Goal: Task Accomplishment & Management: Manage account settings

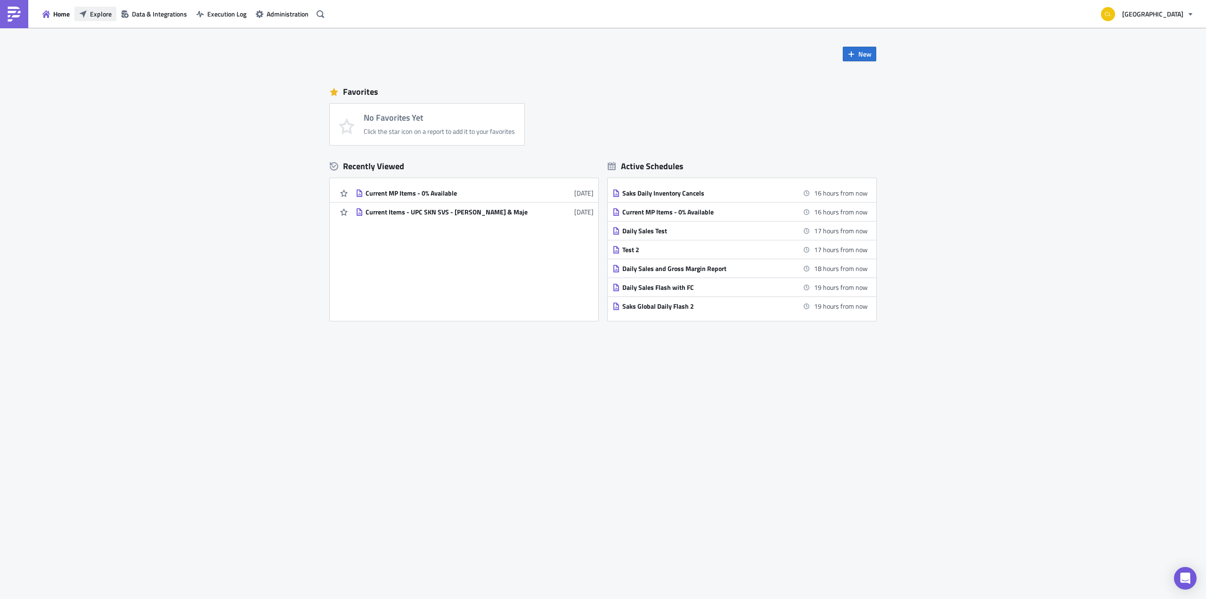
click at [95, 16] on span "Explore" at bounding box center [101, 14] width 22 height 10
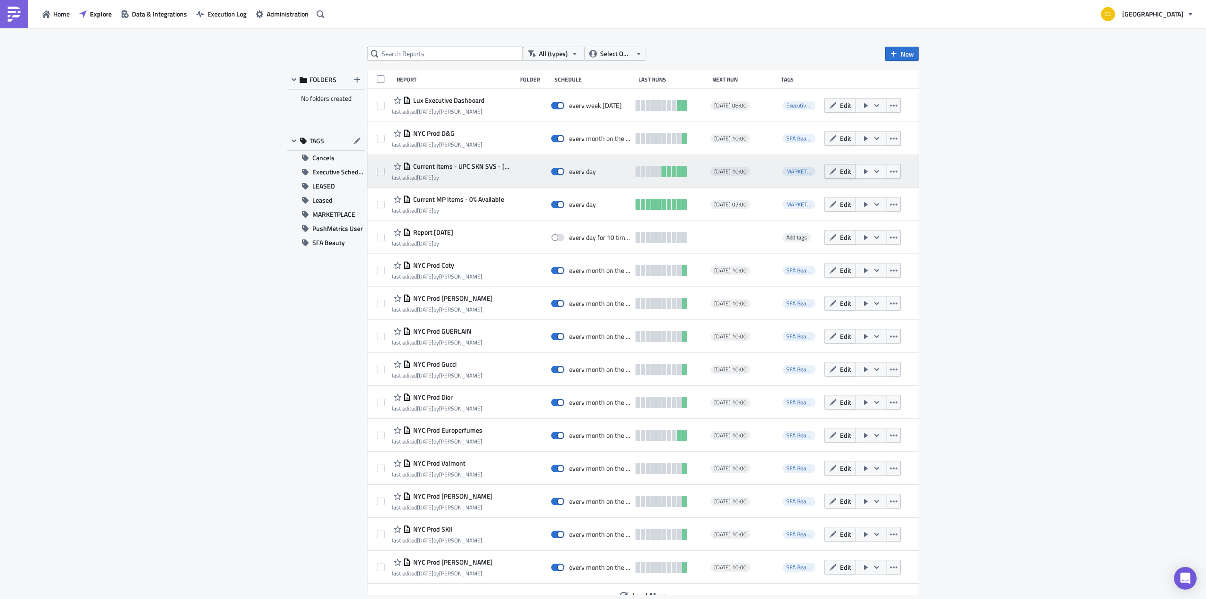
click at [840, 171] on span "Edit" at bounding box center [845, 171] width 11 height 10
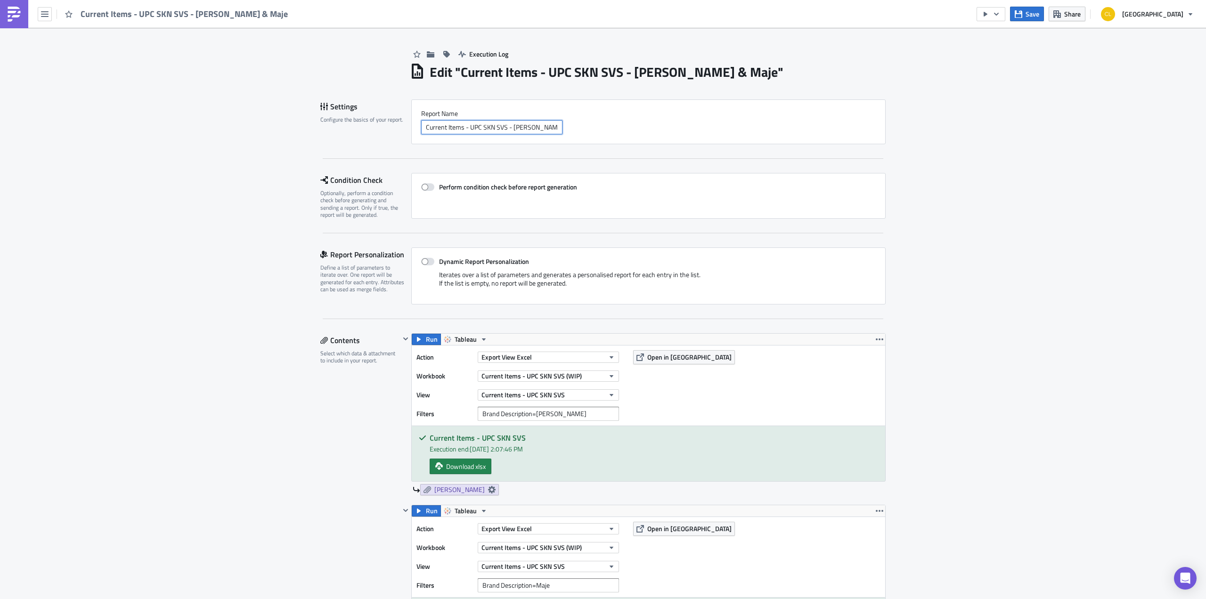
drag, startPoint x: 538, startPoint y: 128, endPoint x: 509, endPoint y: 125, distance: 29.3
click at [509, 125] on input "Current Items - UPC SKN SVS - [PERSON_NAME] & Maje" at bounding box center [491, 127] width 141 height 14
type input "Current Items - UPC SKN SVS - Maje"
click at [1000, 16] on icon "button" at bounding box center [996, 14] width 8 height 8
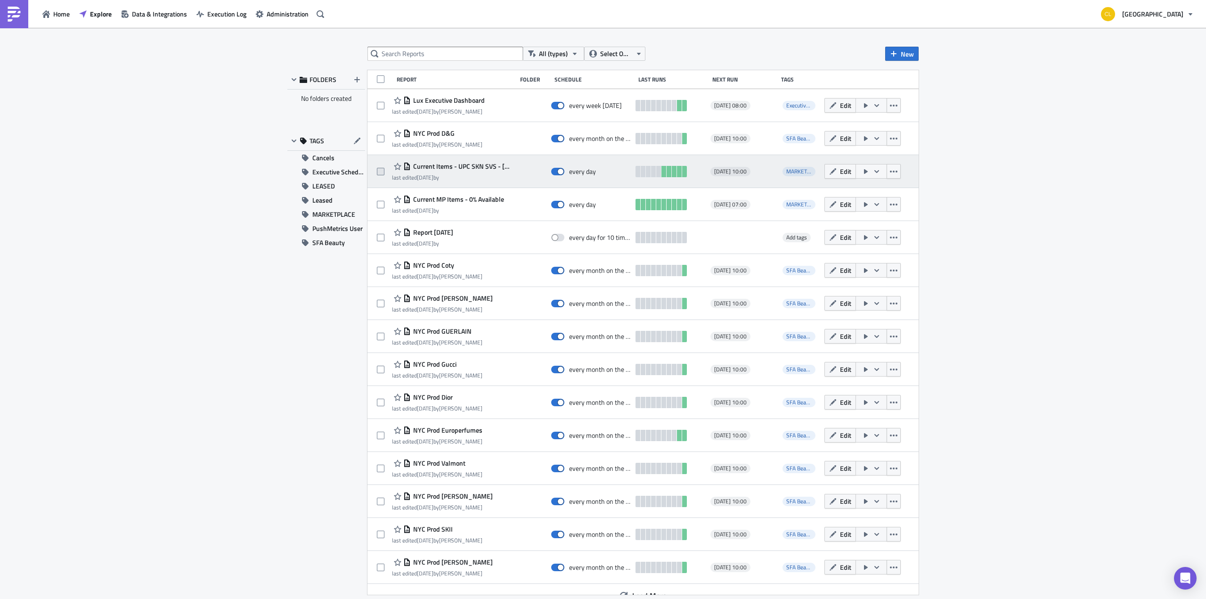
click at [378, 172] on span at bounding box center [381, 172] width 8 height 8
click at [379, 172] on input "checkbox" at bounding box center [382, 172] width 6 height 6
checkbox input "true"
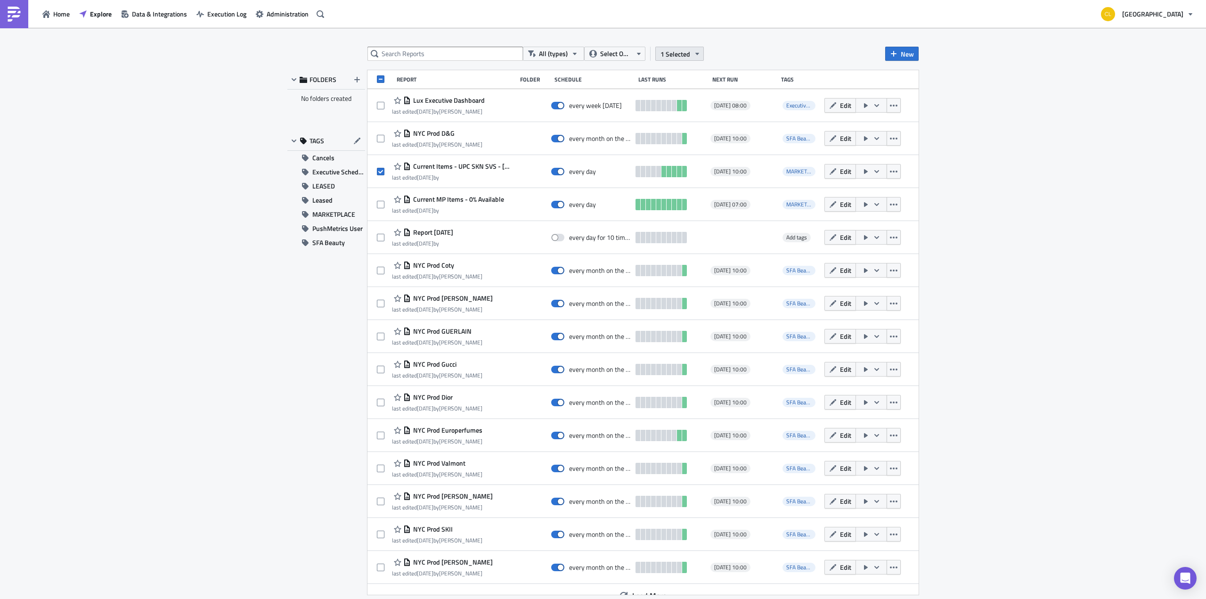
click at [690, 53] on button "1 Selected" at bounding box center [679, 54] width 49 height 14
click at [750, 44] on div "All (types) Select Owner 1 Selected New FOLDERS No folders created TAGS Cancels…" at bounding box center [603, 314] width 1206 height 572
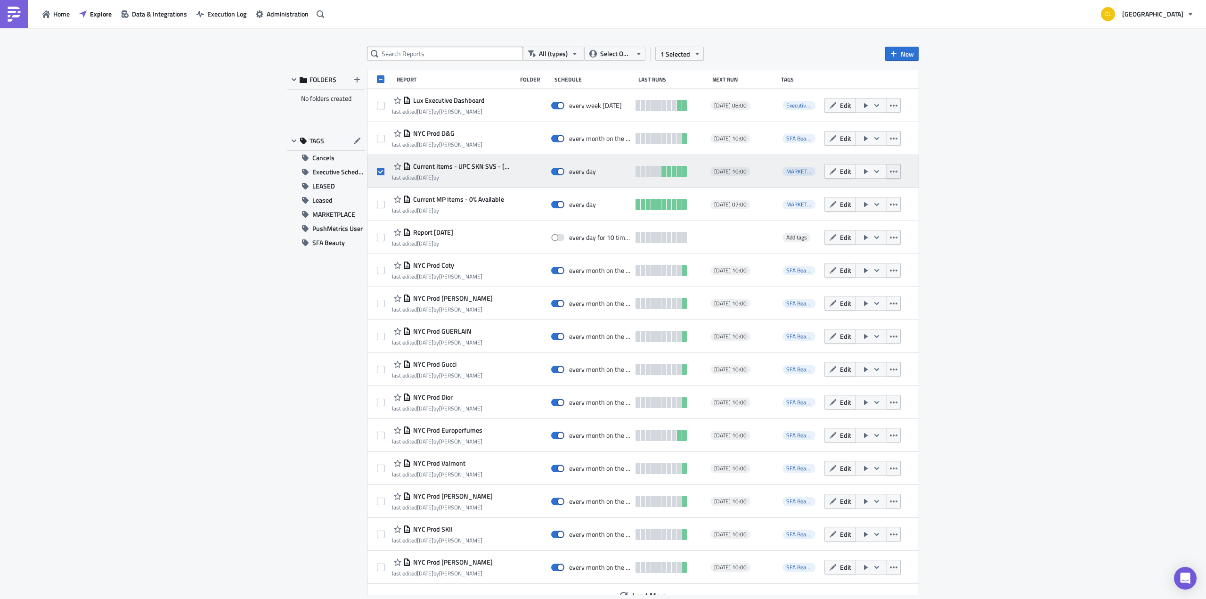
click at [890, 174] on icon "button" at bounding box center [894, 172] width 8 height 8
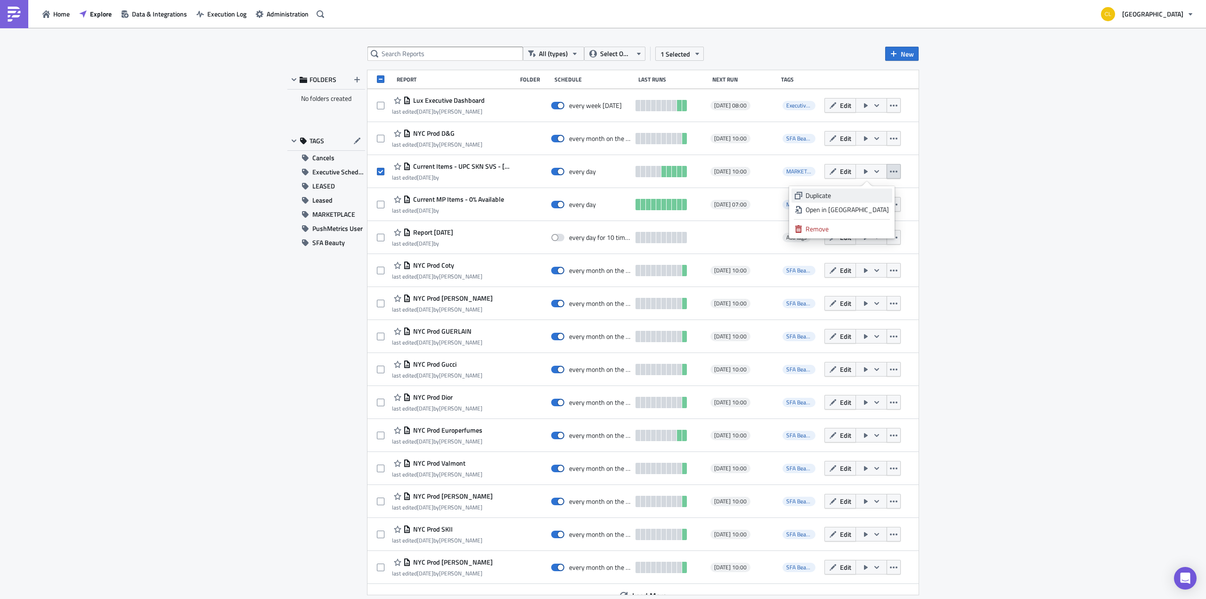
click at [878, 191] on div "Duplicate" at bounding box center [846, 195] width 83 height 9
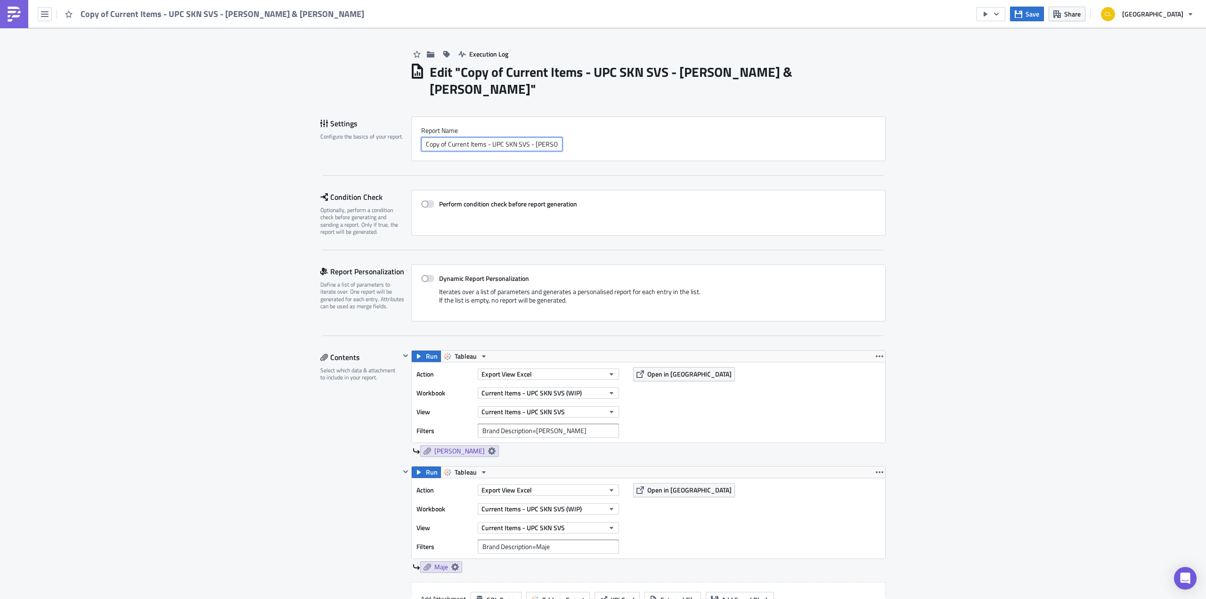
drag, startPoint x: 445, startPoint y: 129, endPoint x: 420, endPoint y: 119, distance: 26.2
click at [421, 126] on div "Report Nam﻿e Copy of Current Items - UPC SKN SVS - Sandro & [PERSON_NAME]" at bounding box center [648, 138] width 454 height 25
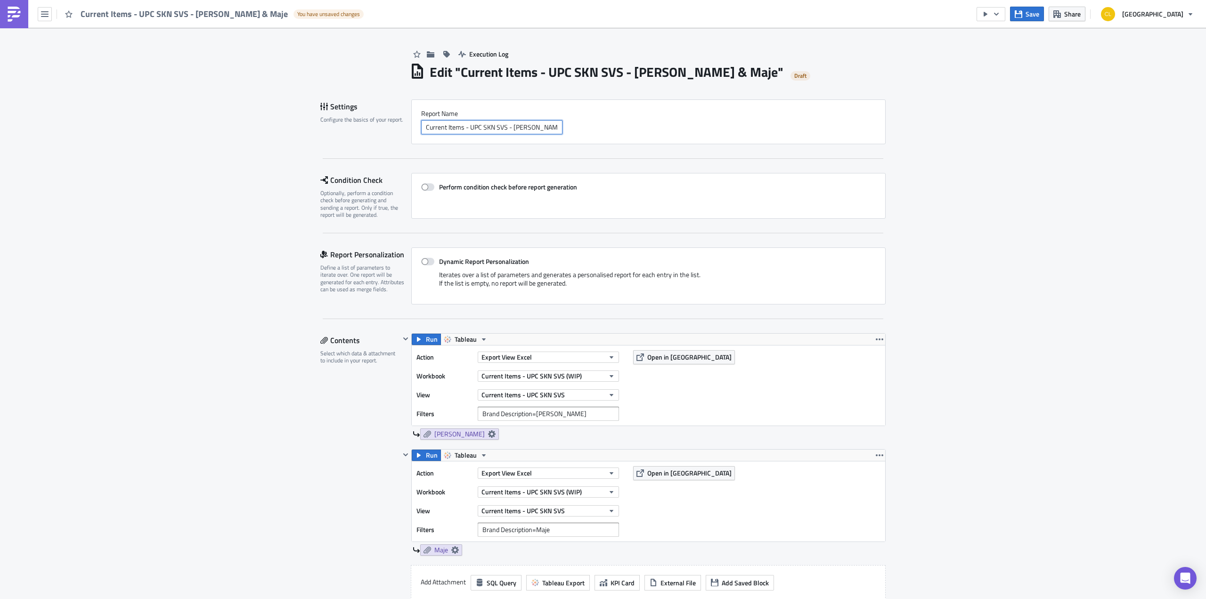
drag, startPoint x: 536, startPoint y: 125, endPoint x: 510, endPoint y: 124, distance: 26.4
click at [510, 124] on input "Current Items - UPC SKN SVS - [PERSON_NAME] & Maje" at bounding box center [491, 127] width 141 height 14
type input "Current Items - UPC SKN SVS - Maje"
click at [876, 339] on icon "button" at bounding box center [880, 339] width 8 height 8
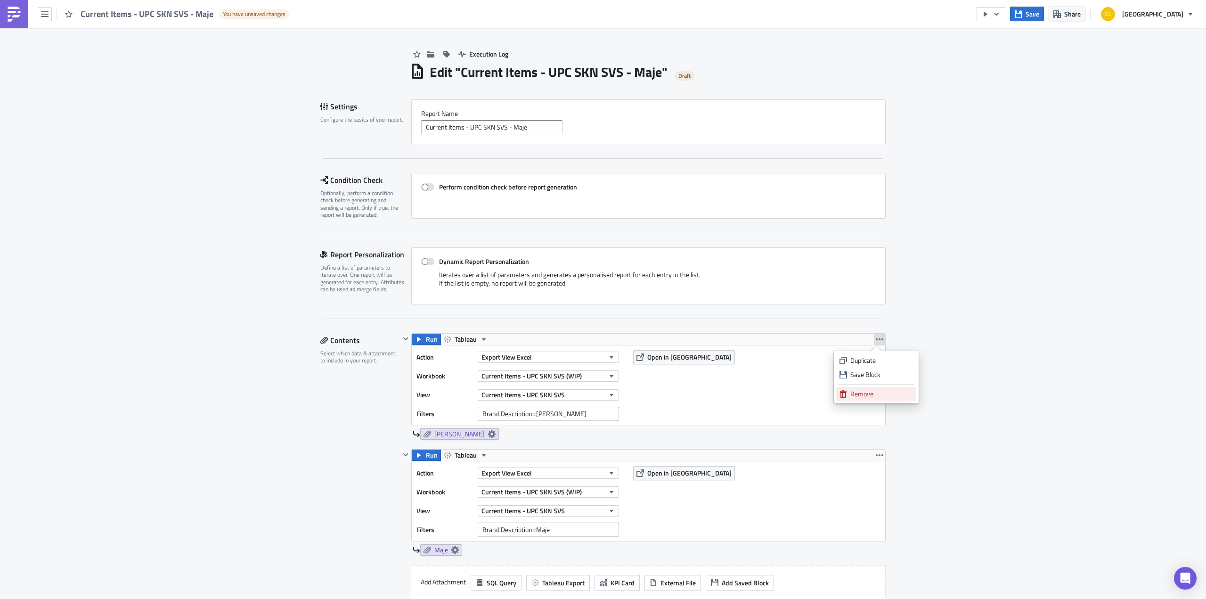
click at [876, 394] on div "Remove" at bounding box center [881, 393] width 63 height 9
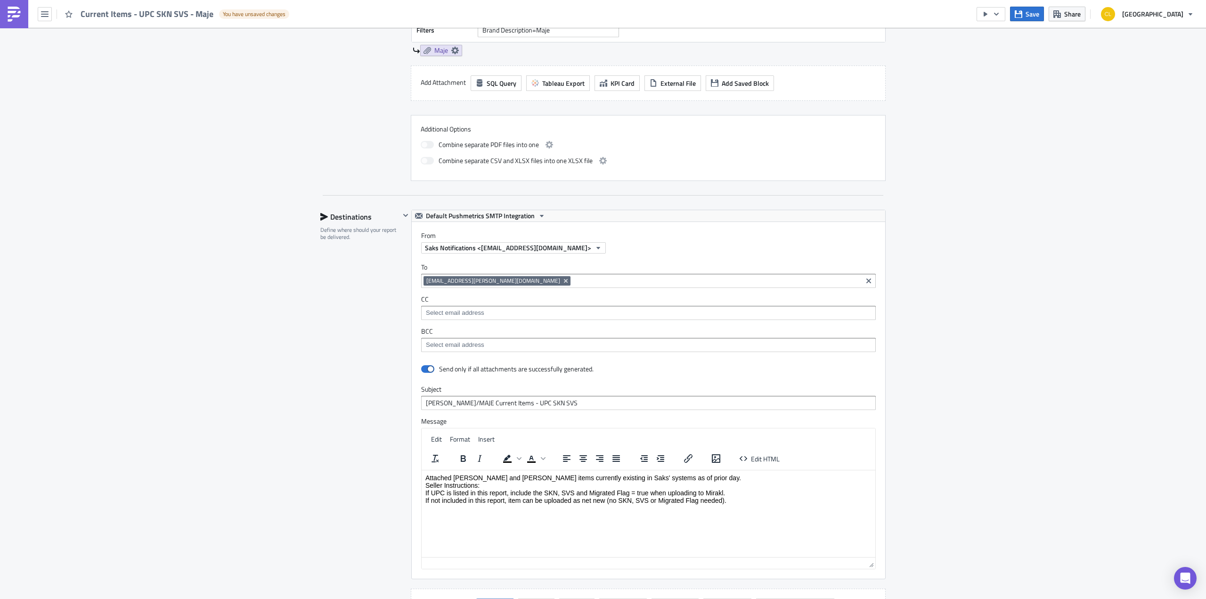
scroll to position [394, 0]
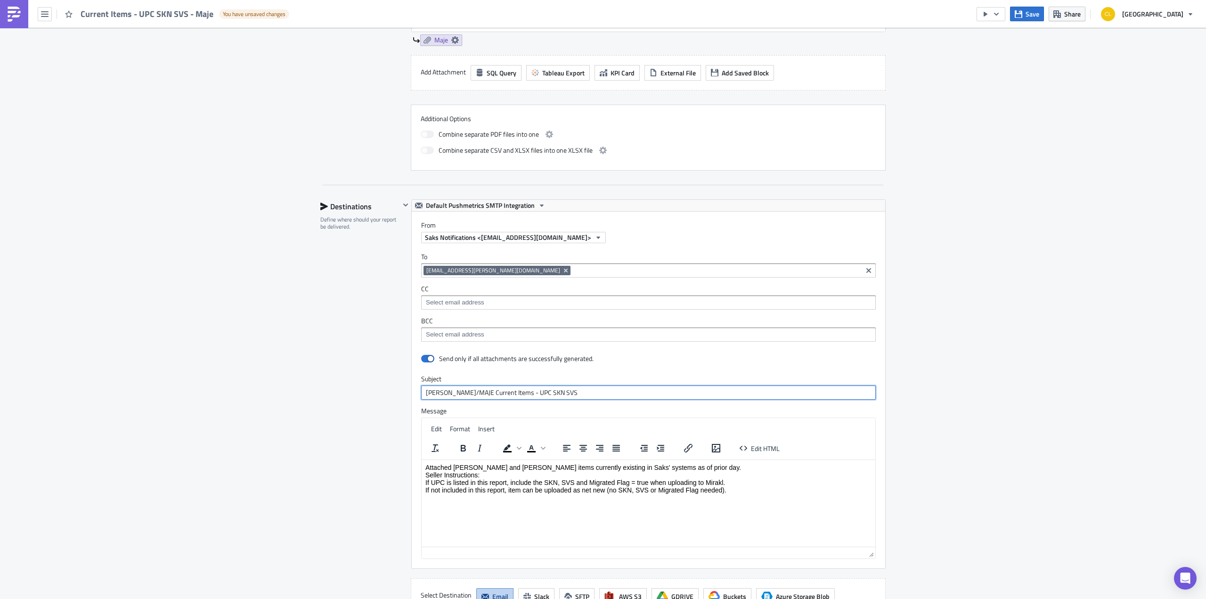
drag, startPoint x: 450, startPoint y: 393, endPoint x: 392, endPoint y: 372, distance: 62.1
click at [392, 372] on div "Destinations Define where should your report be delivered. Default Pushmetrics …" at bounding box center [602, 406] width 565 height 415
type input "MAJE Current Items - UPC SKN SVS"
drag, startPoint x: 503, startPoint y: 465, endPoint x: 895, endPoint y: 914, distance: 596.1
click at [452, 462] on html "Attached [PERSON_NAME] and [PERSON_NAME] items currently existing in Saks' syst…" at bounding box center [649, 478] width 454 height 38
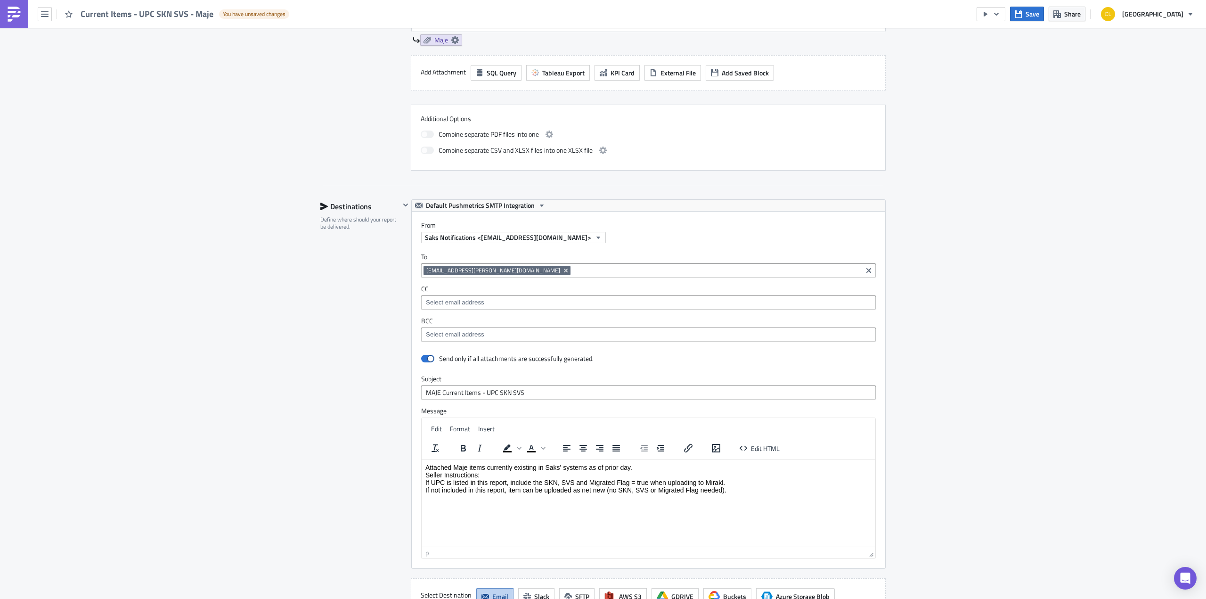
click at [759, 493] on p "Attached Maje items currently existing in Saks' systems as of prior day. Seller…" at bounding box center [648, 478] width 446 height 30
click at [427, 511] on p "Replies or questions should be sent to Saks team or [EMAIL_ADDRESS][DOMAIN_NAME…" at bounding box center [648, 510] width 446 height 8
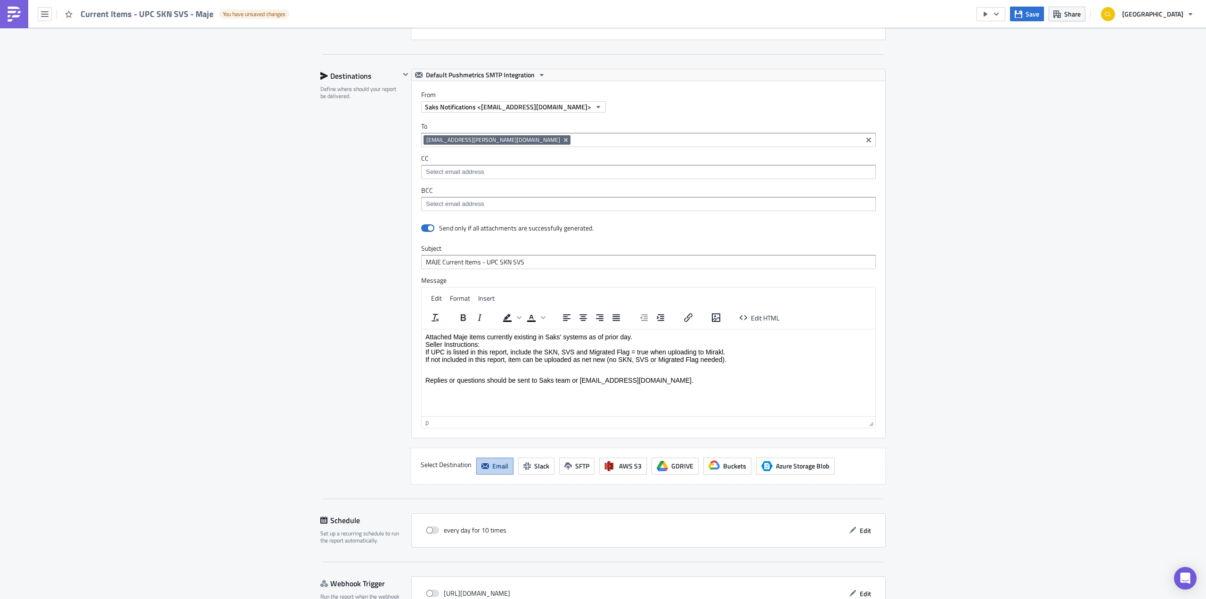
scroll to position [526, 0]
drag, startPoint x: 484, startPoint y: 379, endPoint x: 403, endPoint y: 373, distance: 80.8
click at [422, 373] on html "Attached Maje items currently existing in Saks' systems as of prior day. Seller…" at bounding box center [649, 356] width 454 height 58
drag, startPoint x: 508, startPoint y: 379, endPoint x: 382, endPoint y: 377, distance: 125.3
click at [422, 377] on html "Attached Maje items currently existing in Saks' systems as of prior day. Seller…" at bounding box center [649, 356] width 454 height 58
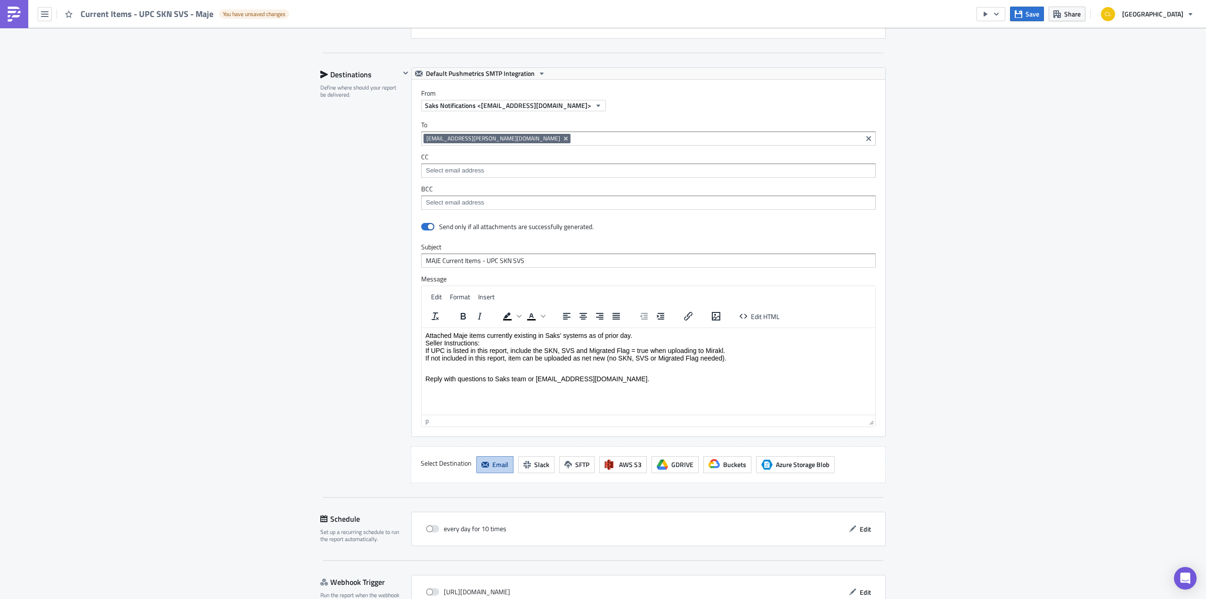
click at [458, 174] on div at bounding box center [647, 172] width 449 height 12
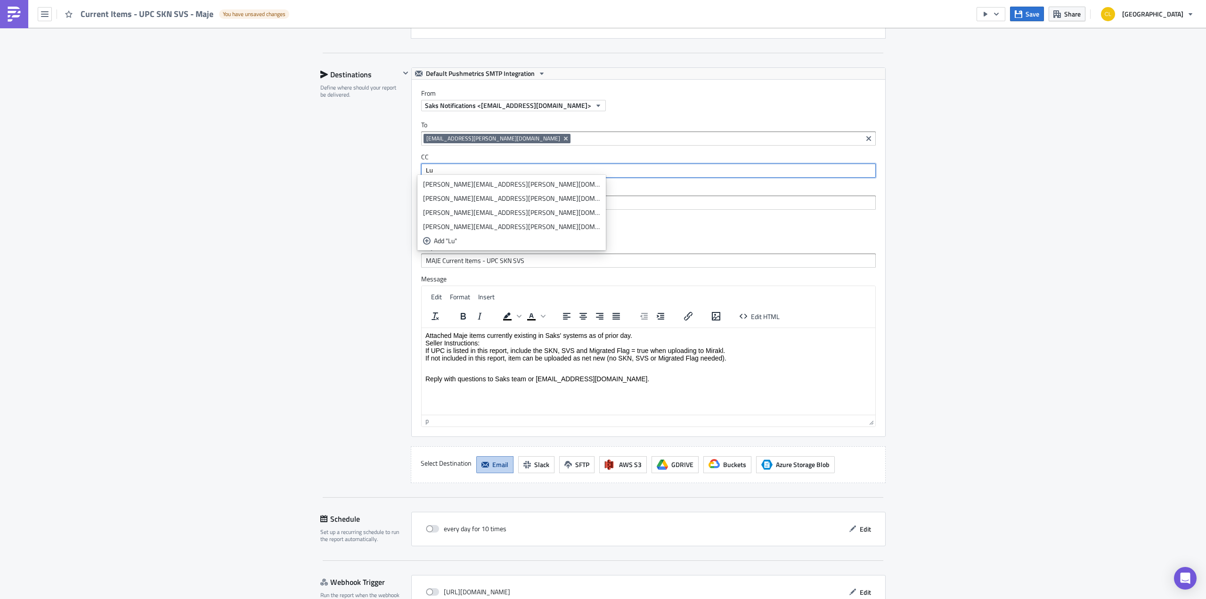
type input "L"
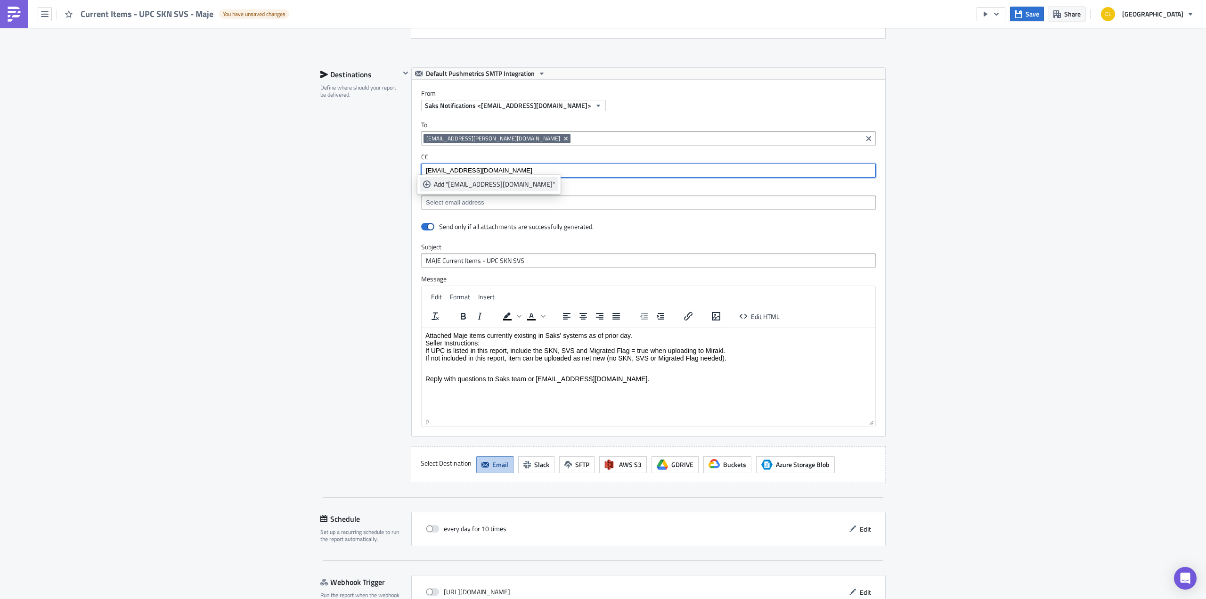
type input "[EMAIL_ADDRESS][DOMAIN_NAME]"
click at [465, 184] on div "Add "[EMAIL_ADDRESS][DOMAIN_NAME]"" at bounding box center [494, 183] width 121 height 9
click at [378, 203] on div "Destinations Define where should your report be delivered." at bounding box center [360, 274] width 80 height 415
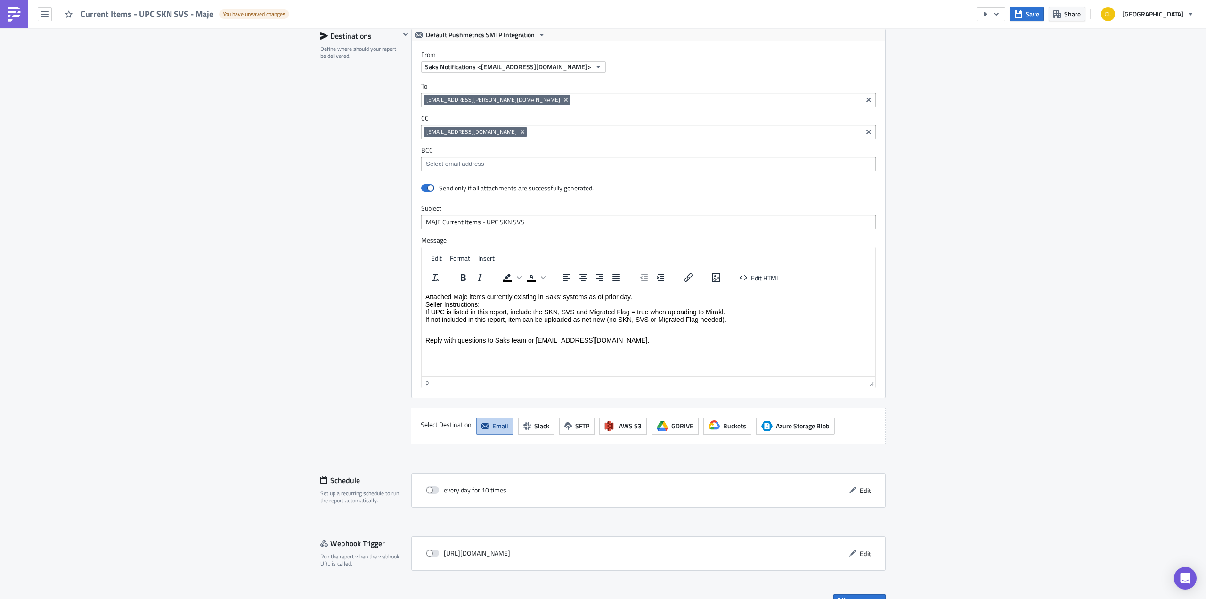
scroll to position [577, 0]
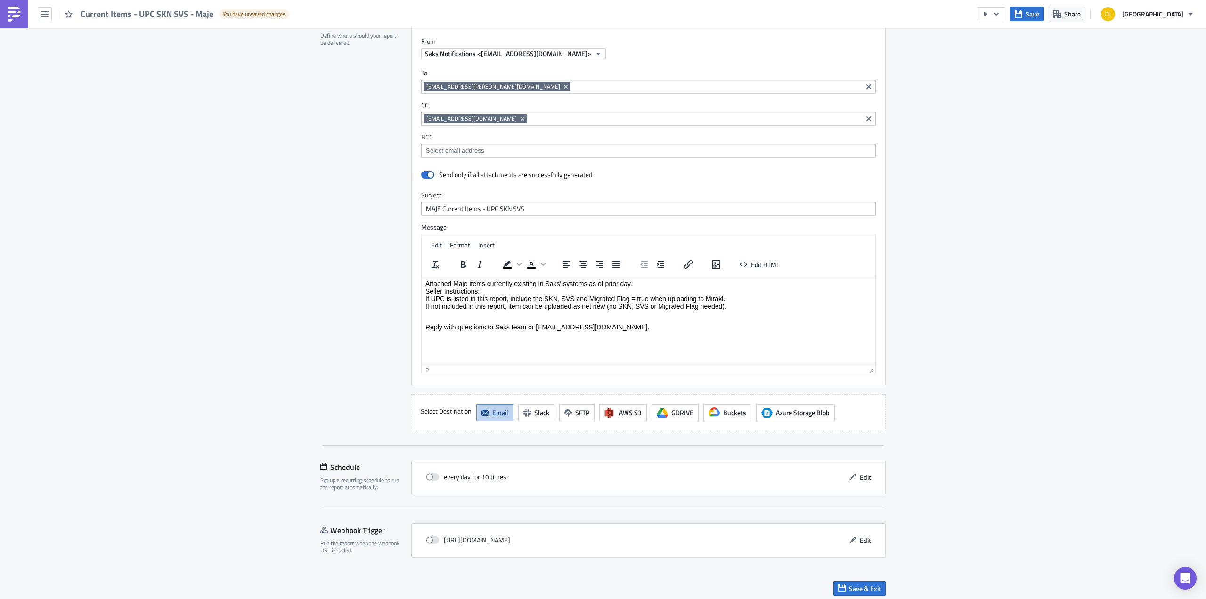
click at [608, 115] on input at bounding box center [694, 118] width 330 height 9
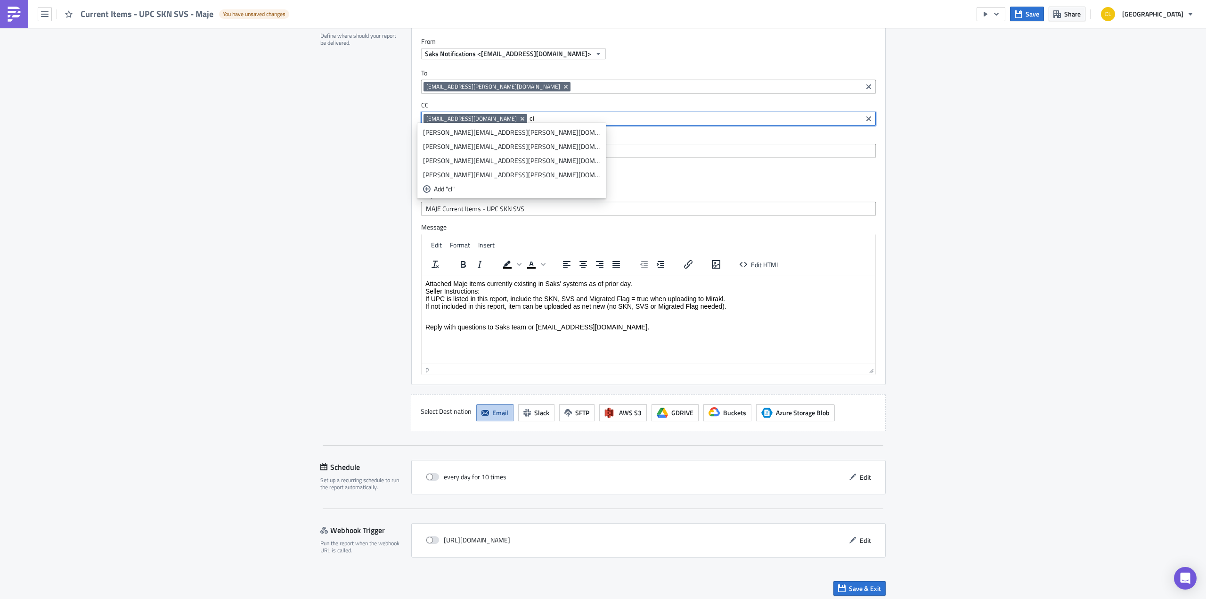
type input "c"
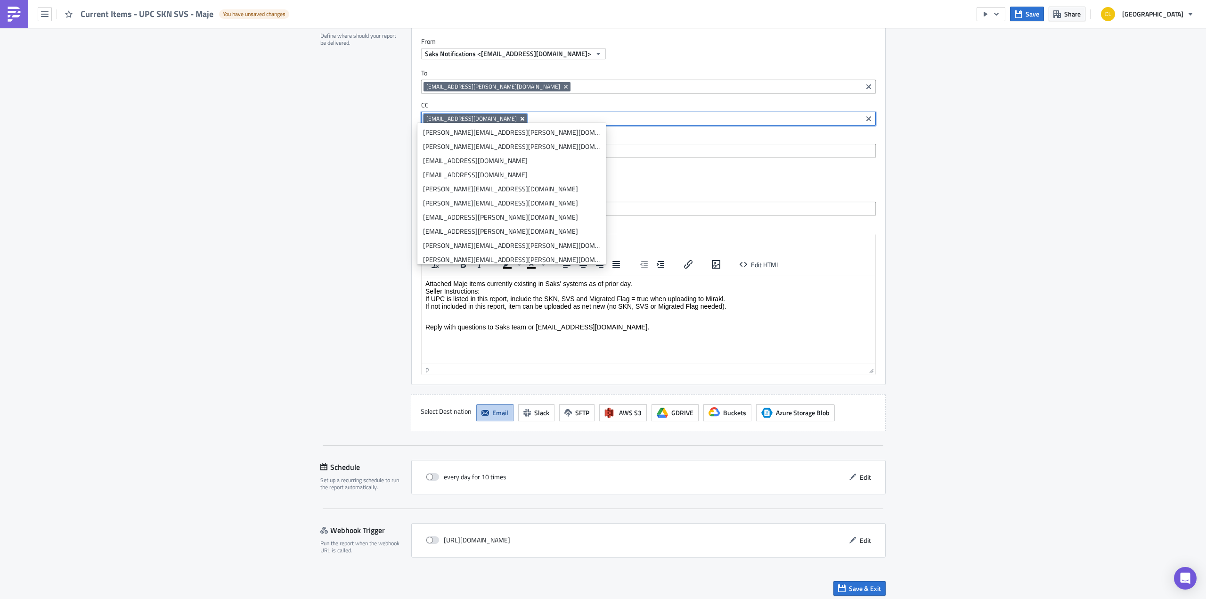
click at [519, 115] on icon "Remove Tag" at bounding box center [523, 119] width 8 height 8
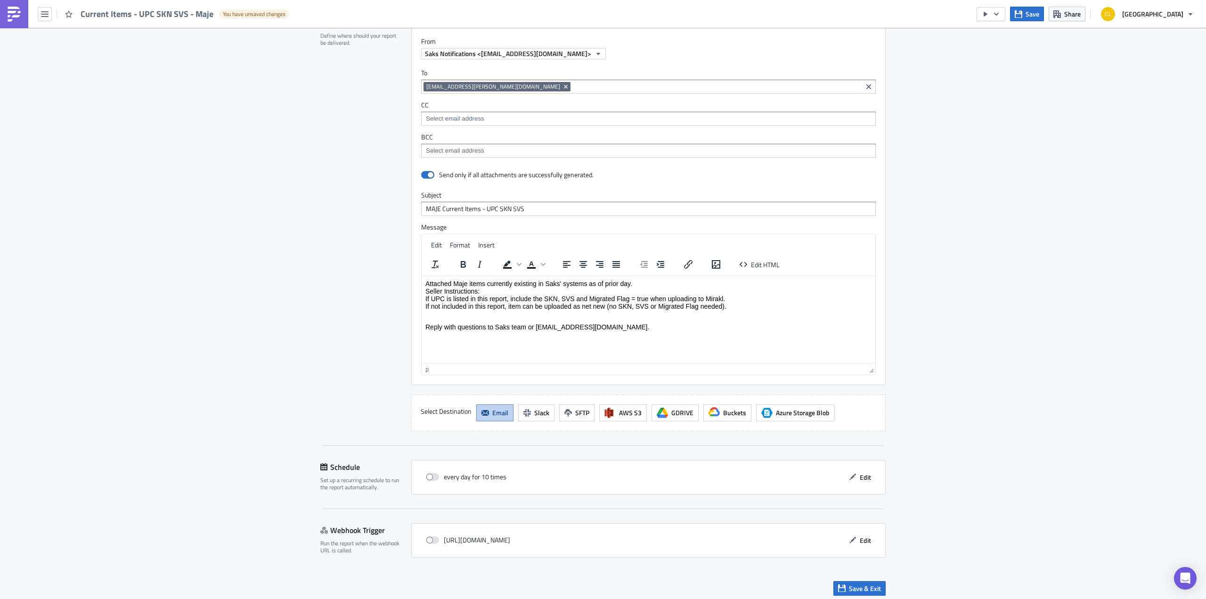
click at [990, 252] on div "Execution Log Edit " Current Items - UPC SKN SVS - Maje " Draft Settings Config…" at bounding box center [603, 27] width 1206 height 1154
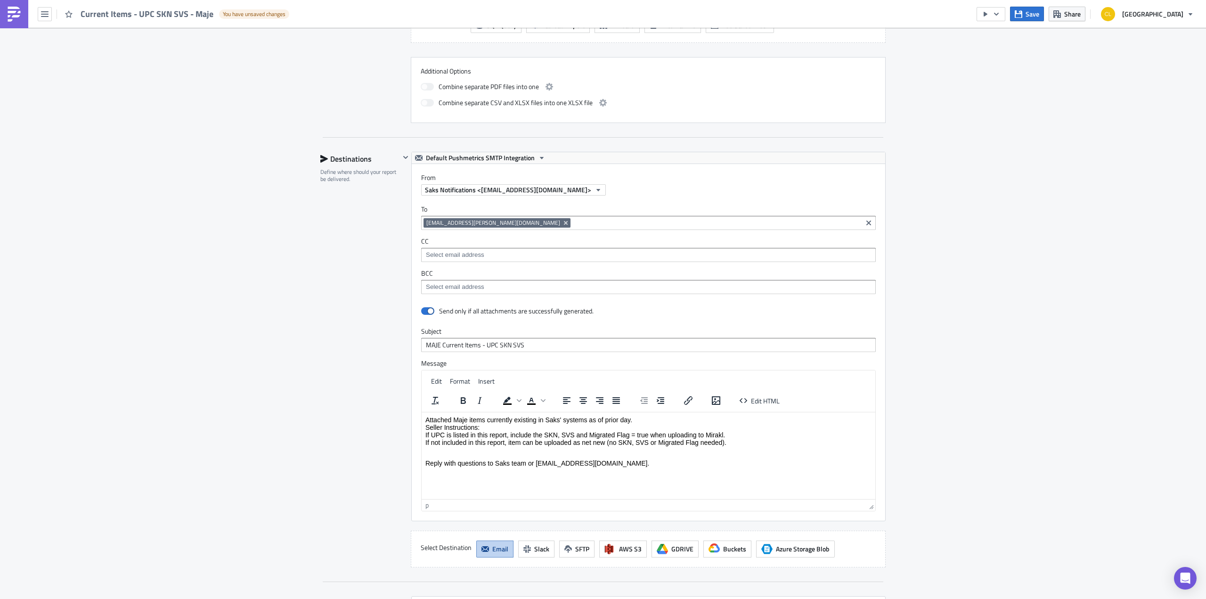
scroll to position [442, 0]
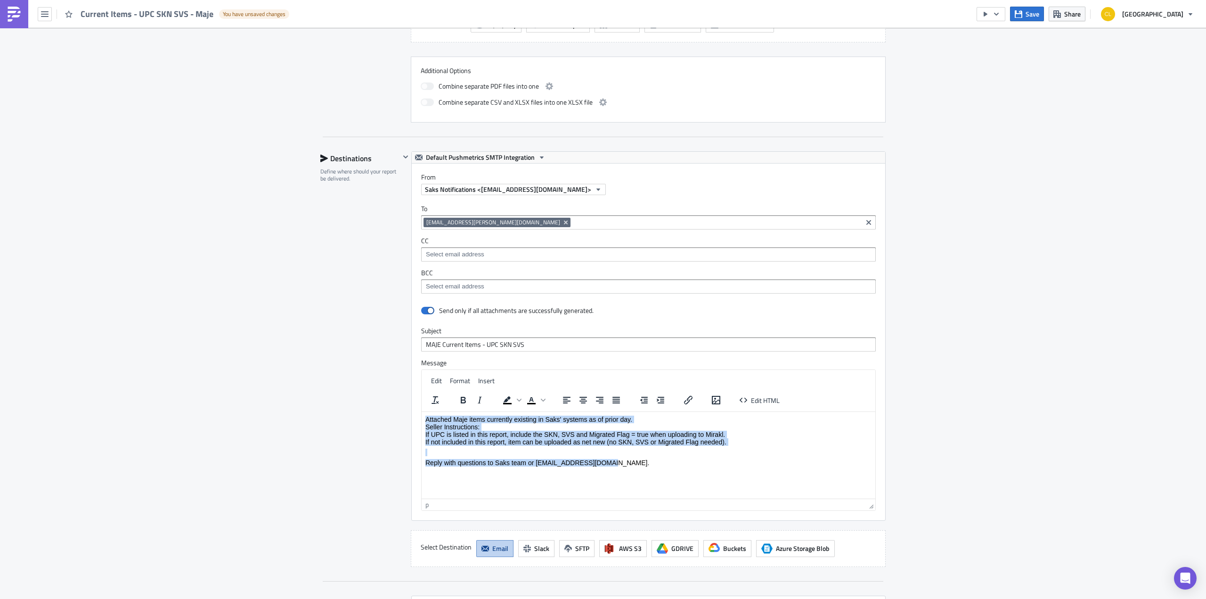
drag, startPoint x: 620, startPoint y: 463, endPoint x: 414, endPoint y: 412, distance: 213.0
click at [422, 412] on html "Attached Maje items currently existing in Saks' systems as of prior day. Seller…" at bounding box center [649, 440] width 454 height 58
copy body "Attached Maje items currently existing in Saks' systems as of prior day. Seller…"
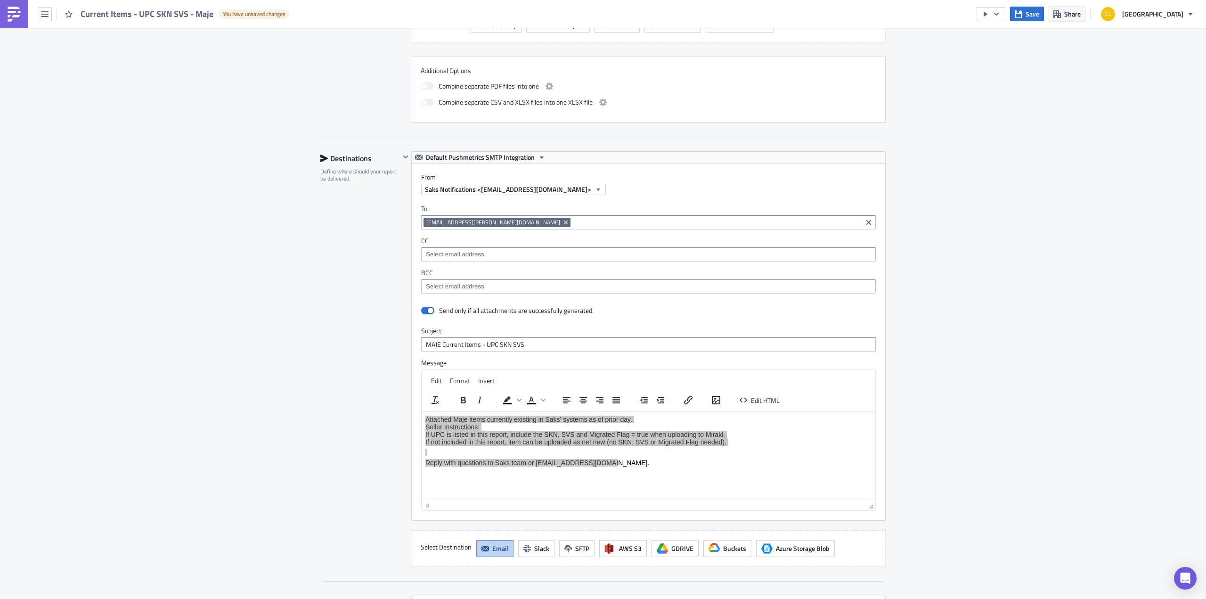
click at [507, 253] on input at bounding box center [647, 254] width 449 height 9
type input "Lu."
click at [481, 269] on div "[EMAIL_ADDRESS][DOMAIN_NAME]" at bounding box center [475, 267] width 105 height 9
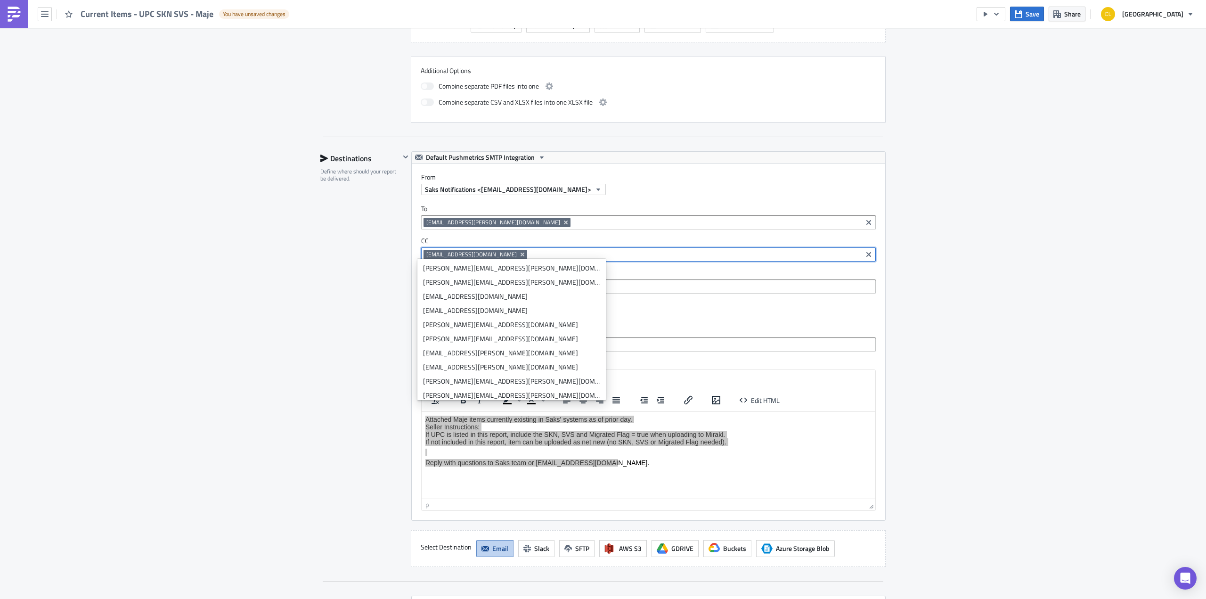
click at [933, 292] on div "Execution Log Edit " Current Items - UPC SKN SVS - Maje " Draft Settings Config…" at bounding box center [603, 163] width 1206 height 1154
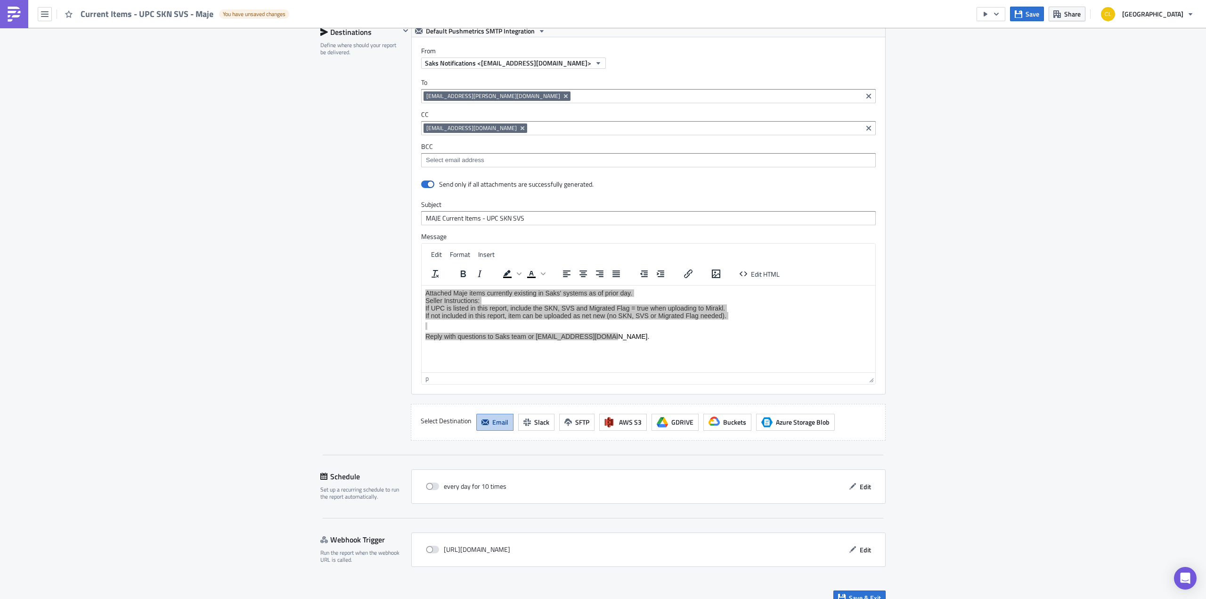
scroll to position [577, 0]
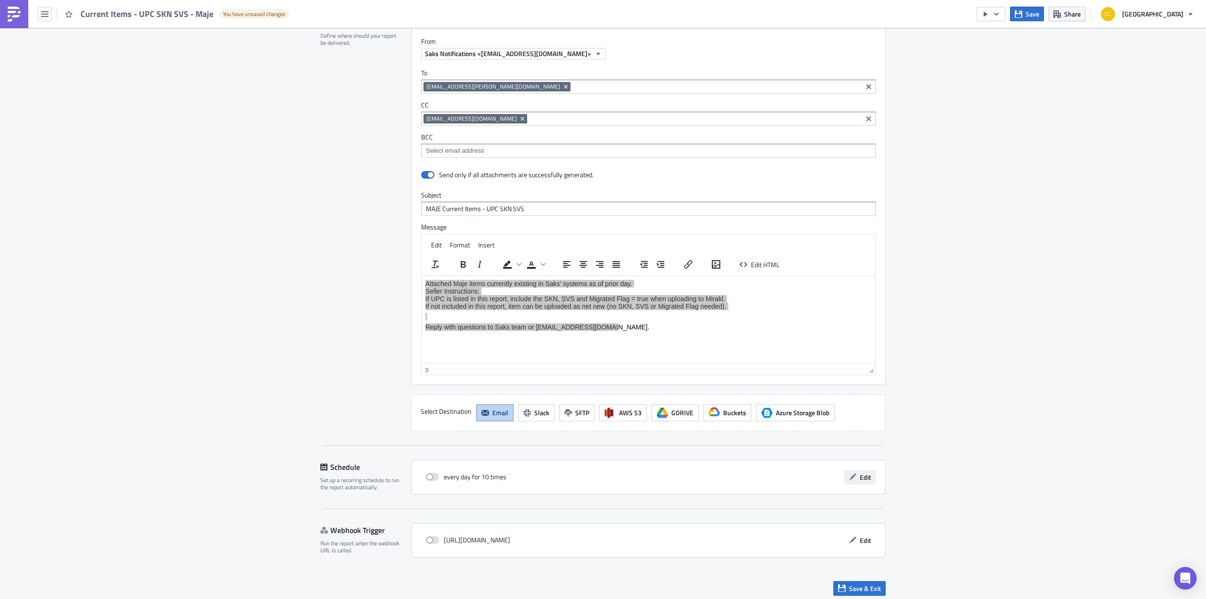
click at [868, 470] on button "Edit" at bounding box center [860, 477] width 32 height 15
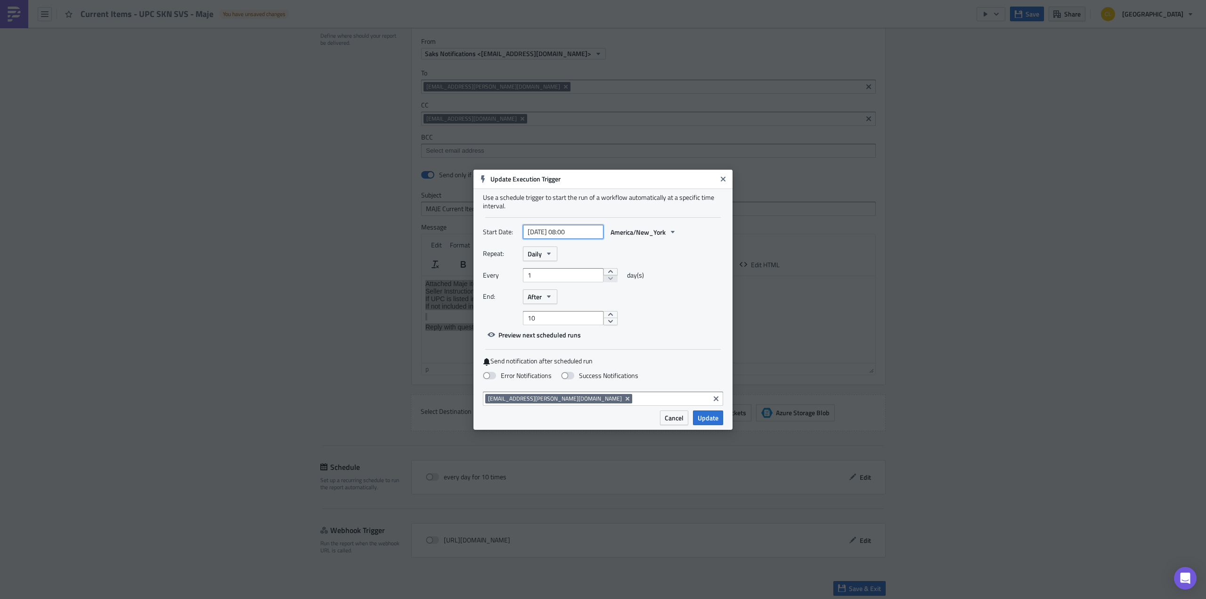
click at [572, 229] on input "[DATE] 08:00" at bounding box center [563, 232] width 81 height 14
select select "9"
select select "2025"
type input "[DATE] 08:00"
click at [675, 421] on span "Cancel" at bounding box center [674, 418] width 19 height 10
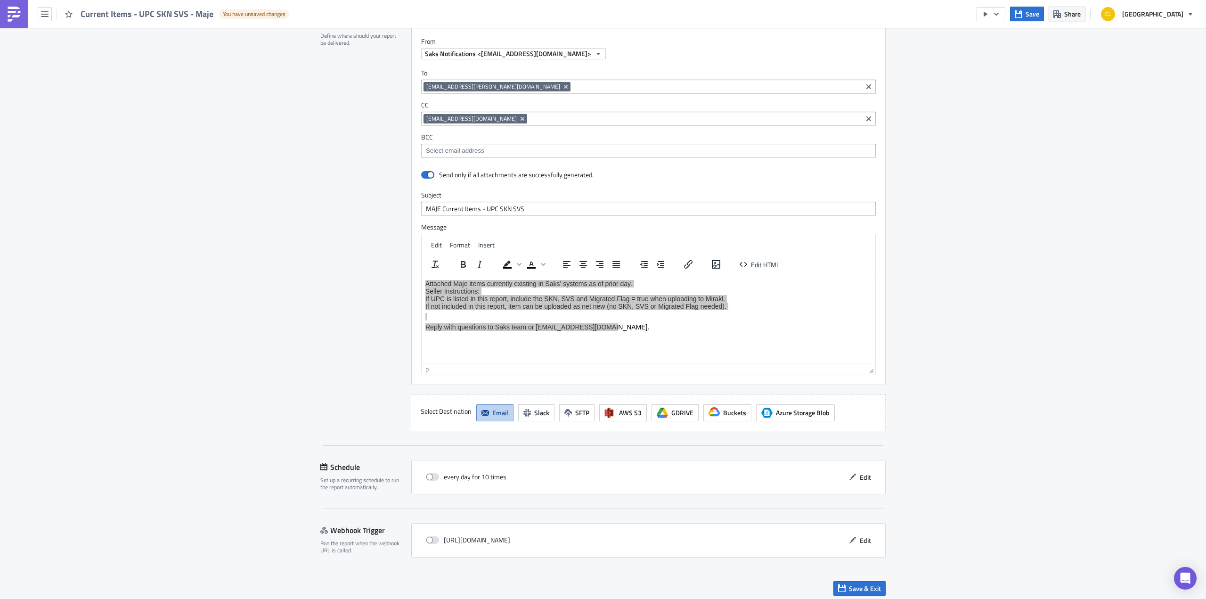
click at [459, 364] on div "p" at bounding box center [645, 369] width 440 height 10
click at [860, 476] on span "Edit" at bounding box center [865, 477] width 11 height 10
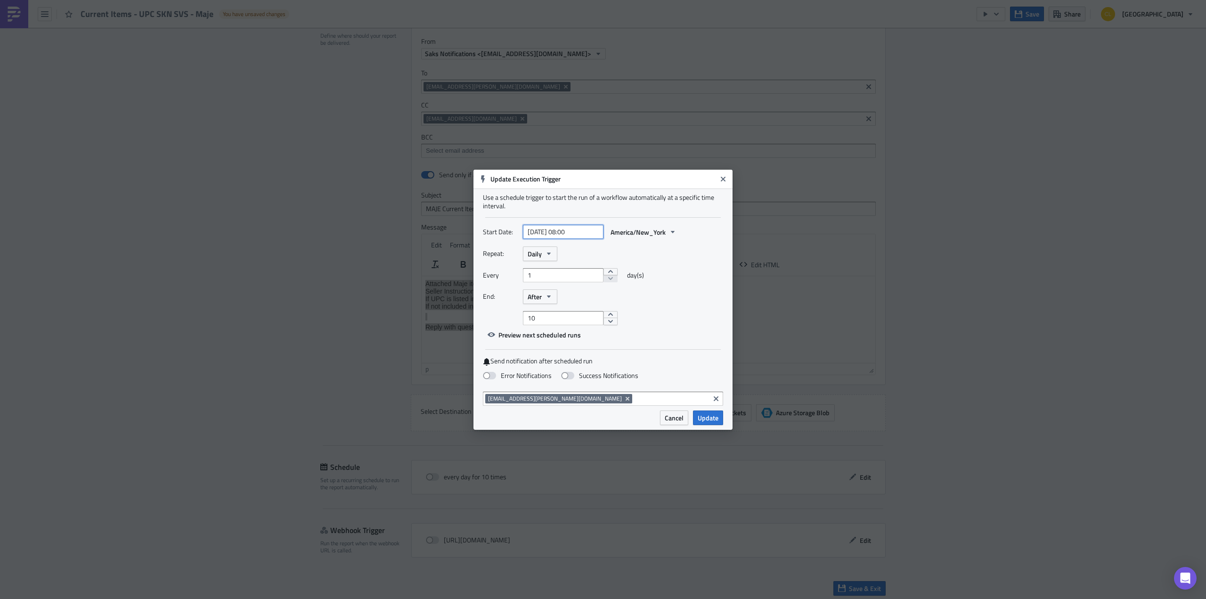
click at [571, 232] on input "[DATE] 08:00" at bounding box center [563, 232] width 81 height 14
select select "9"
select select "2025"
type input "[DATE] 10:00"
click at [697, 279] on div "Every 1 day(s)" at bounding box center [603, 278] width 240 height 21
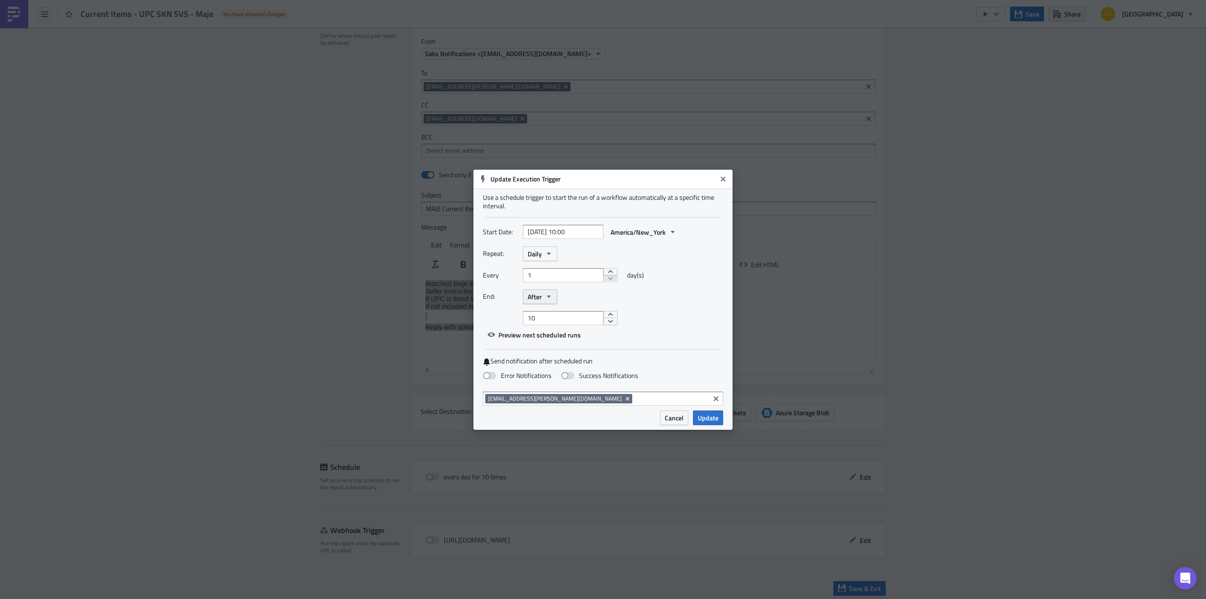
click at [550, 295] on icon "button" at bounding box center [549, 296] width 8 height 8
click at [543, 316] on div "Never" at bounding box center [567, 313] width 78 height 9
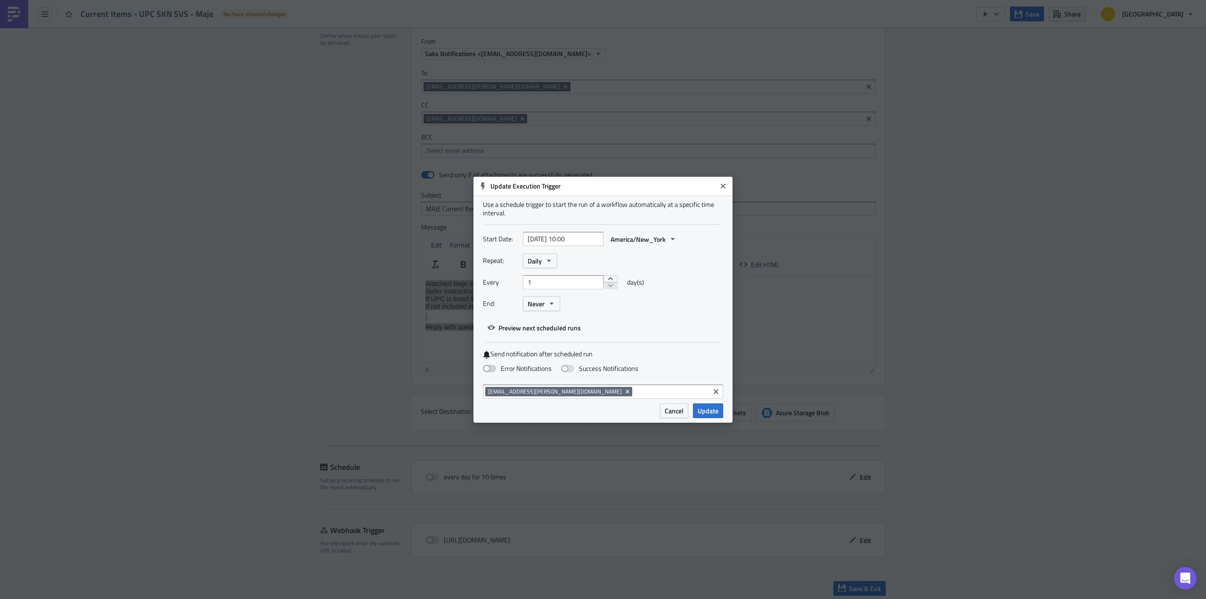
click at [489, 368] on span at bounding box center [489, 369] width 13 height 8
click at [8, 8] on input "Error Notifications" at bounding box center [5, 4] width 6 height 6
checkbox input "true"
click at [634, 392] on input at bounding box center [670, 391] width 73 height 9
type input "lu."
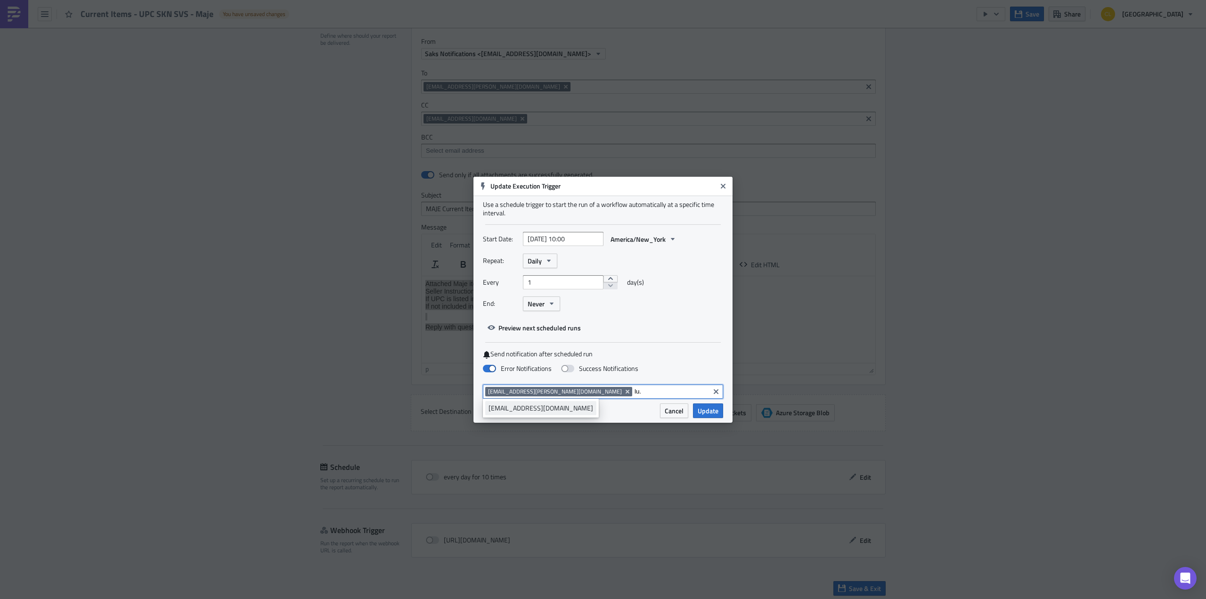
click at [536, 404] on div "[EMAIL_ADDRESS][DOMAIN_NAME]" at bounding box center [540, 407] width 105 height 9
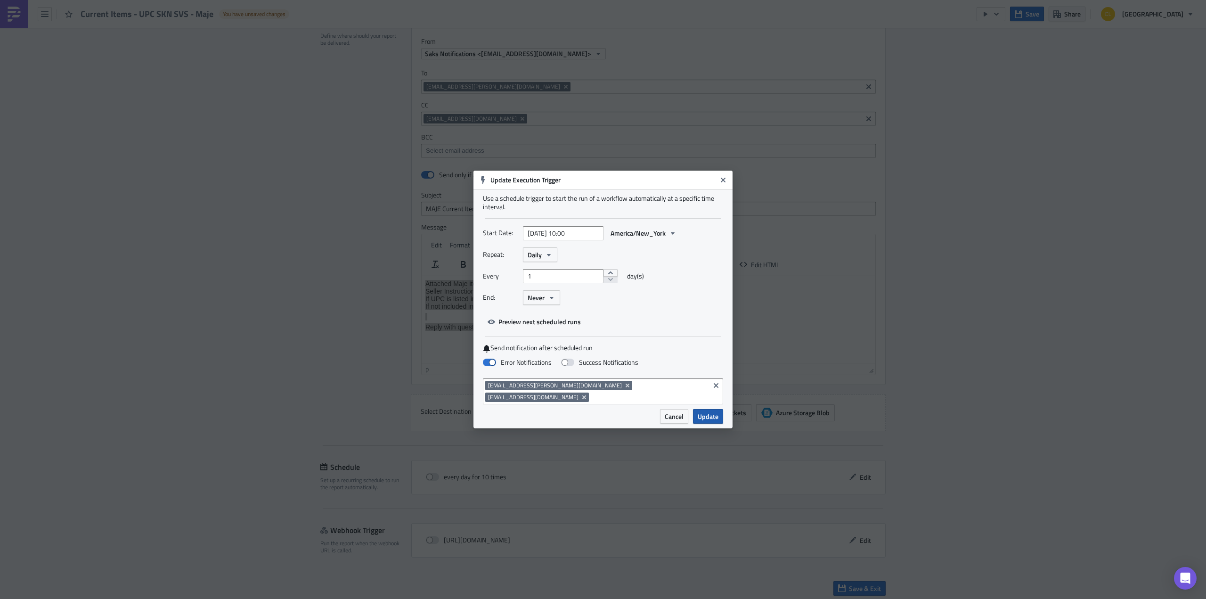
click at [707, 411] on span "Update" at bounding box center [707, 416] width 21 height 10
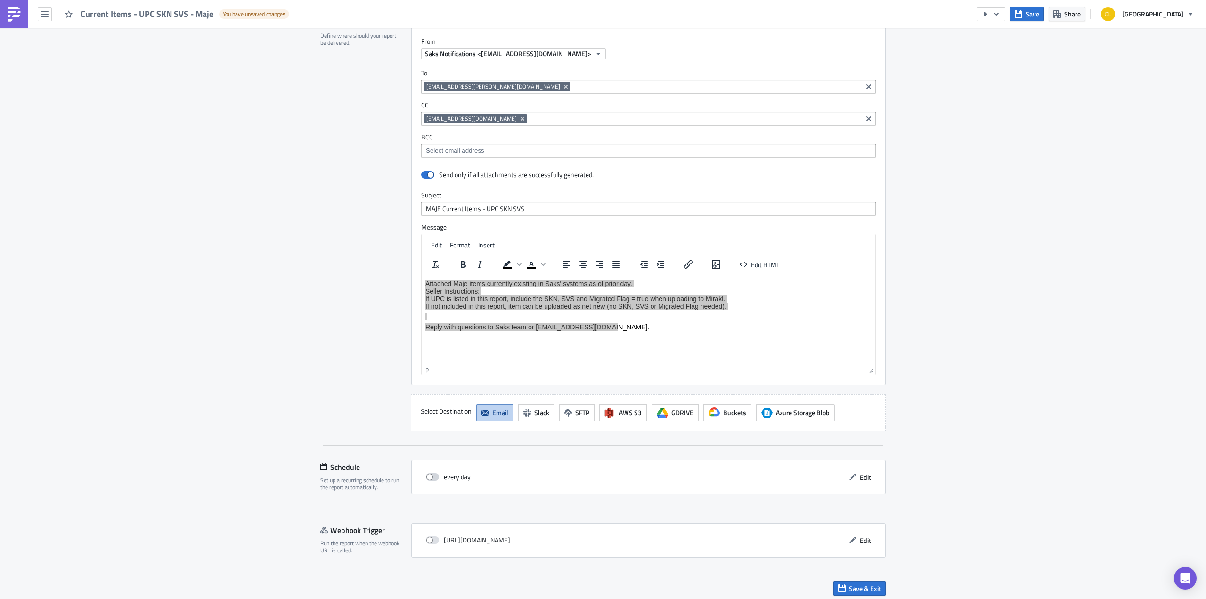
click at [430, 473] on span at bounding box center [432, 477] width 13 height 8
click at [430, 474] on input "checkbox" at bounding box center [431, 477] width 6 height 6
checkbox input "true"
click at [861, 472] on span "Edit" at bounding box center [865, 477] width 11 height 10
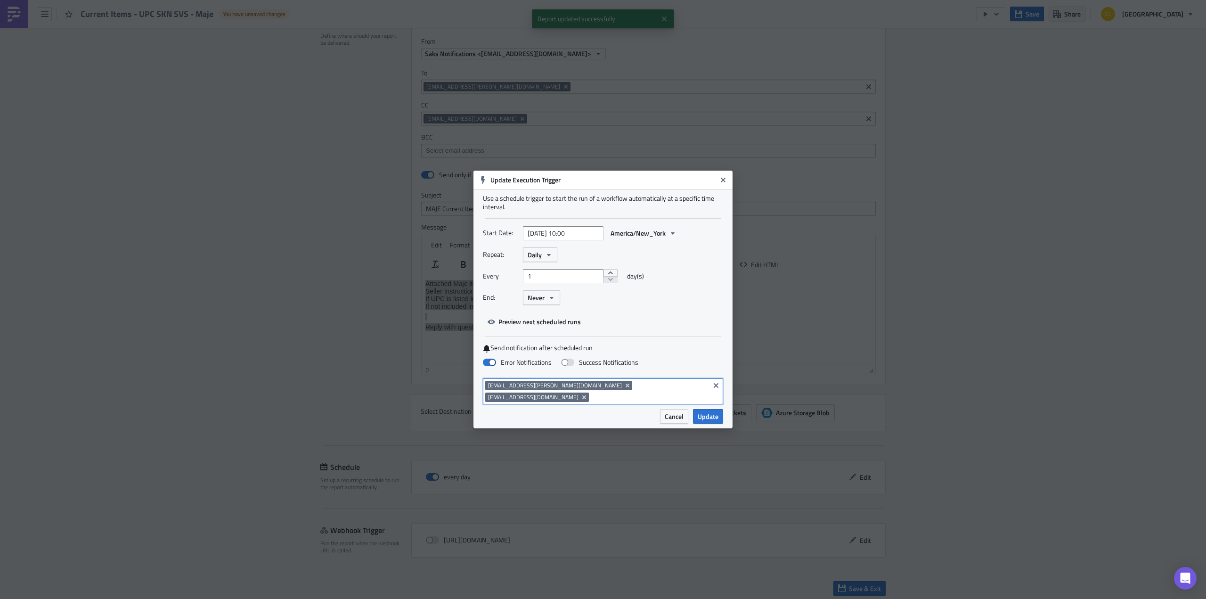
click at [641, 392] on input at bounding box center [649, 396] width 116 height 9
drag, startPoint x: 662, startPoint y: 389, endPoint x: 633, endPoint y: 389, distance: 29.2
click at [633, 392] on input "[PERSON_NAME]" at bounding box center [649, 396] width 116 height 9
paste input ".[PERSON_NAME][EMAIL_ADDRESS][DOMAIN_NAME]"
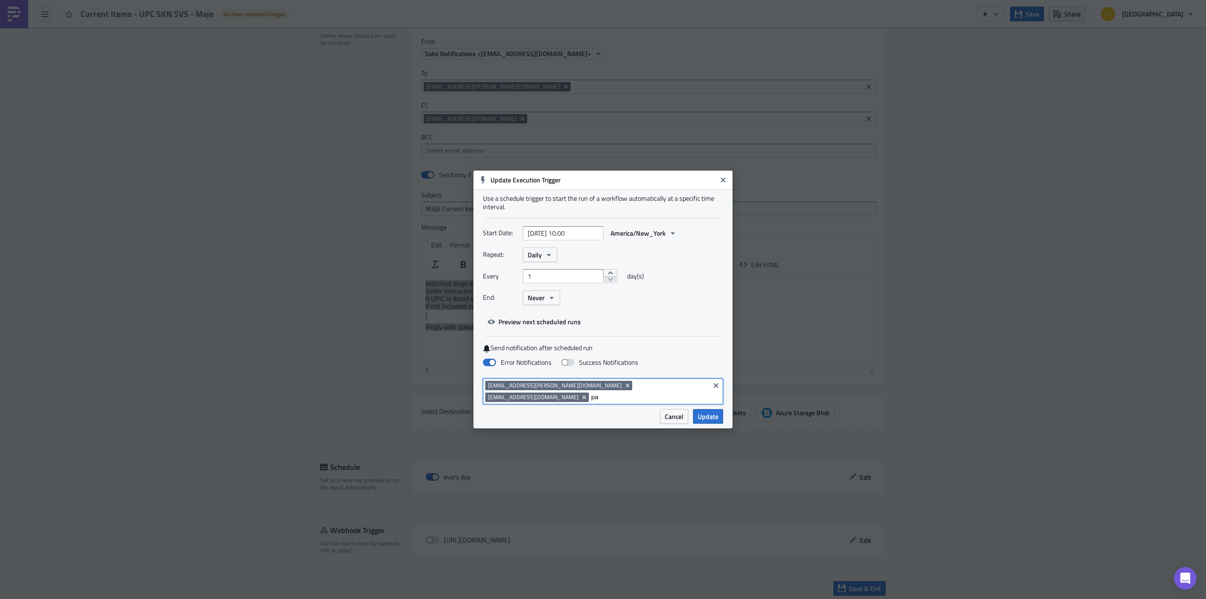
type input "p"
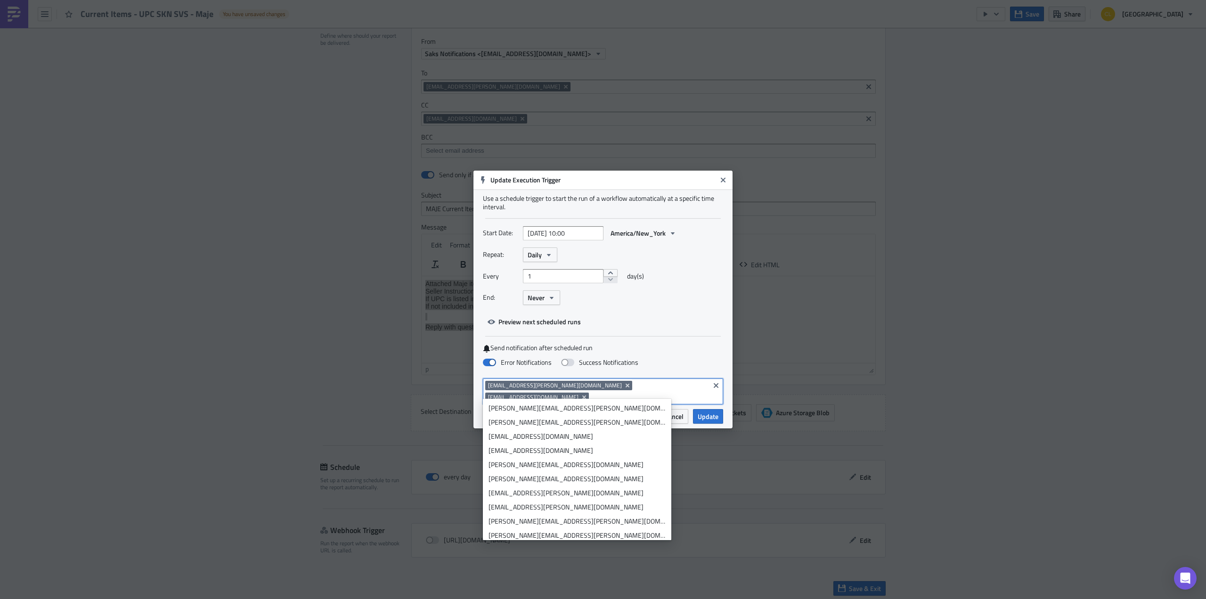
click at [632, 409] on div "Cancel Update" at bounding box center [663, 416] width 120 height 15
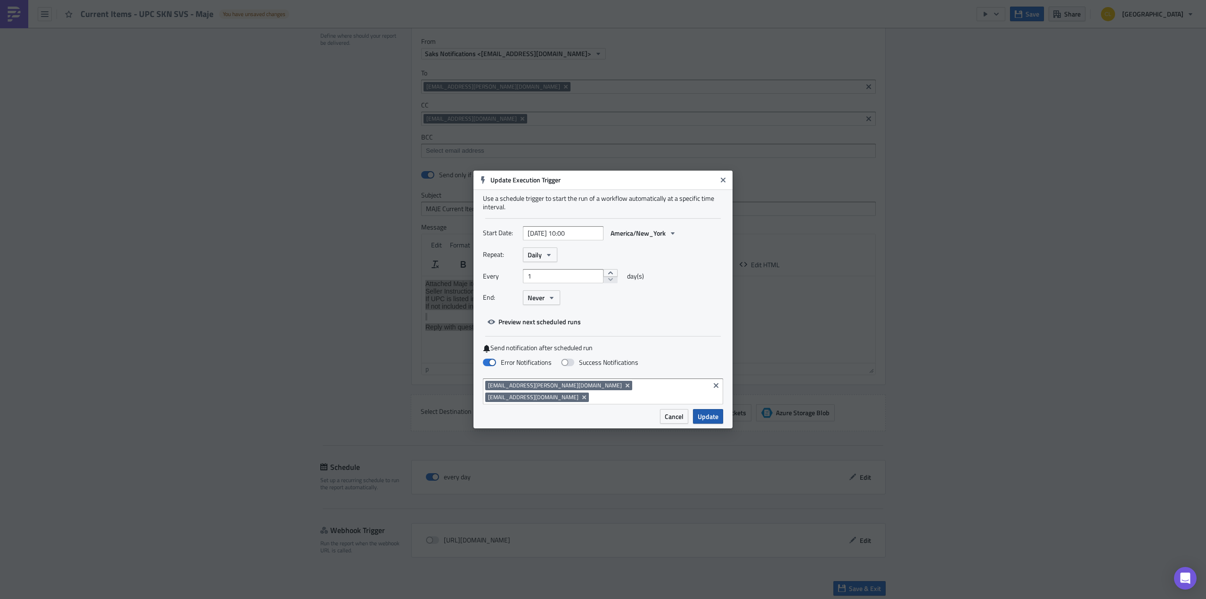
click at [697, 411] on span "Update" at bounding box center [707, 416] width 21 height 10
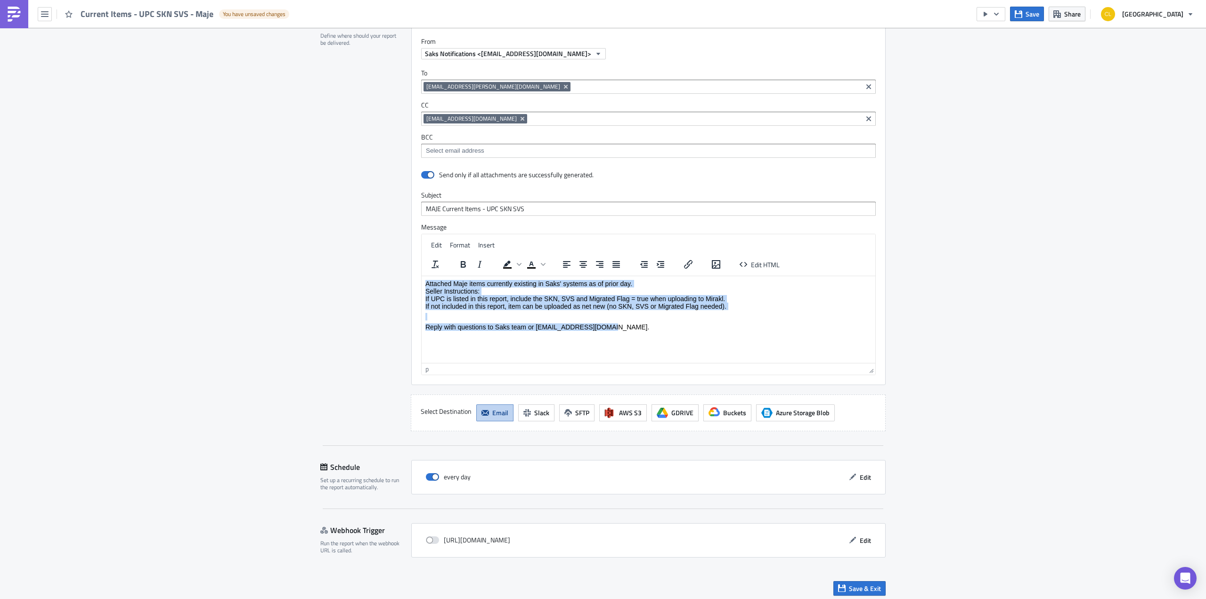
click at [651, 293] on p "Attached Maje items currently existing in Saks' systems as of prior day. Seller…" at bounding box center [648, 294] width 446 height 30
click at [728, 315] on p "Rich Text Area. Press ALT-0 for help." at bounding box center [648, 316] width 446 height 8
click at [730, 307] on p "Attached Maje items currently existing in Saks' systems as of prior day. Seller…" at bounding box center [648, 294] width 446 height 30
drag, startPoint x: 730, startPoint y: 307, endPoint x: 422, endPoint y: 299, distance: 308.6
click at [422, 299] on html "Attached Maje items currently existing in Saks' systems as of prior day. Seller…" at bounding box center [649, 305] width 454 height 58
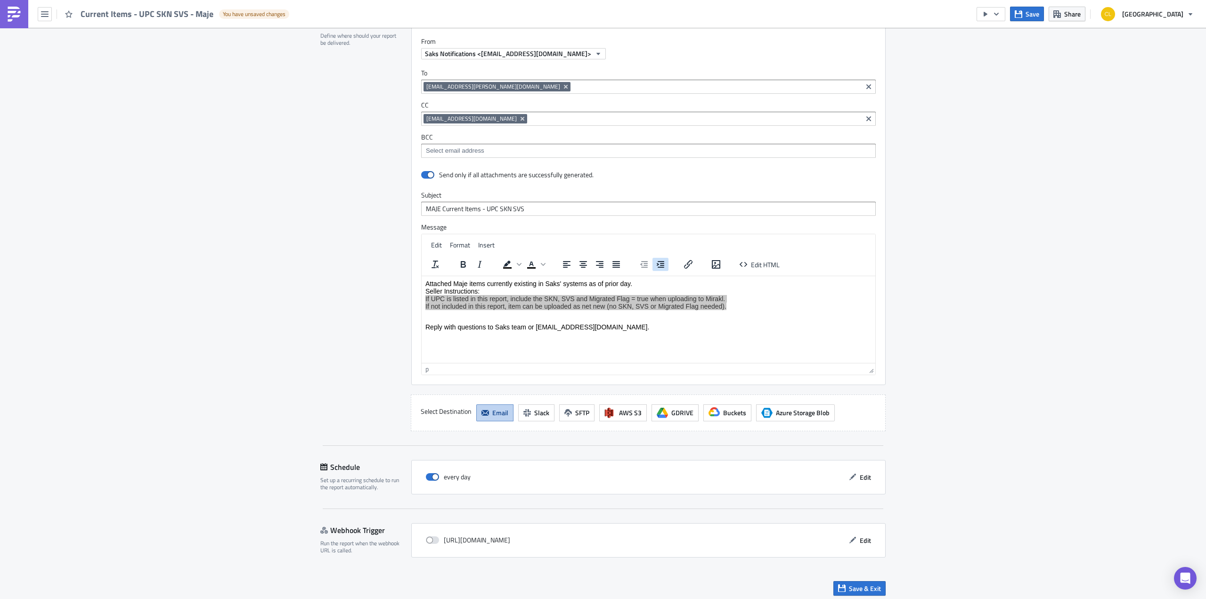
click at [655, 265] on icon "Increase indent" at bounding box center [660, 264] width 11 height 11
click at [457, 324] on p "Reply with questions to Saks team or [EMAIL_ADDRESS][DOMAIN_NAME]." at bounding box center [648, 327] width 446 height 8
click at [868, 473] on button "Edit" at bounding box center [860, 477] width 32 height 15
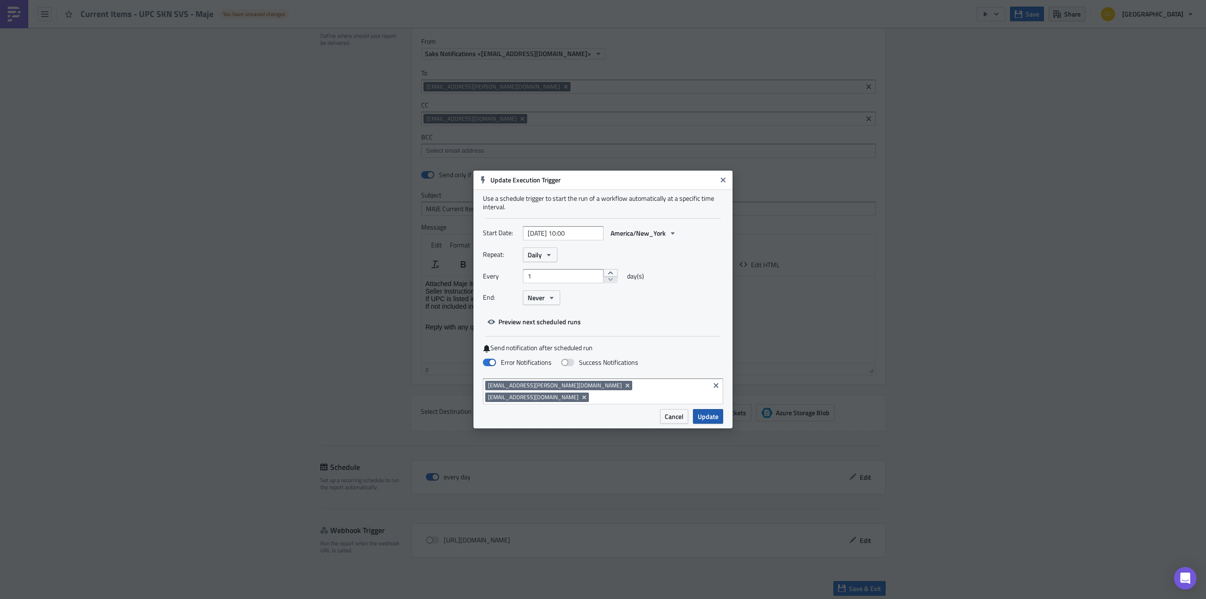
click at [718, 414] on span "Update" at bounding box center [707, 416] width 21 height 10
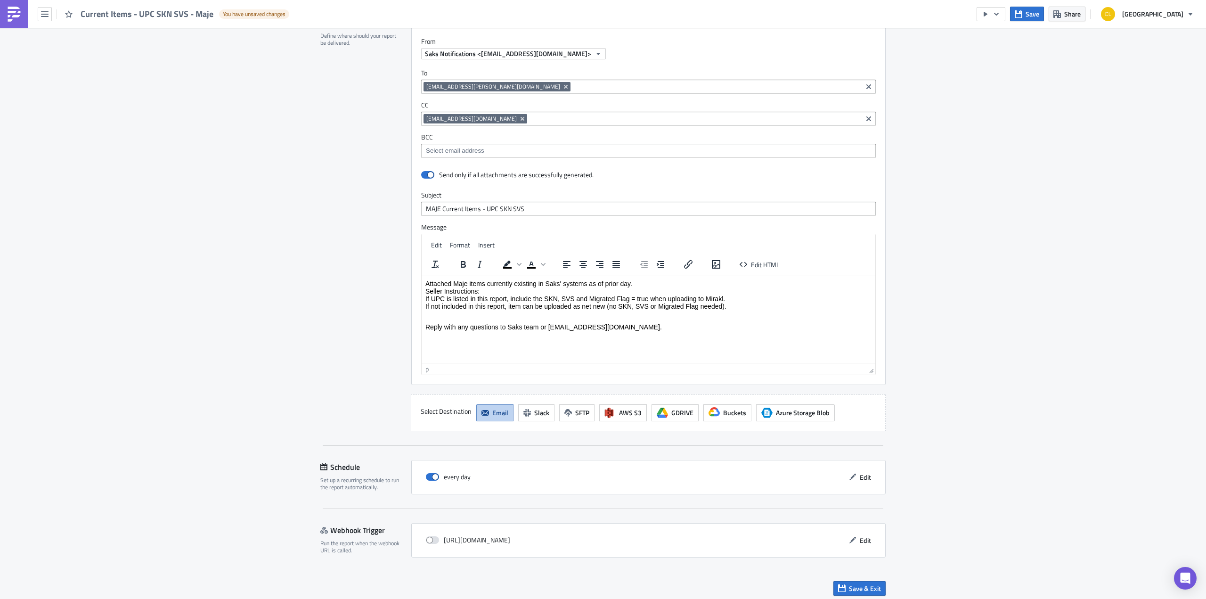
click at [425, 291] on p "Attached Maje items currently existing in Saks' systems as of prior day. Seller…" at bounding box center [648, 294] width 446 height 30
click at [503, 320] on p "Rich Text Area. Press ALT-0 for help." at bounding box center [648, 319] width 446 height 8
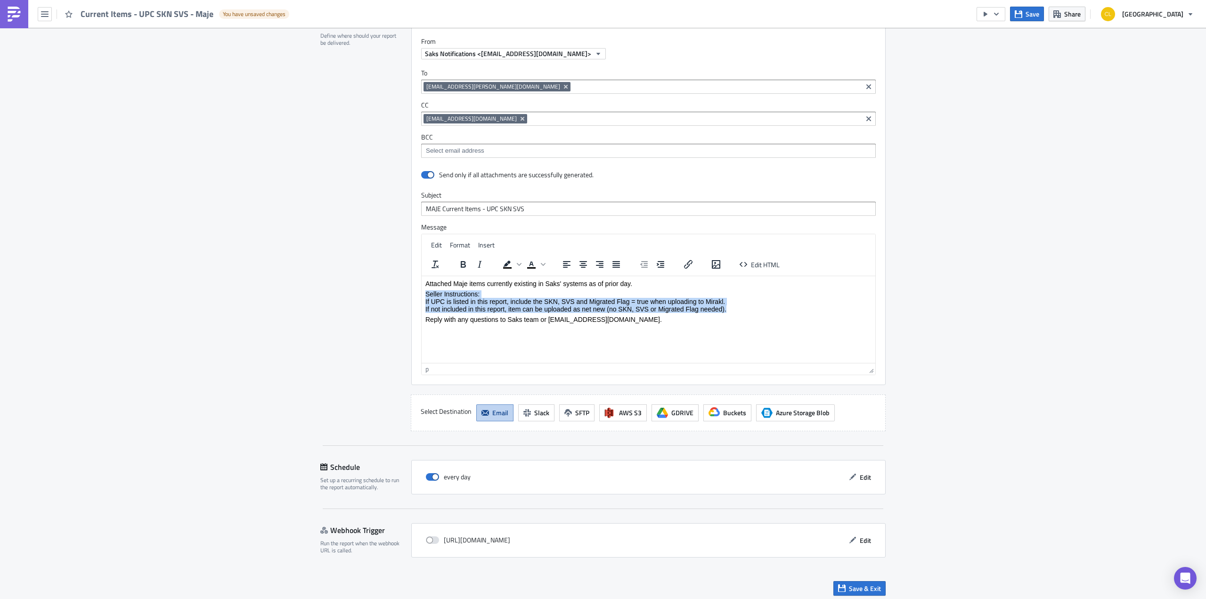
drag, startPoint x: 730, startPoint y: 308, endPoint x: 465, endPoint y: 279, distance: 266.8
click at [422, 297] on html "Attached Maje items currently existing in Saks' systems as of prior day. Seller…" at bounding box center [649, 301] width 454 height 51
click at [463, 244] on span "Format" at bounding box center [460, 245] width 20 height 10
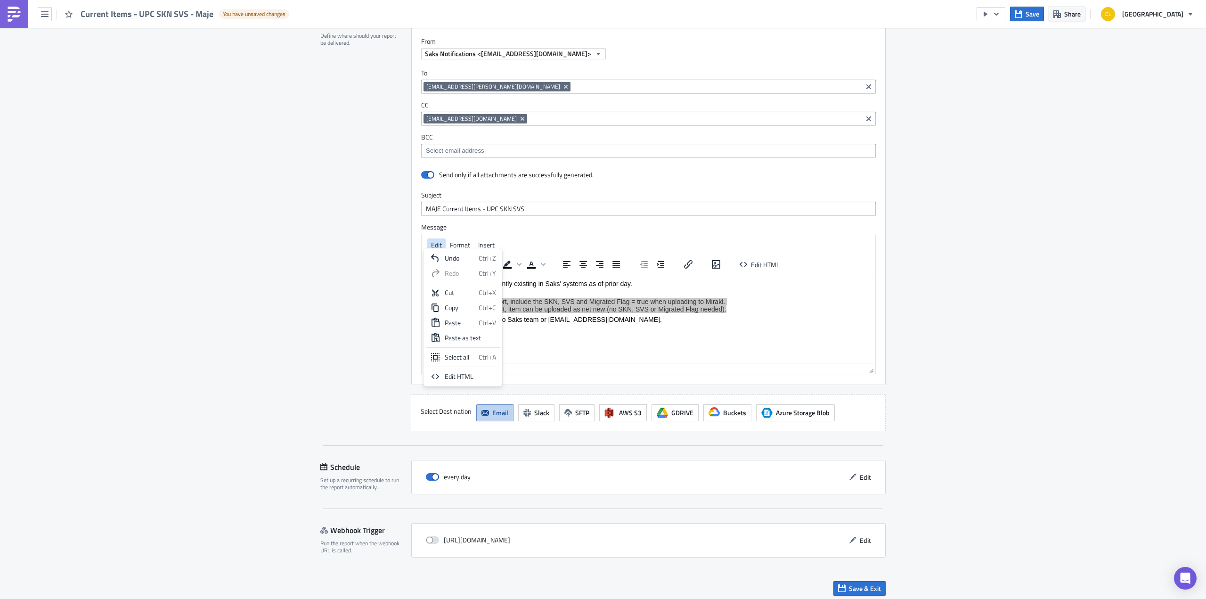
click at [431, 243] on span "Edit" at bounding box center [436, 245] width 11 height 10
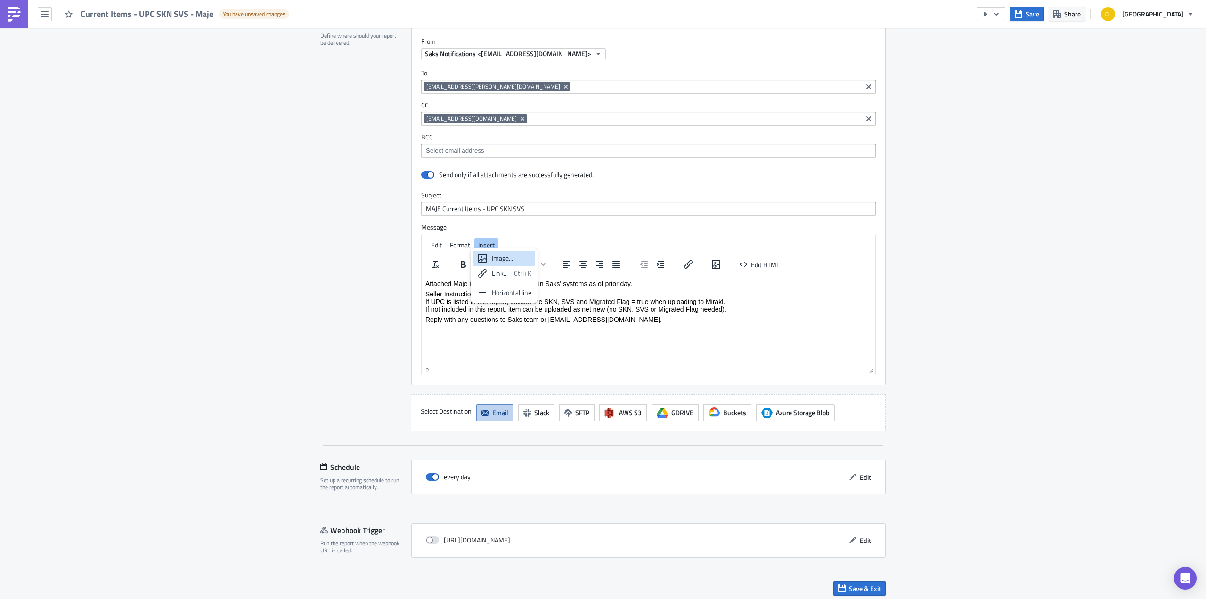
click at [657, 326] on html "Attached Maje items currently existing in Saks' systems as of prior day. Seller…" at bounding box center [649, 301] width 454 height 51
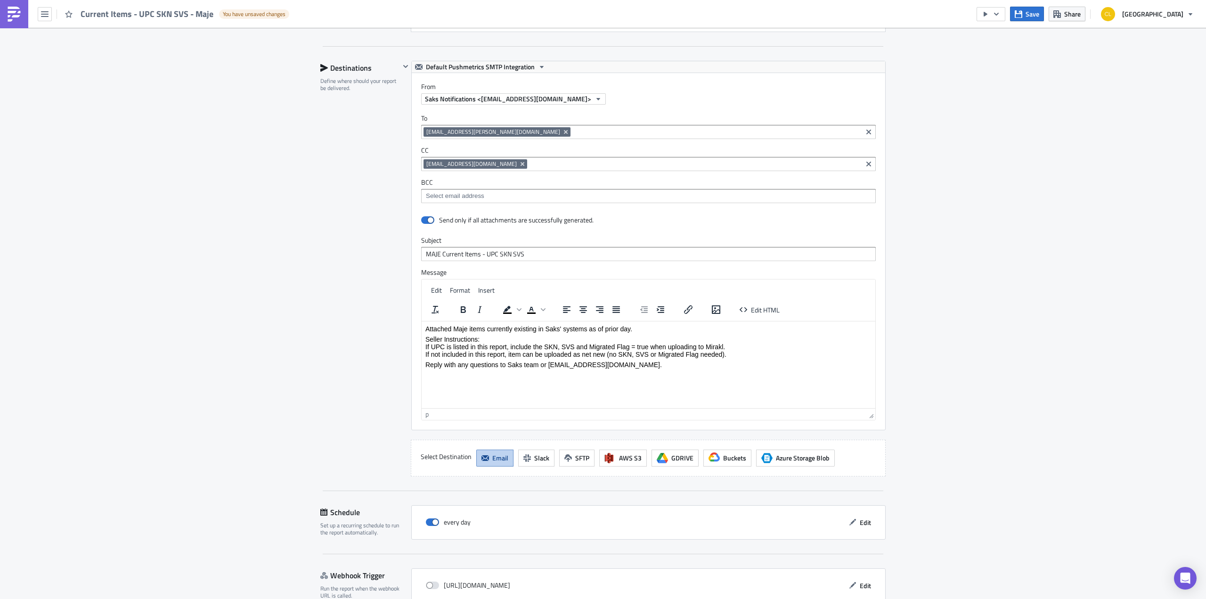
scroll to position [577, 0]
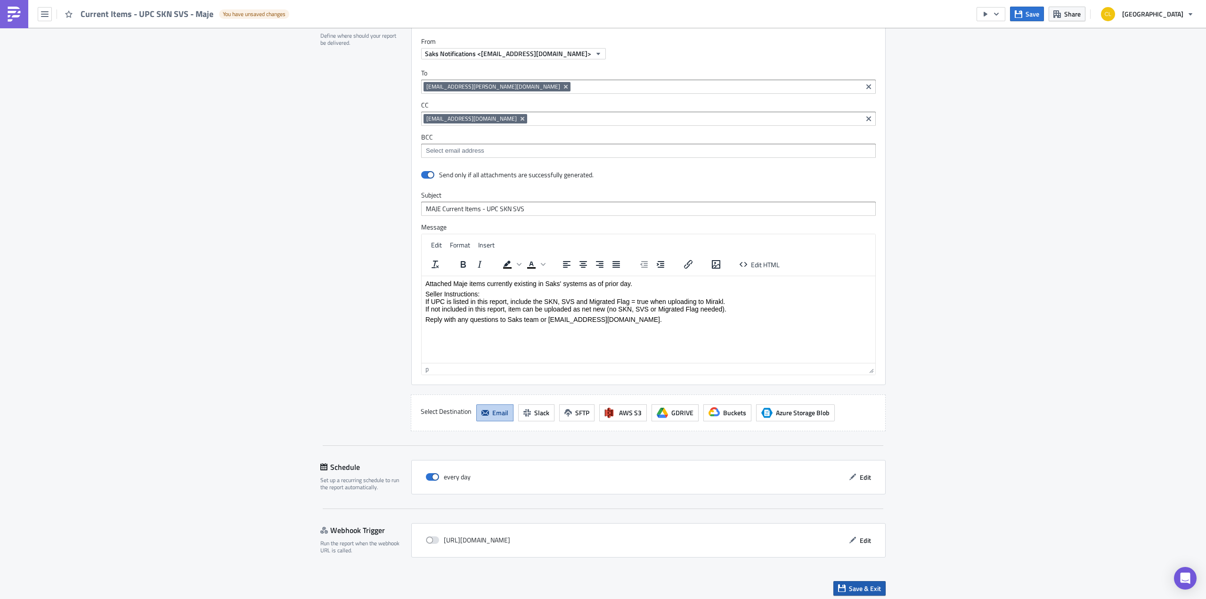
click at [869, 588] on span "Save & Exit" at bounding box center [865, 588] width 32 height 10
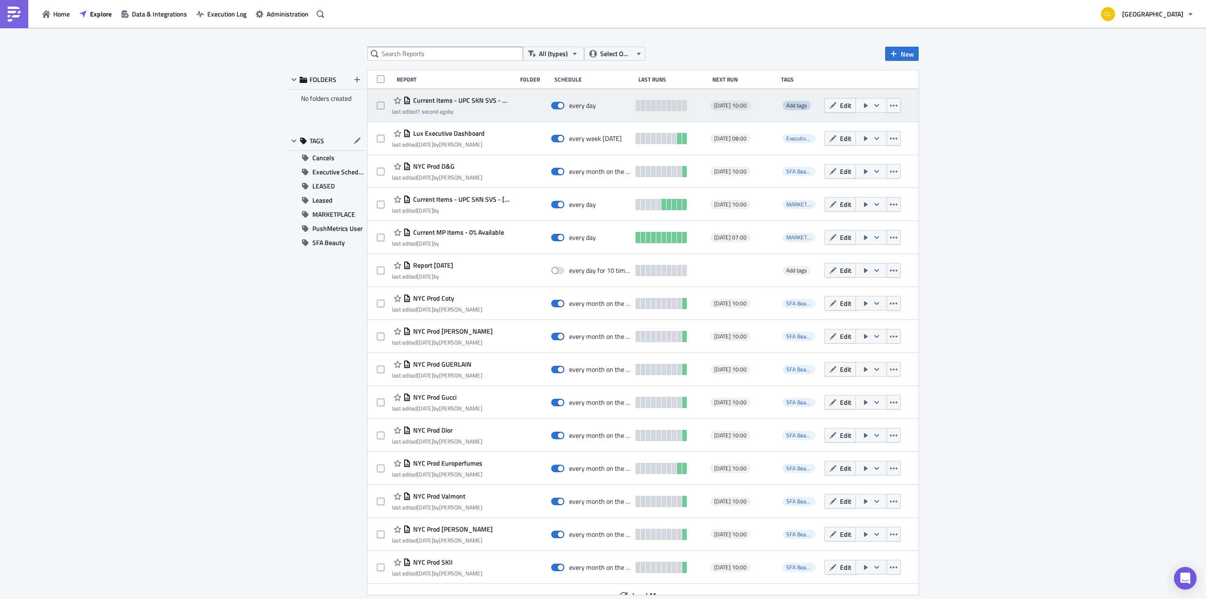
click at [796, 106] on span "Add tags" at bounding box center [796, 105] width 21 height 9
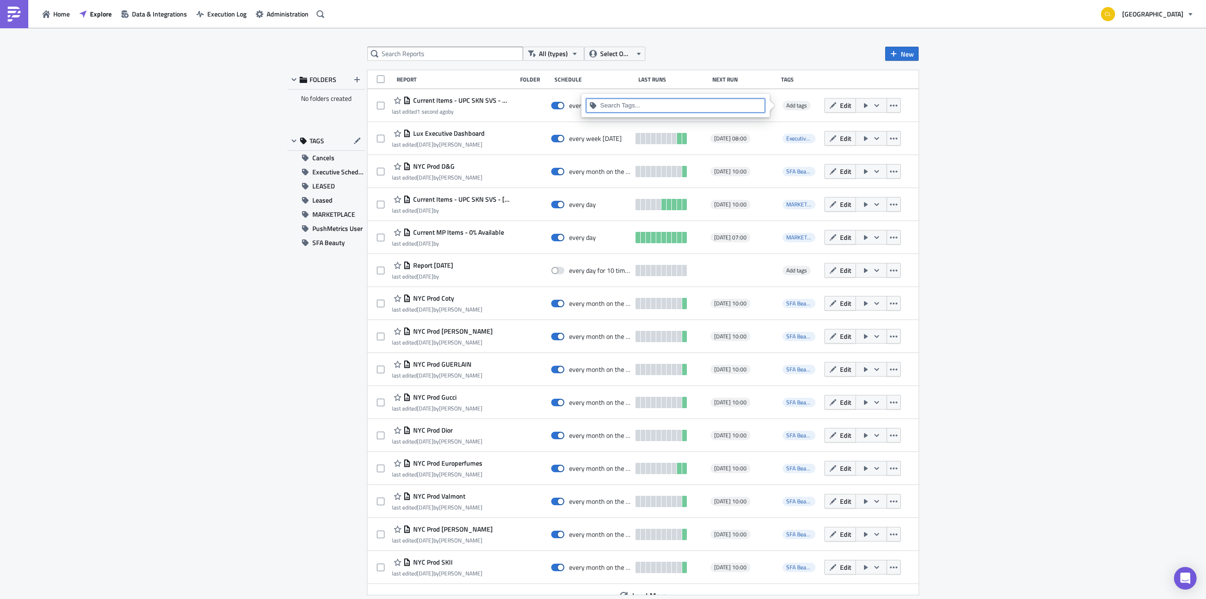
click at [652, 105] on input at bounding box center [681, 105] width 162 height 9
type input "Mar"
click at [640, 119] on div "MARKETPLACE" at bounding box center [676, 121] width 168 height 9
click at [1021, 130] on div "All (types) Select Owner New FOLDERS No folders created TAGS Cancels Executive …" at bounding box center [603, 314] width 1206 height 572
click at [346, 214] on span "MARKETPLACE" at bounding box center [333, 214] width 43 height 14
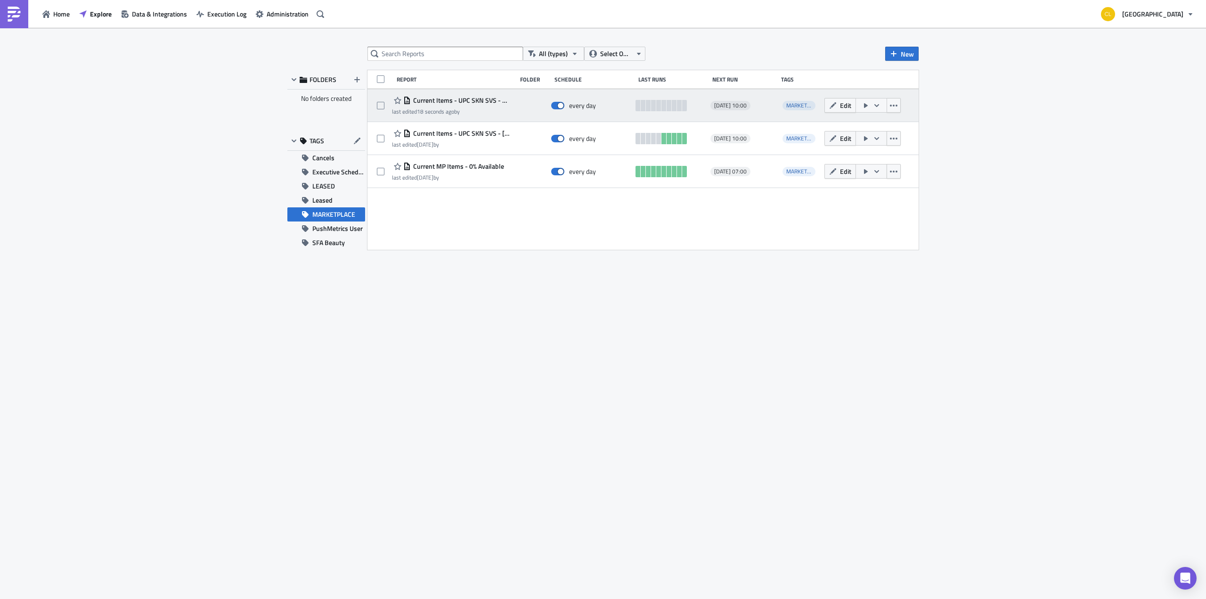
click at [876, 106] on icon "button" at bounding box center [876, 105] width 5 height 3
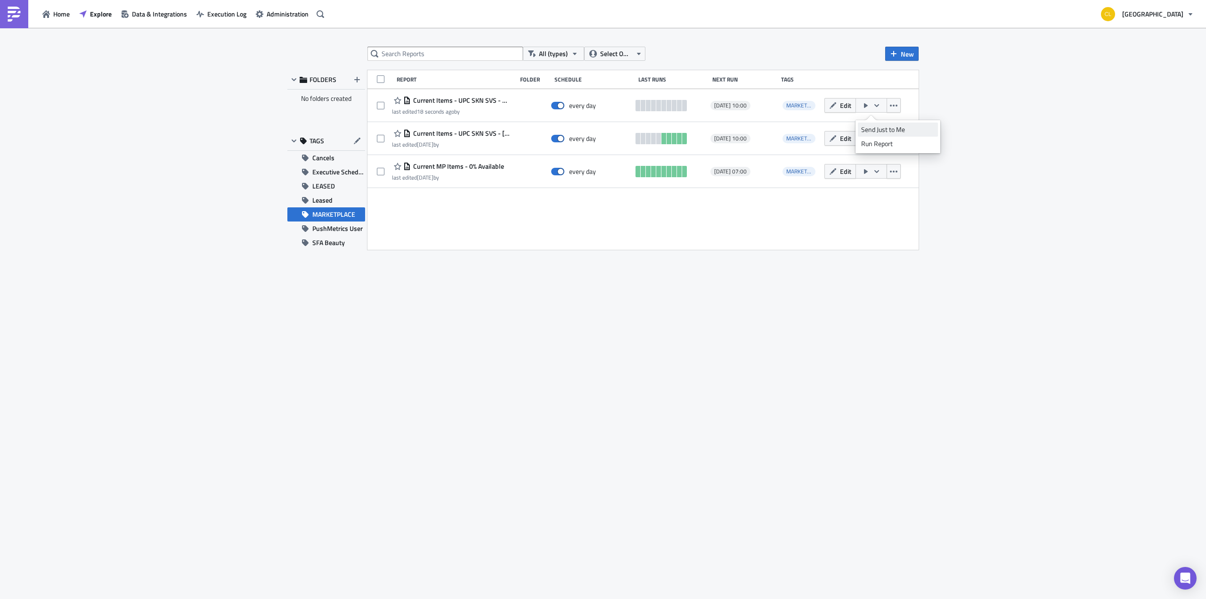
click at [884, 129] on div "Send Just to Me" at bounding box center [897, 129] width 73 height 9
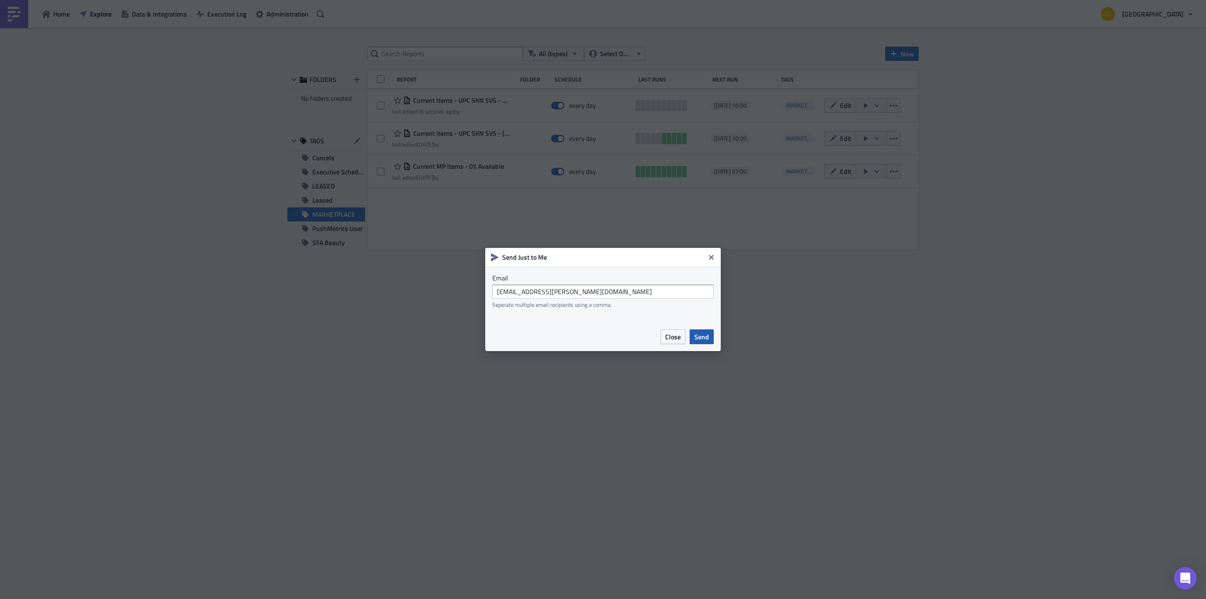
click at [706, 339] on span "Send" at bounding box center [701, 337] width 15 height 10
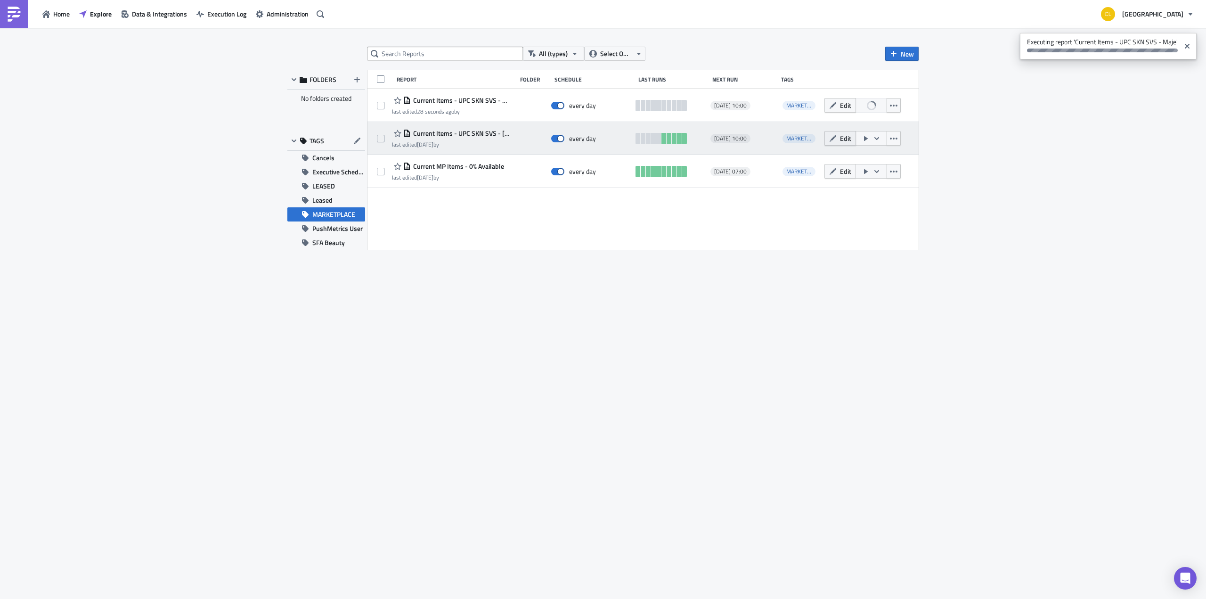
click at [843, 138] on span "Edit" at bounding box center [845, 138] width 11 height 10
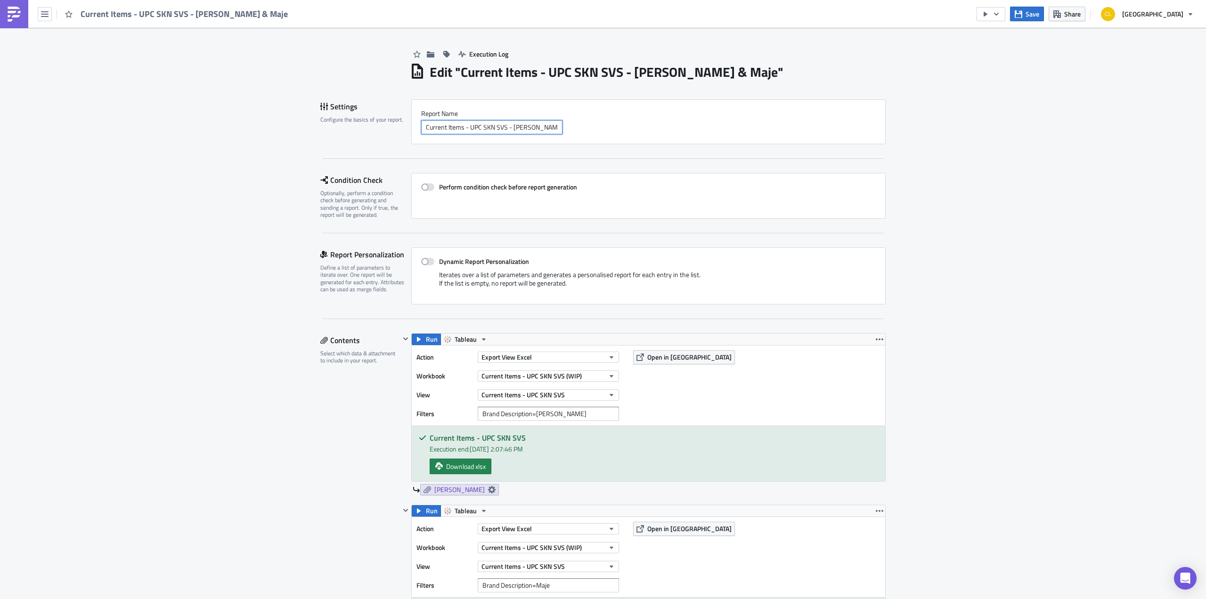
drag, startPoint x: 527, startPoint y: 127, endPoint x: 563, endPoint y: 131, distance: 36.6
click at [562, 132] on div "Current Items - UPC SKN SVS - [PERSON_NAME] & Maje" at bounding box center [648, 127] width 454 height 14
type input "Current Items - UPC SKN SVS - [PERSON_NAME]"
click at [759, 388] on div "Action Export View Excel Workbook Current Items - UPC SKN SVS (WIP) View Curren…" at bounding box center [648, 385] width 473 height 80
click at [876, 509] on icon "button" at bounding box center [880, 511] width 8 height 8
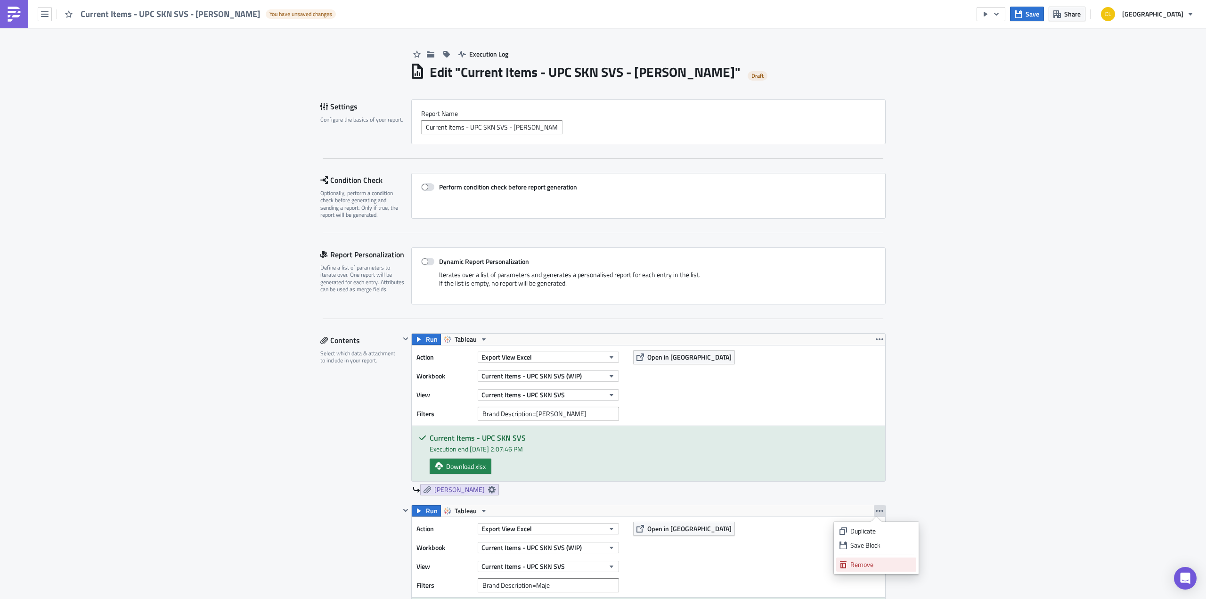
click at [869, 564] on div "Remove" at bounding box center [881, 564] width 63 height 9
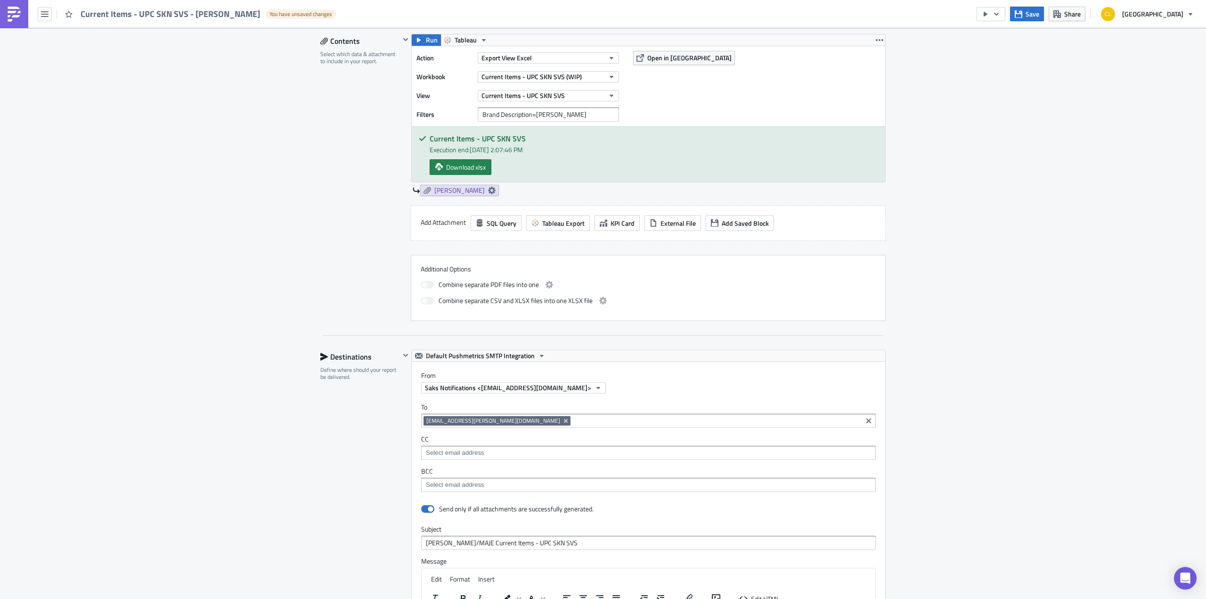
scroll to position [302, 0]
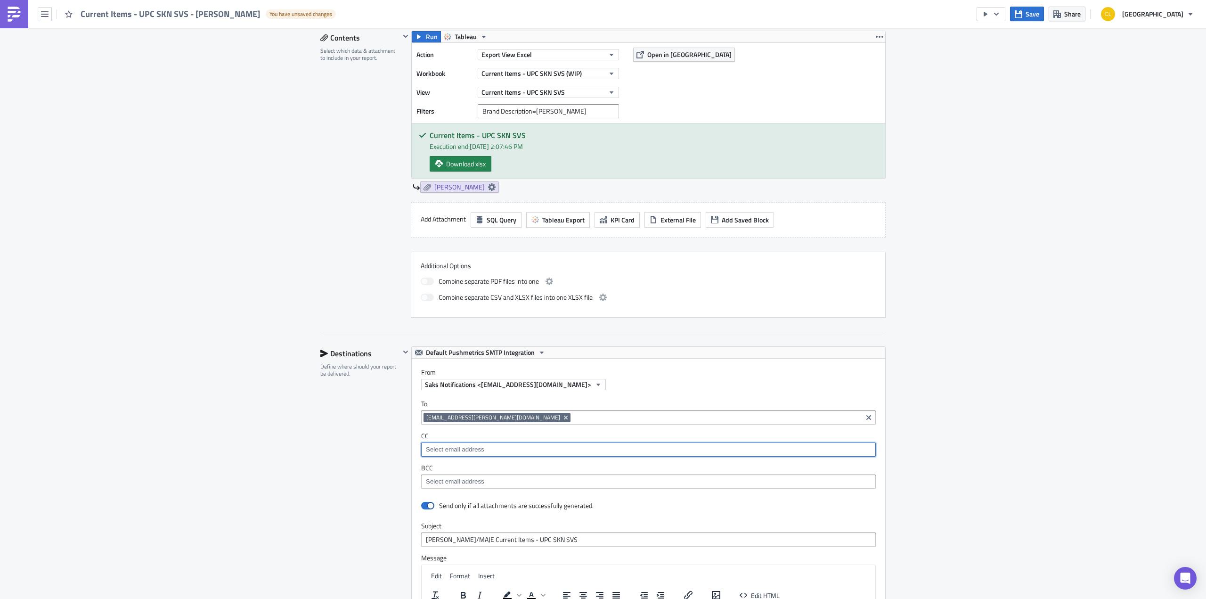
click at [505, 448] on input at bounding box center [647, 449] width 449 height 9
type input "[EMAIL_ADDRESS][DOMAIN_NAME]"
click at [510, 462] on div "Add "[EMAIL_ADDRESS][DOMAIN_NAME]"" at bounding box center [494, 462] width 121 height 9
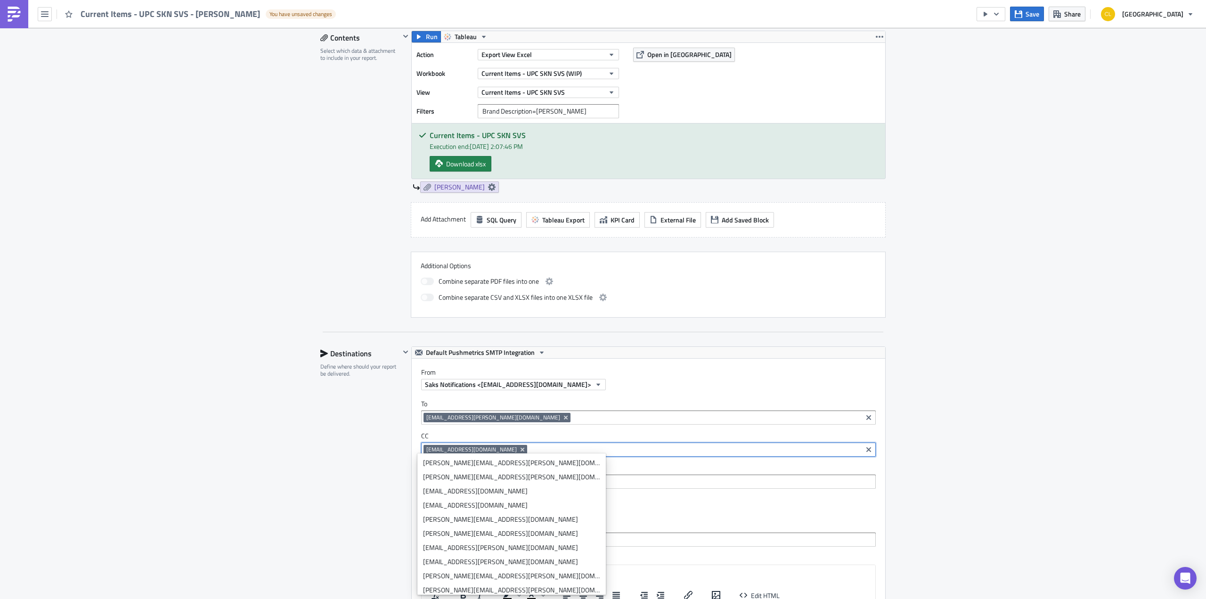
click at [1067, 388] on div "Execution Log Edit " Current Items - UPC SKN SVS - [PERSON_NAME] " Draft Settin…" at bounding box center [603, 330] width 1206 height 1210
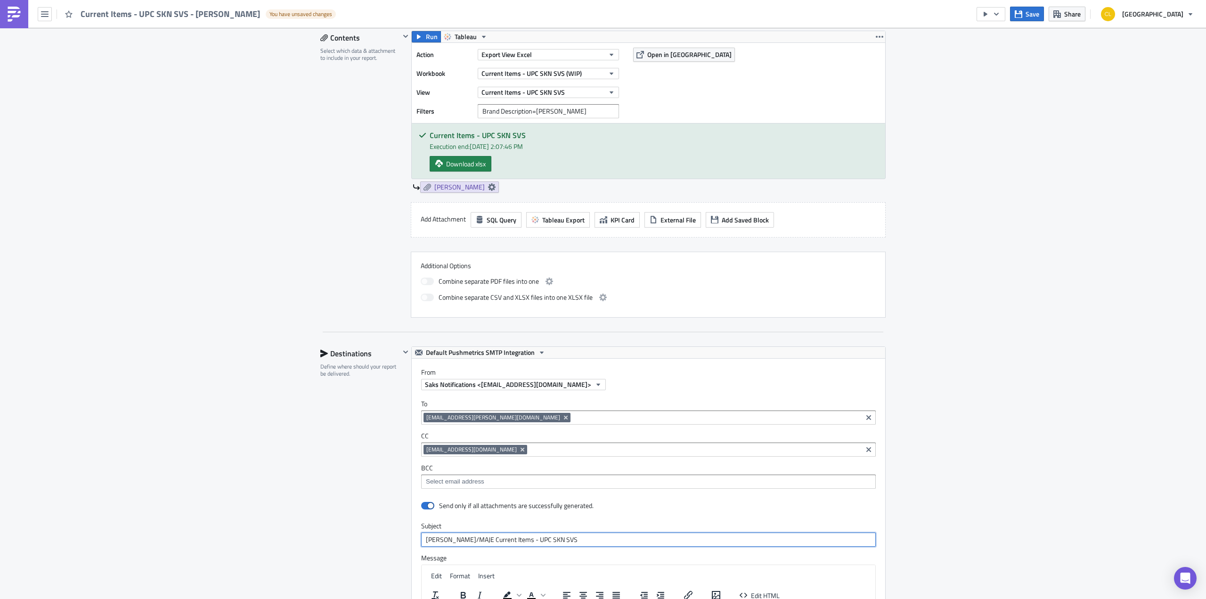
drag, startPoint x: 464, startPoint y: 538, endPoint x: 473, endPoint y: 533, distance: 10.3
click at [464, 537] on input "[PERSON_NAME]/MAJE Current Items - UPC SKN SVS" at bounding box center [648, 539] width 454 height 14
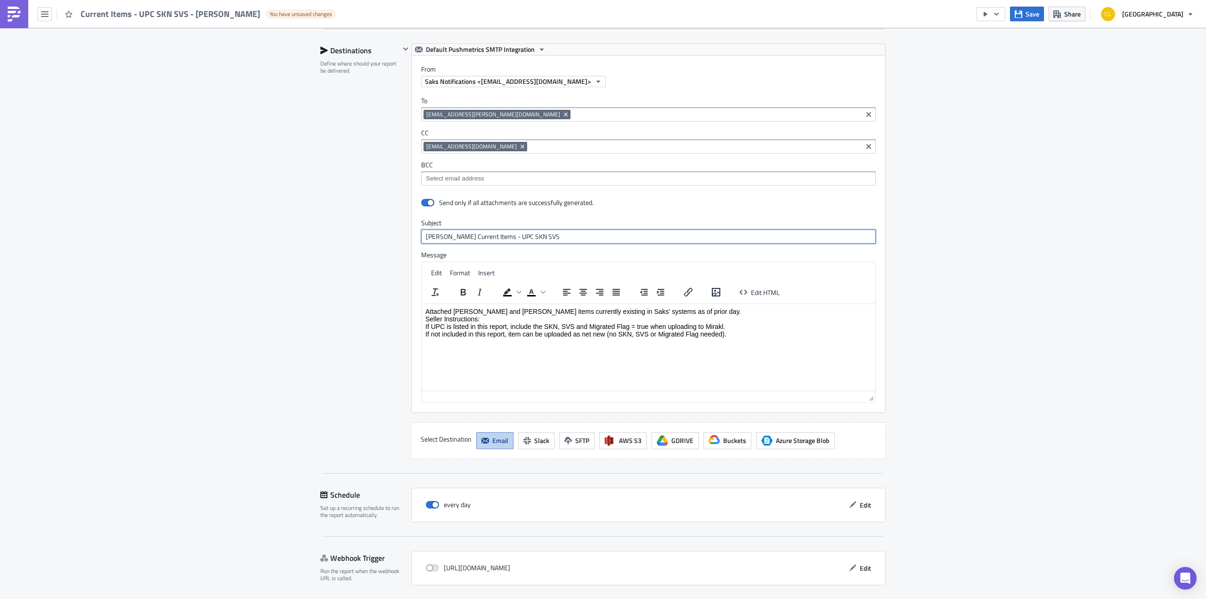
scroll to position [607, 0]
type input "[PERSON_NAME] Current Items - UPC SKN SVS"
click at [473, 308] on p "Attached [PERSON_NAME] and [PERSON_NAME] items currently existing in Saks' syst…" at bounding box center [648, 321] width 446 height 30
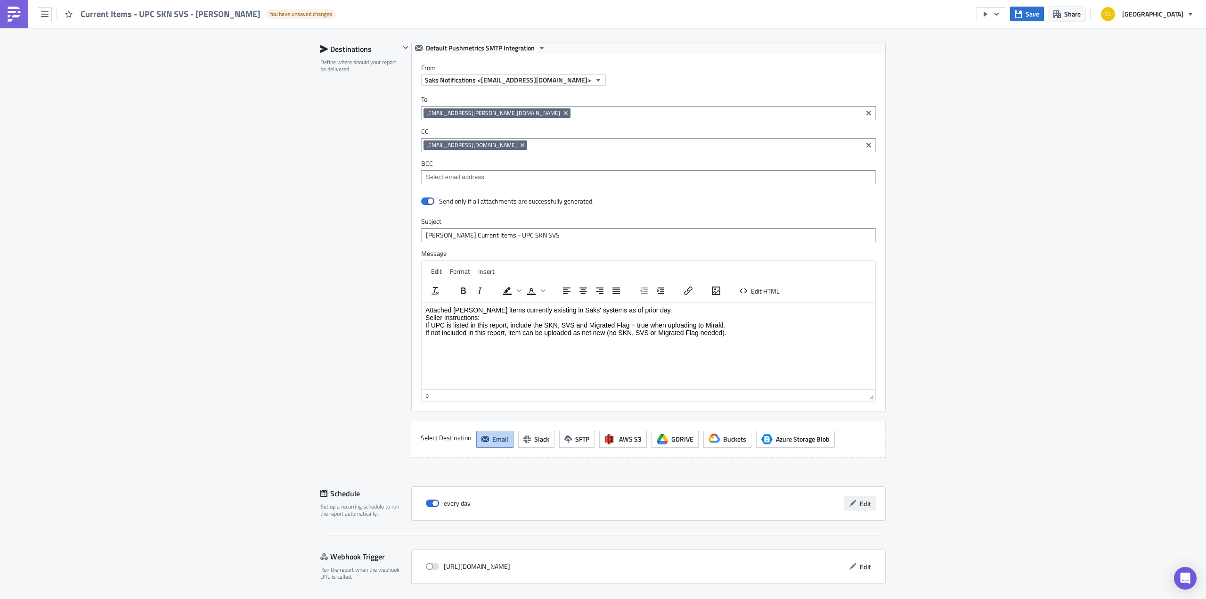
click at [867, 499] on span "Edit" at bounding box center [865, 503] width 11 height 10
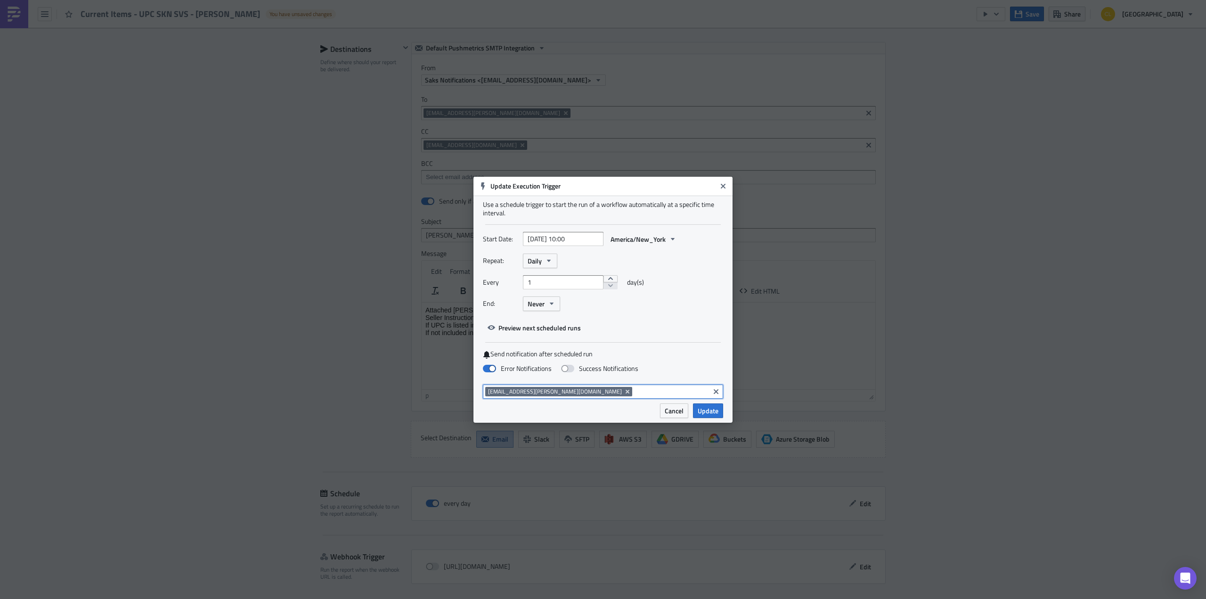
click at [634, 390] on input at bounding box center [670, 391] width 73 height 9
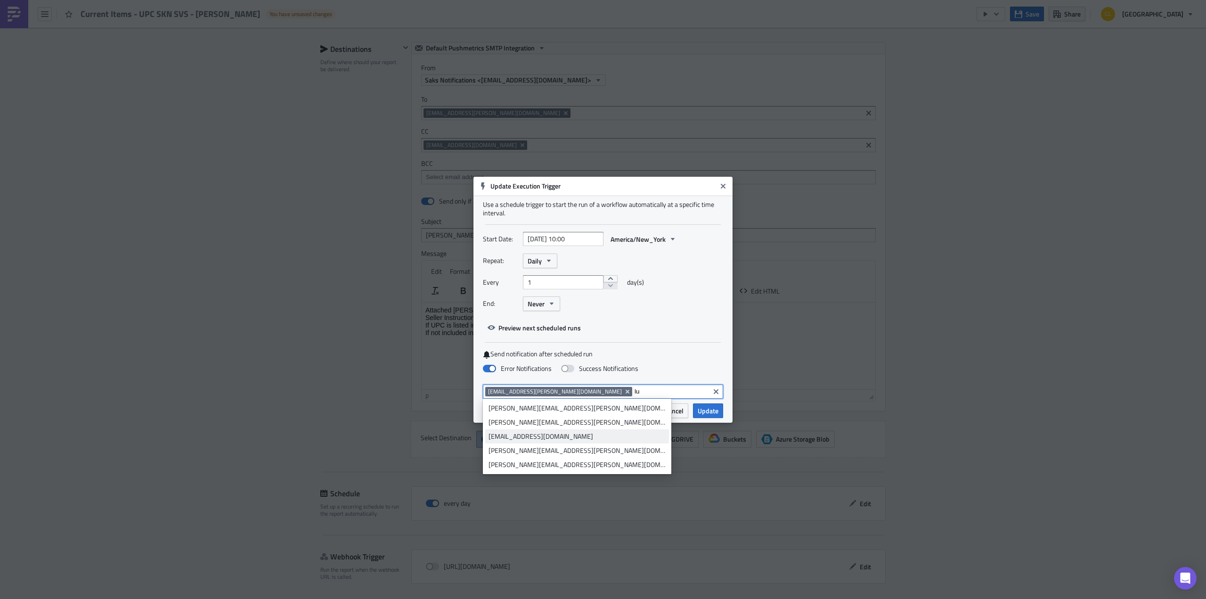
type input "lu"
click at [531, 435] on div "[EMAIL_ADDRESS][DOMAIN_NAME]" at bounding box center [576, 435] width 177 height 9
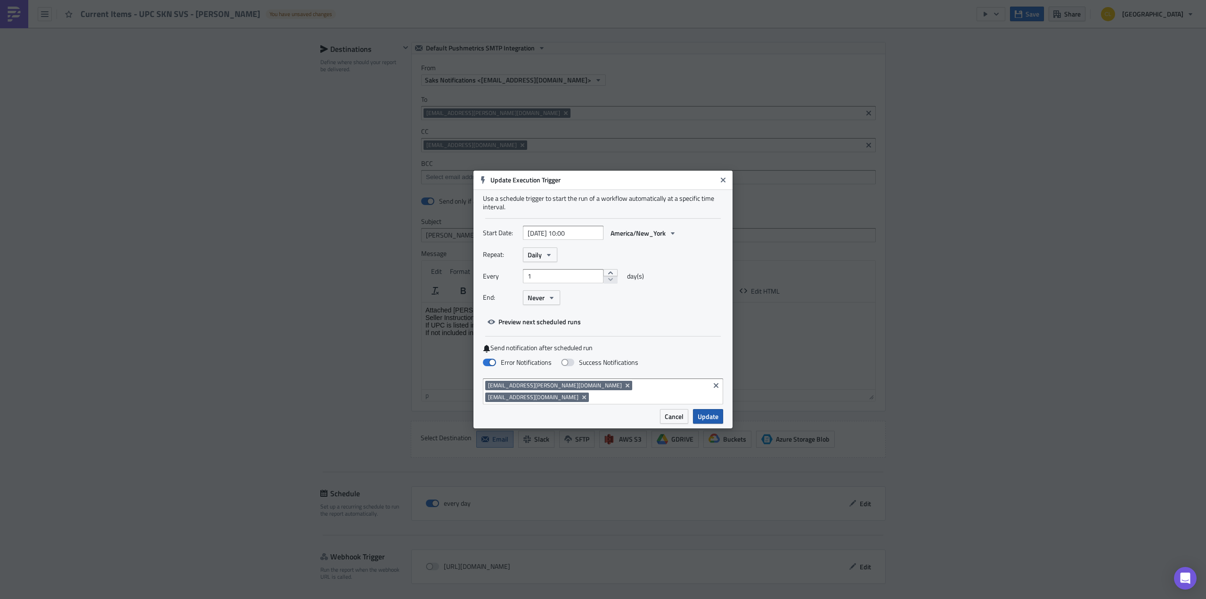
click at [703, 411] on span "Update" at bounding box center [707, 416] width 21 height 10
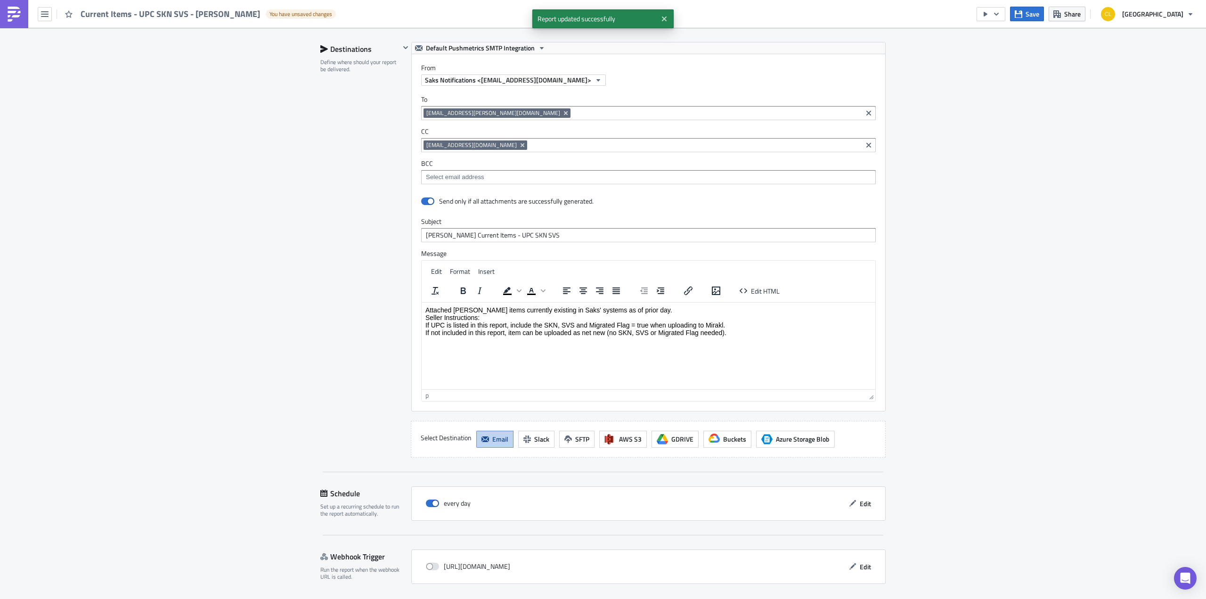
scroll to position [633, 0]
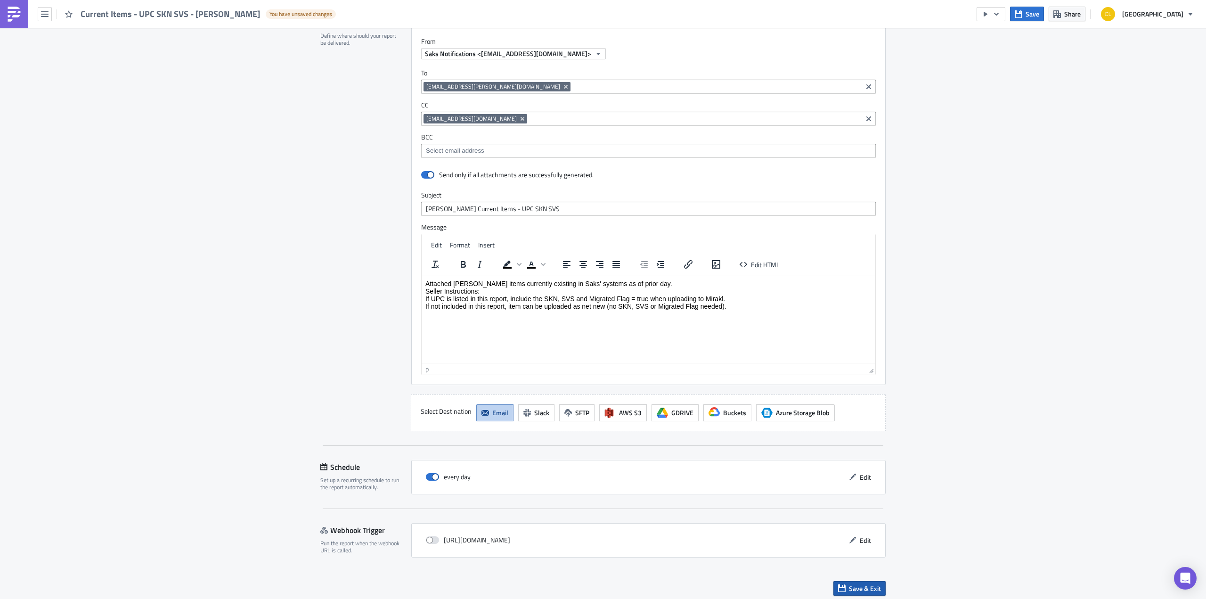
click at [843, 585] on button "Save & Exit" at bounding box center [859, 588] width 52 height 15
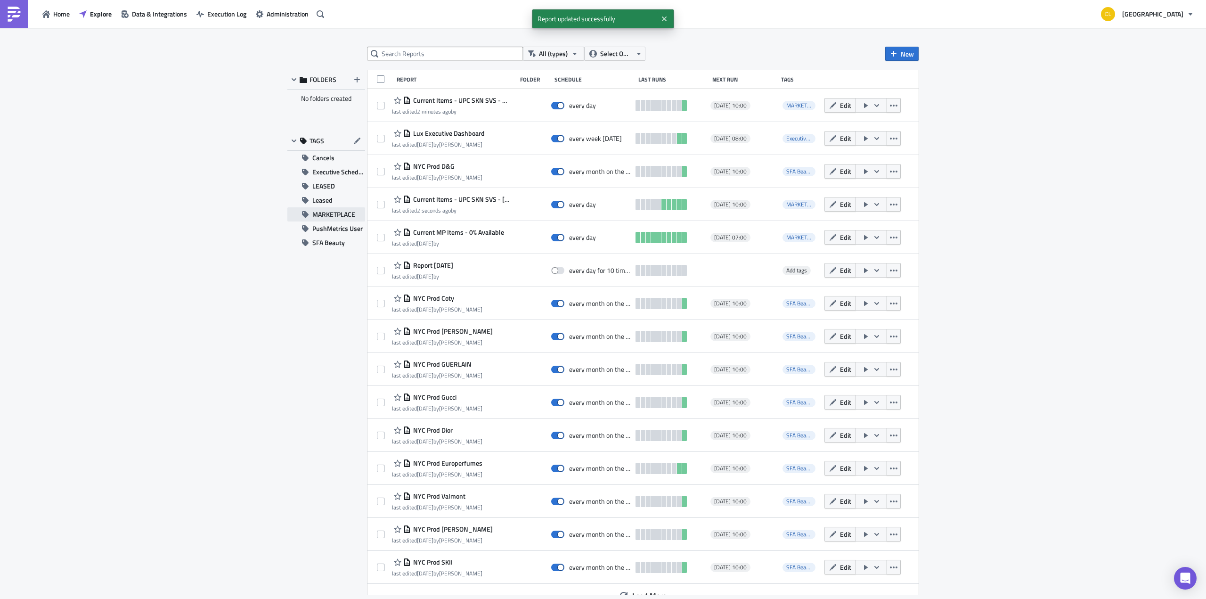
click at [333, 212] on span "MARKETPLACE" at bounding box center [333, 214] width 43 height 14
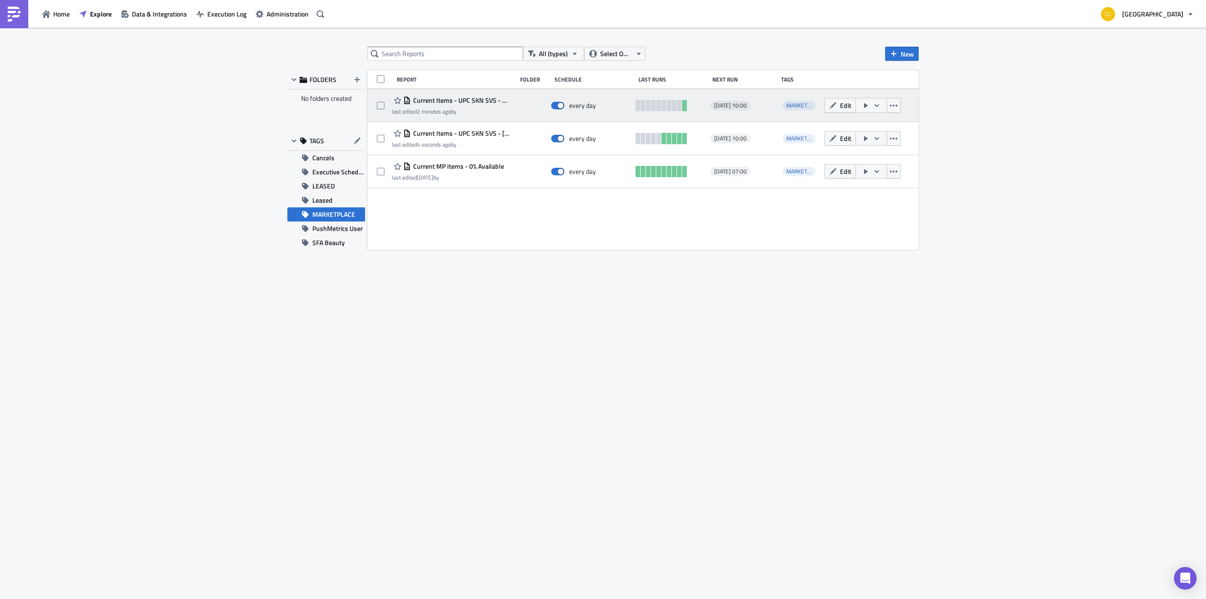
click at [451, 105] on div "Current Items - UPC SKN SVS - Maje" at bounding box center [452, 100] width 120 height 11
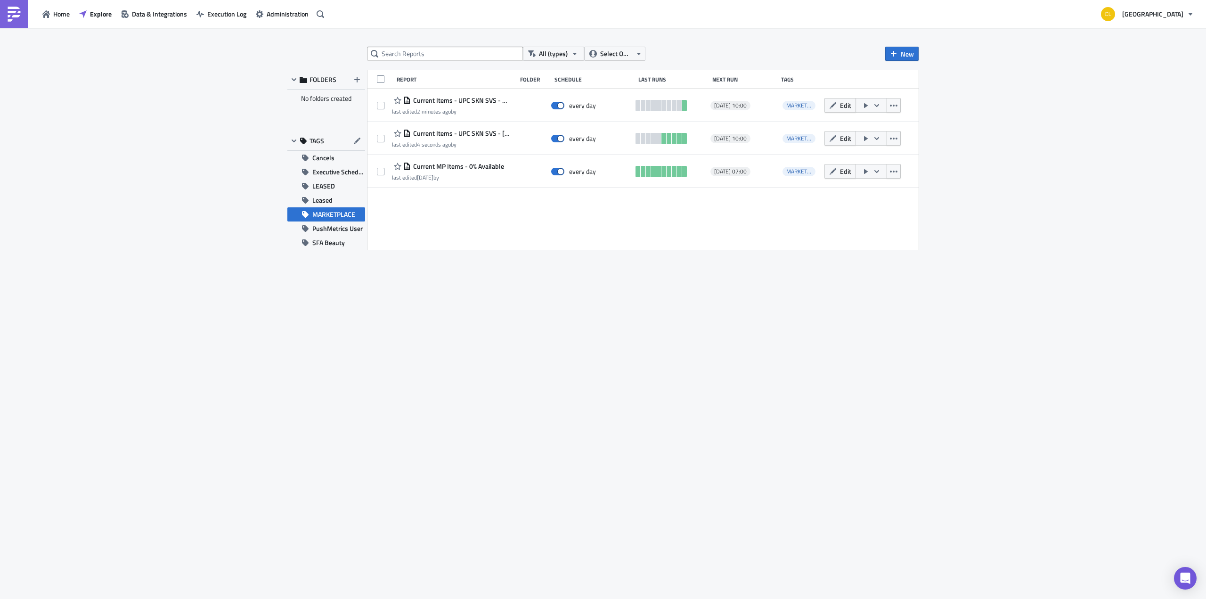
click at [850, 107] on span "Edit" at bounding box center [845, 105] width 11 height 10
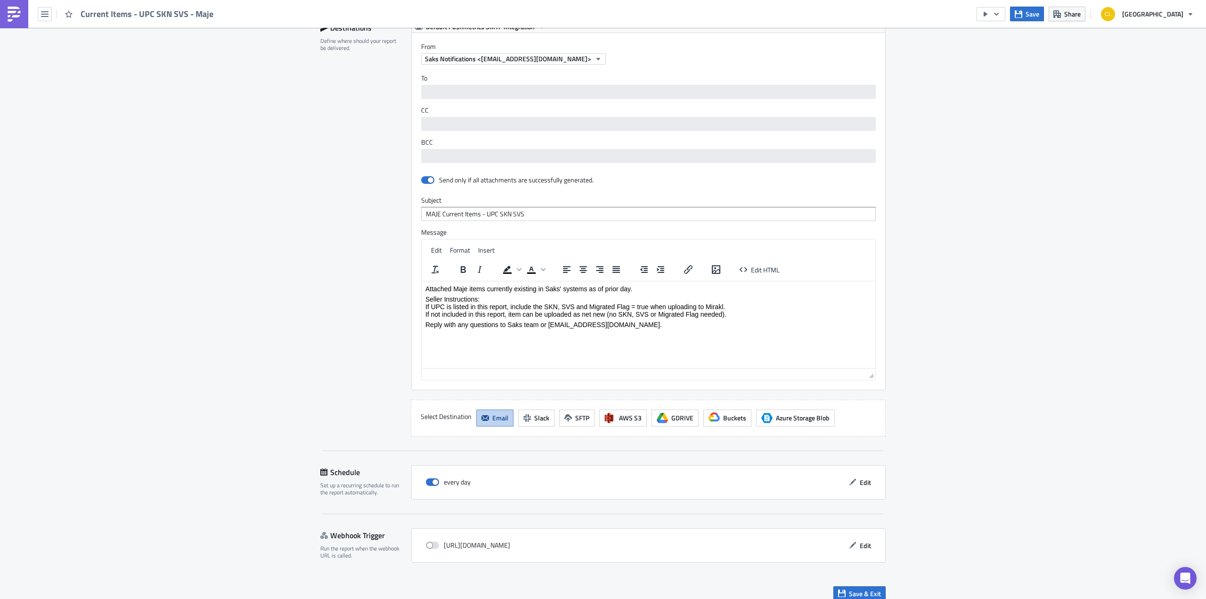
scroll to position [633, 0]
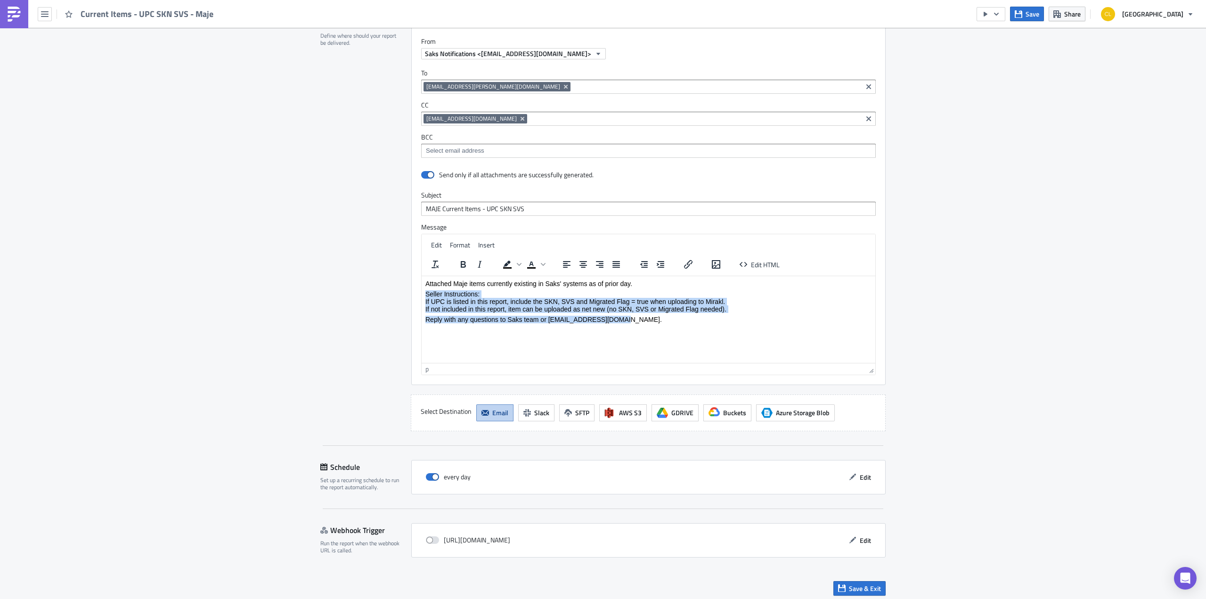
drag, startPoint x: 628, startPoint y: 318, endPoint x: 837, endPoint y: 564, distance: 322.4
click at [422, 293] on html "Attached Maje items currently existing in Saks' systems as of prior day. Seller…" at bounding box center [649, 301] width 454 height 51
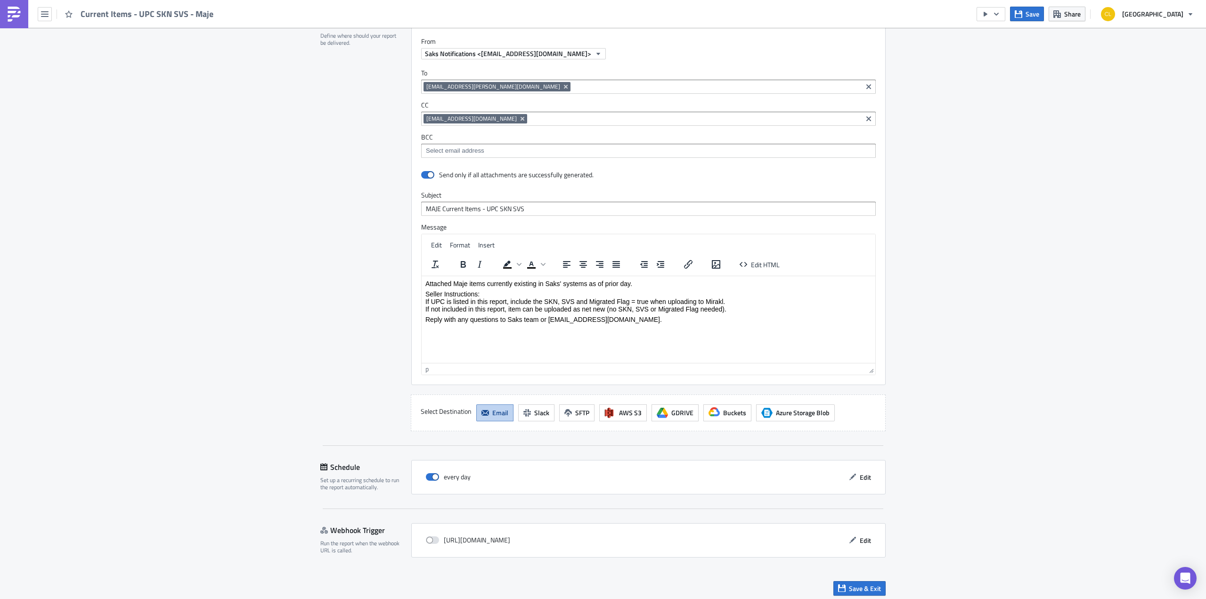
click at [455, 280] on p "Attached Maje items currently existing in Saks' systems as of prior day." at bounding box center [648, 283] width 446 height 8
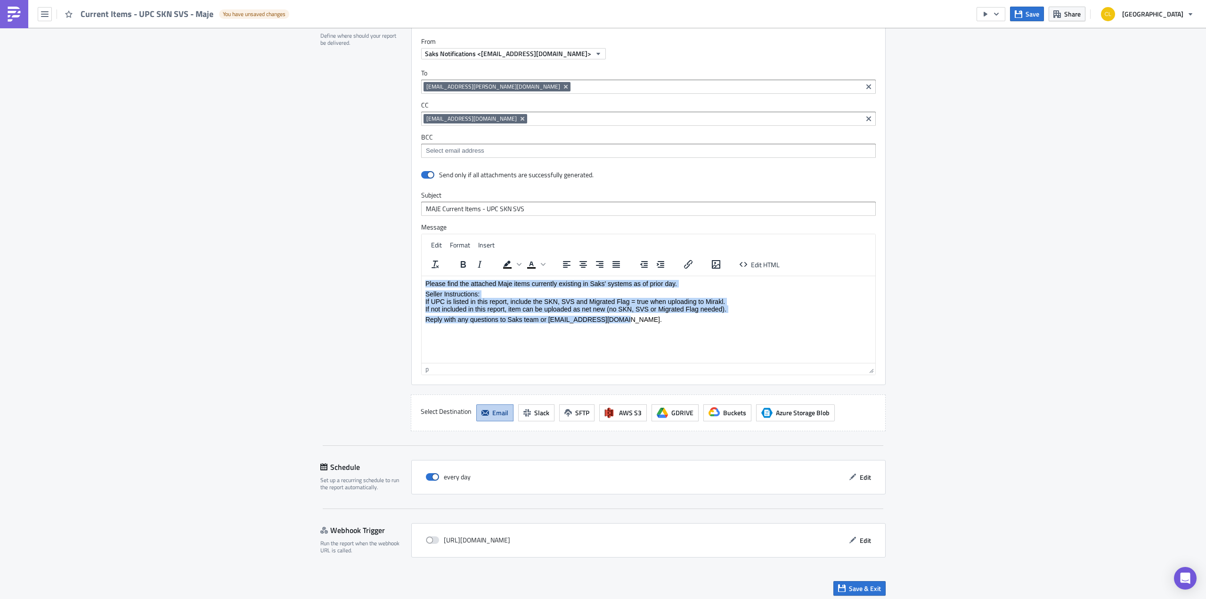
drag, startPoint x: 624, startPoint y: 319, endPoint x: 798, endPoint y: 542, distance: 282.2
click at [422, 276] on html "Please find the attached Maje items currently existing in Saks' systems as of p…" at bounding box center [649, 301] width 454 height 51
copy body "Please find the attached Maje items currently existing in Saks' systems as of p…"
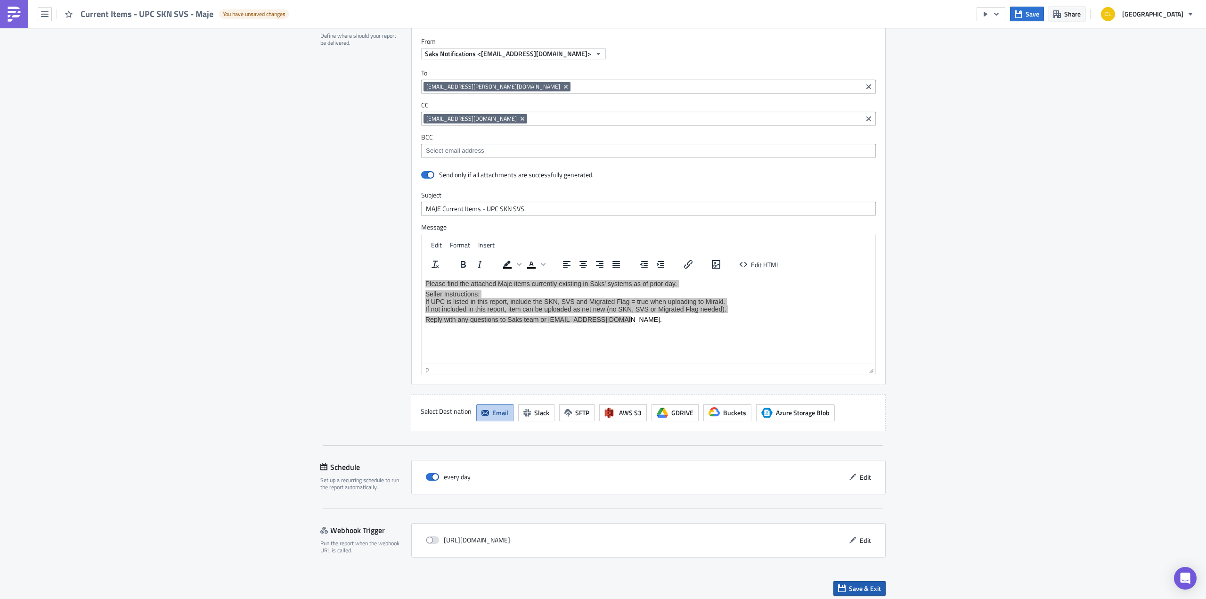
click at [857, 584] on span "Save & Exit" at bounding box center [865, 588] width 32 height 10
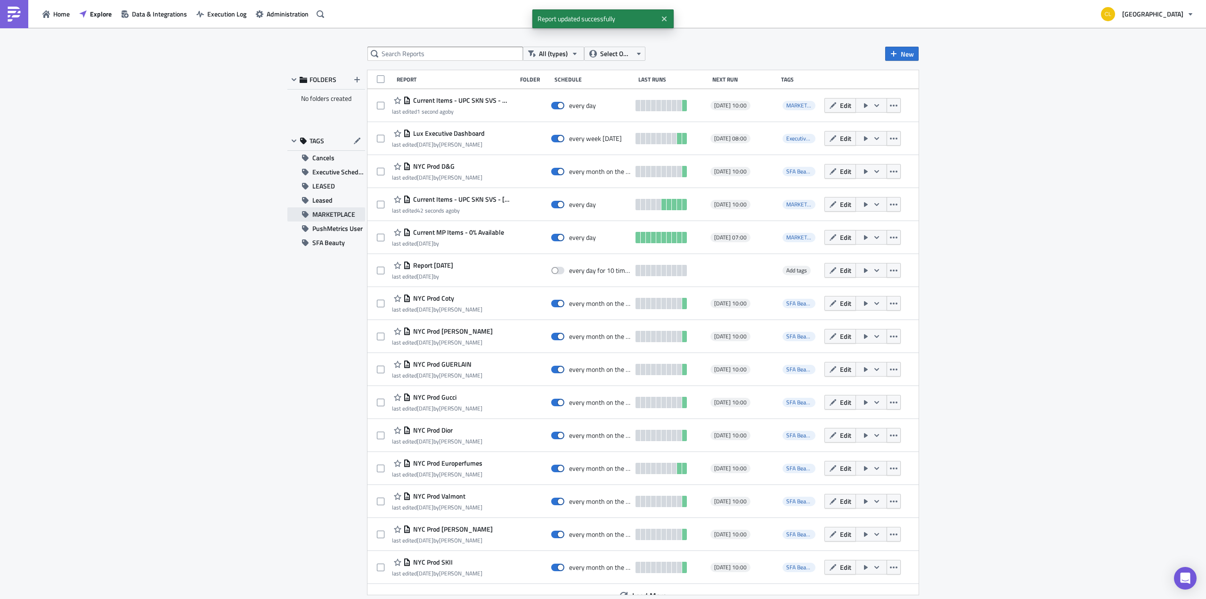
click at [337, 210] on span "MARKETPLACE" at bounding box center [333, 214] width 43 height 14
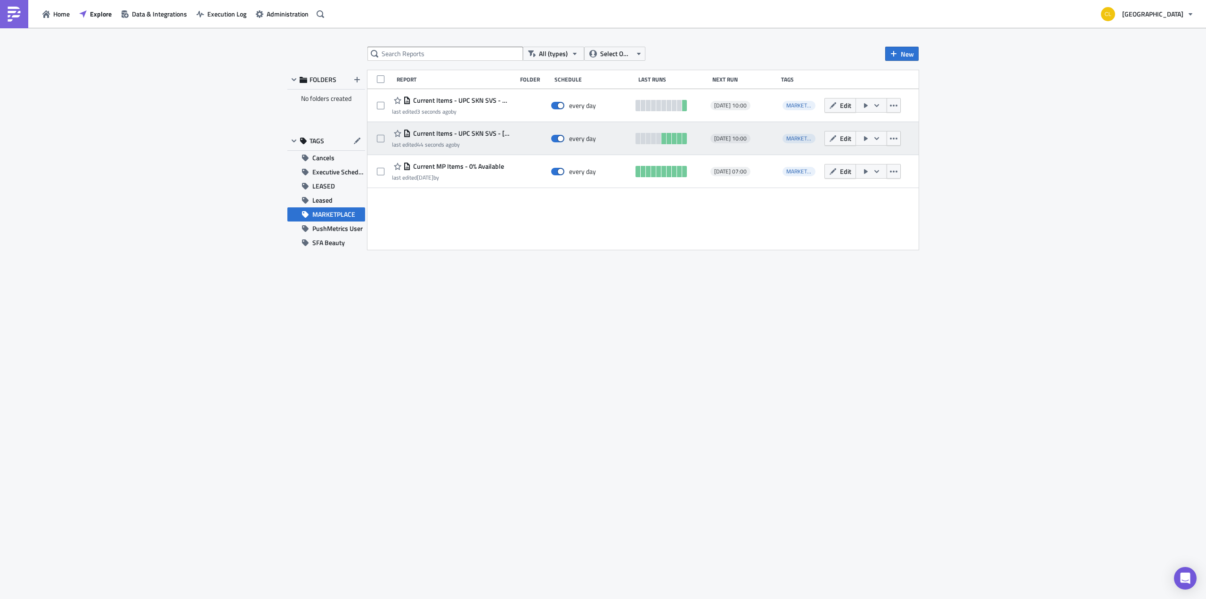
click at [464, 138] on div "Current Items - UPC SKN SVS - [PERSON_NAME]" at bounding box center [452, 133] width 120 height 11
click at [851, 137] on span "Edit" at bounding box center [845, 138] width 11 height 10
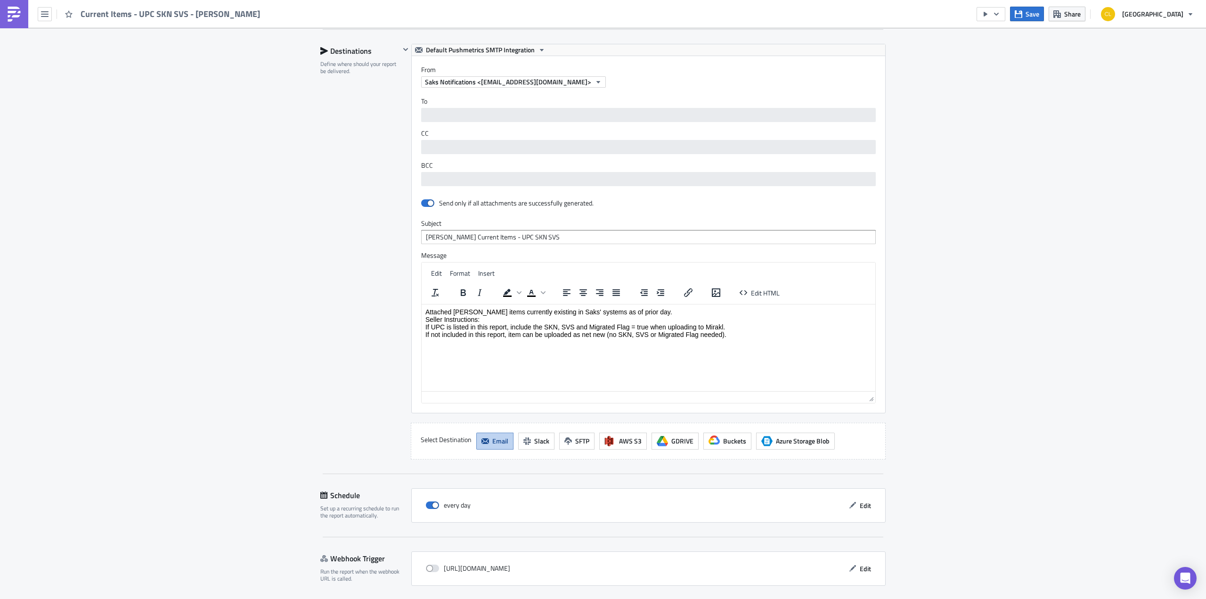
scroll to position [633, 0]
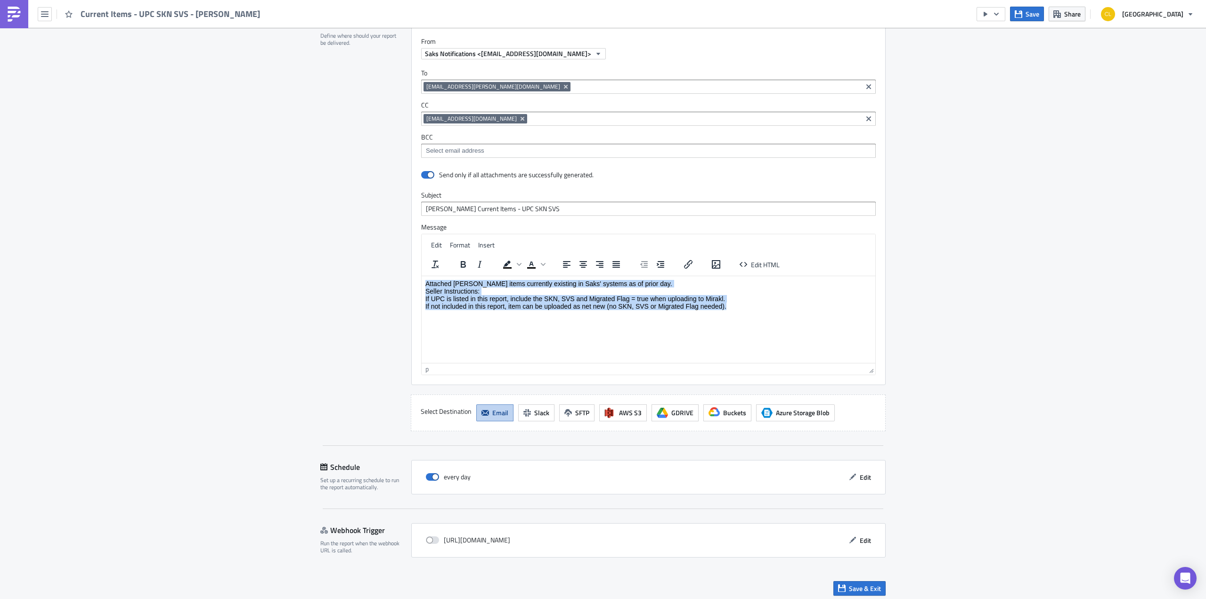
drag, startPoint x: 740, startPoint y: 304, endPoint x: 420, endPoint y: 279, distance: 321.7
click at [422, 279] on html "Attached [PERSON_NAME] items currently existing in Saks' systems as of prior da…" at bounding box center [649, 295] width 454 height 38
paste body "Rich Text Area. Press ALT-0 for help."
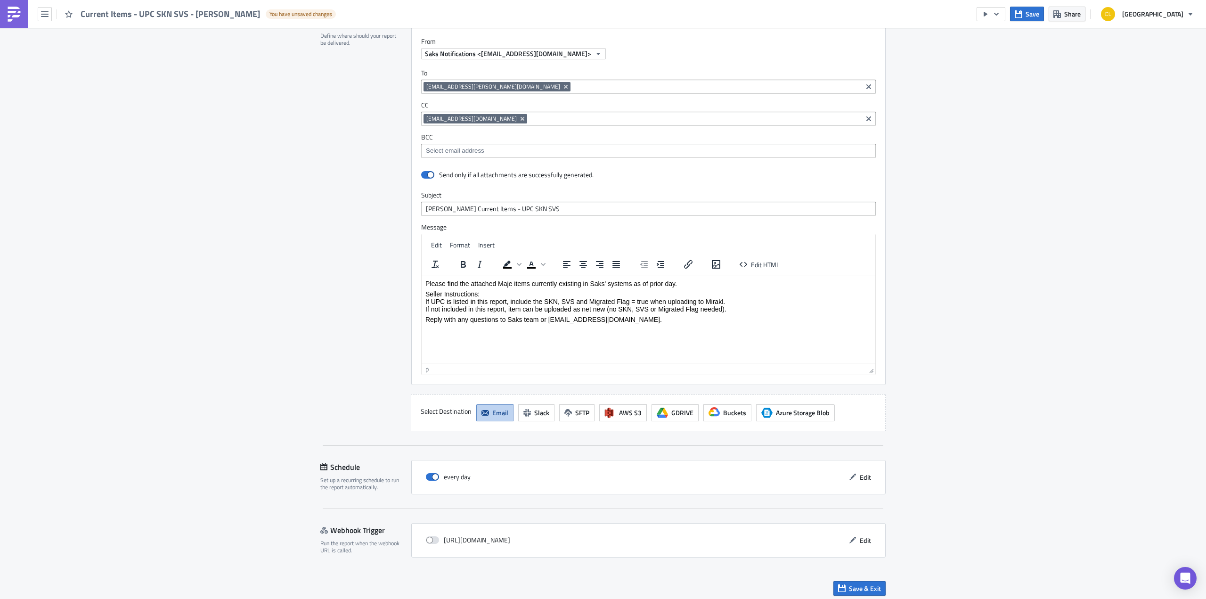
click at [504, 281] on p "Please find the attached Maje items currently existing in Saks' systems as of p…" at bounding box center [648, 283] width 446 height 8
click at [853, 586] on span "Save & Exit" at bounding box center [865, 588] width 32 height 10
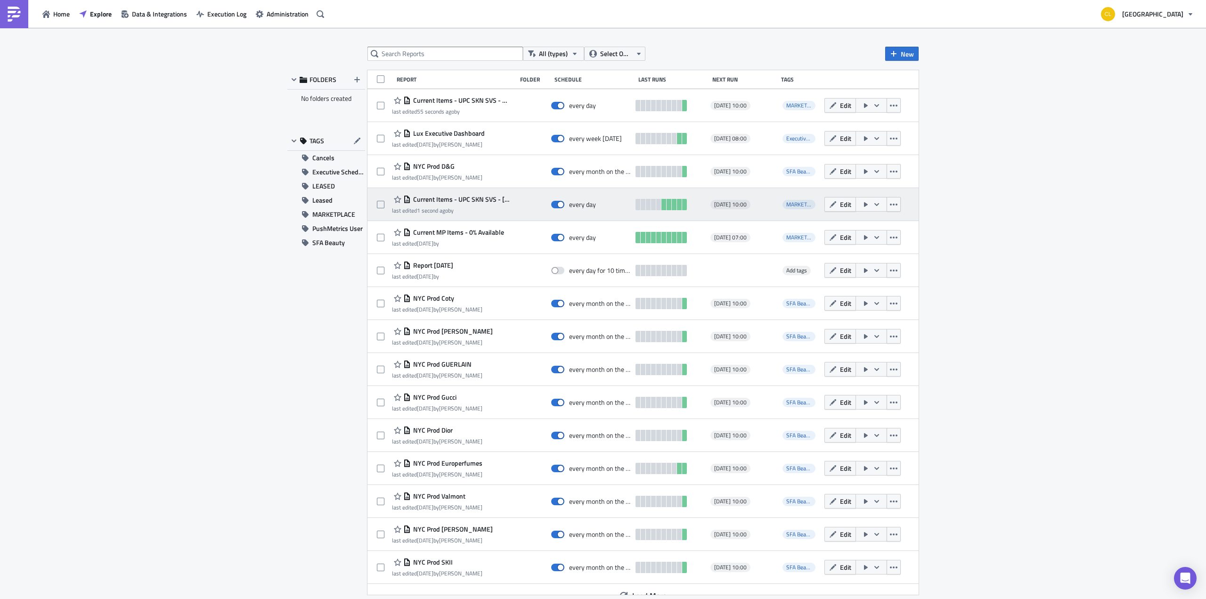
click at [481, 203] on span "Current Items - UPC SKN SVS - [PERSON_NAME]" at bounding box center [461, 199] width 101 height 8
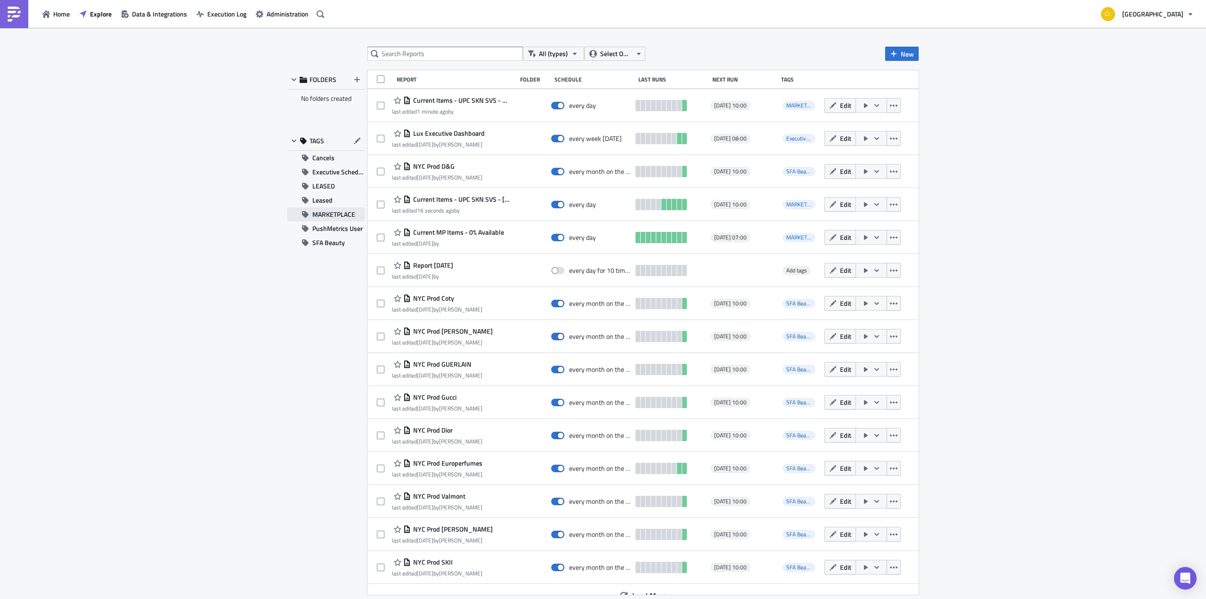
click at [343, 215] on span "MARKETPLACE" at bounding box center [333, 214] width 43 height 14
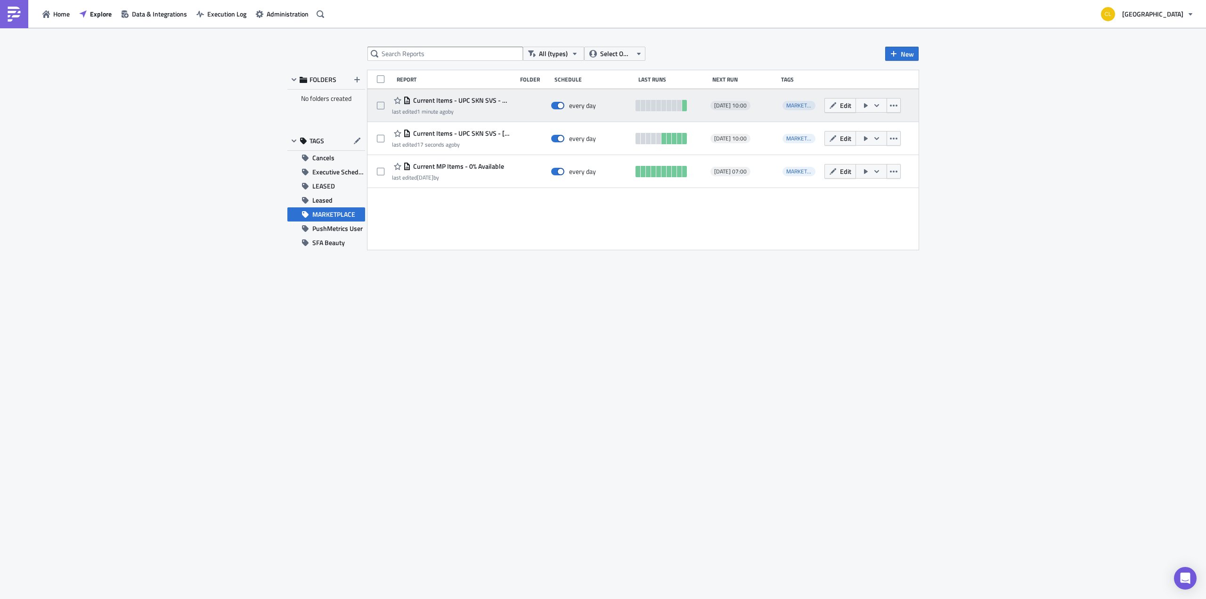
click at [486, 111] on div "last edited 1 minute ago by" at bounding box center [452, 111] width 120 height 7
click at [484, 99] on span "Current Items - UPC SKN SVS - Maje" at bounding box center [461, 100] width 101 height 8
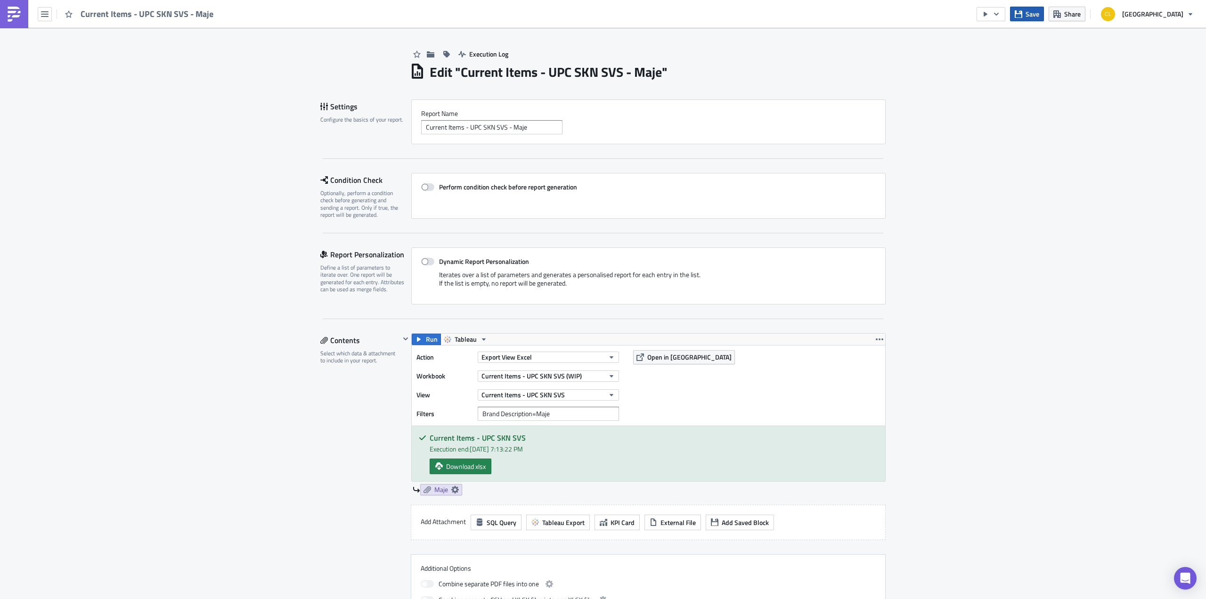
click at [1034, 14] on button "Save" at bounding box center [1027, 14] width 34 height 15
click at [49, 15] on button "button" at bounding box center [45, 14] width 14 height 14
click at [77, 65] on div "Explore" at bounding box center [85, 65] width 63 height 9
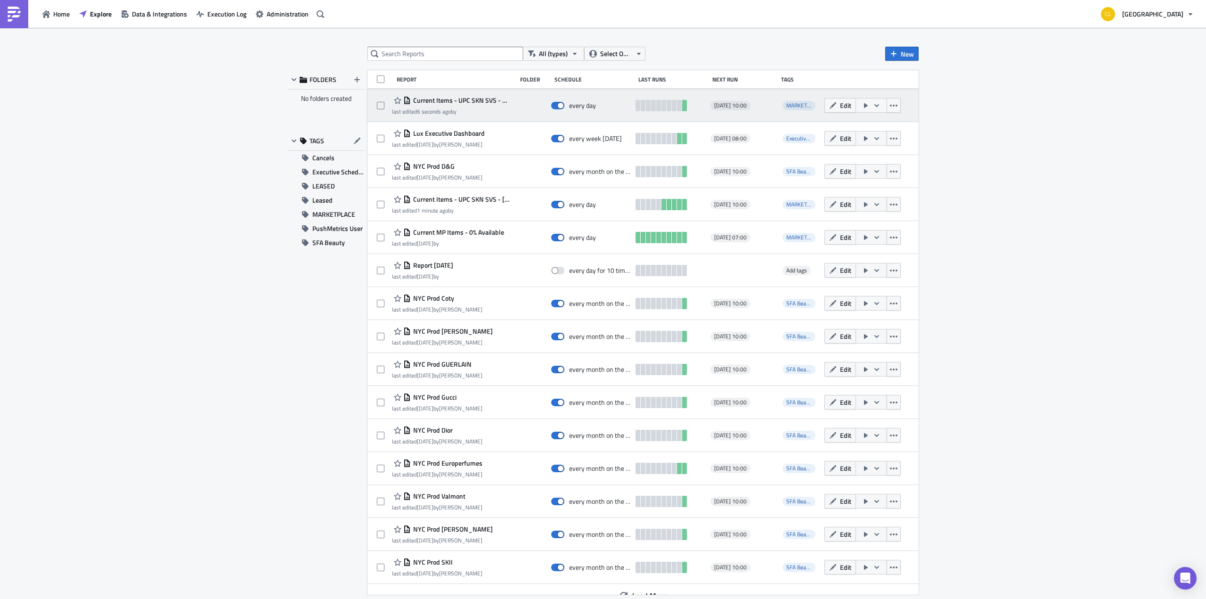
click at [873, 105] on icon "button" at bounding box center [877, 106] width 8 height 8
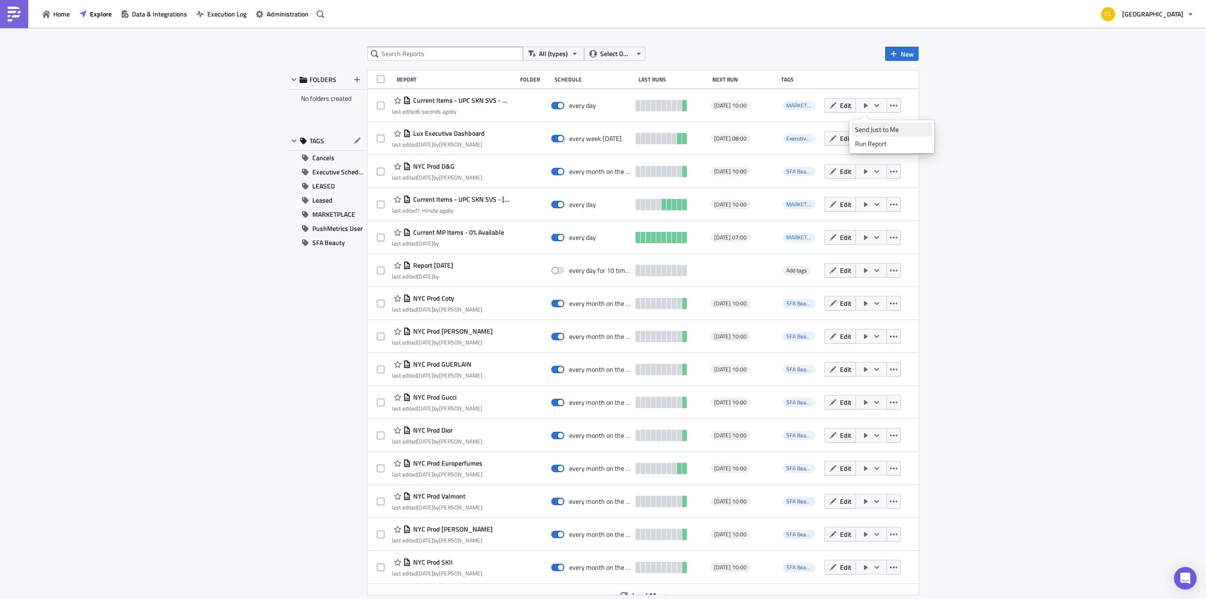
click at [881, 127] on div "Send Just to Me" at bounding box center [891, 129] width 73 height 9
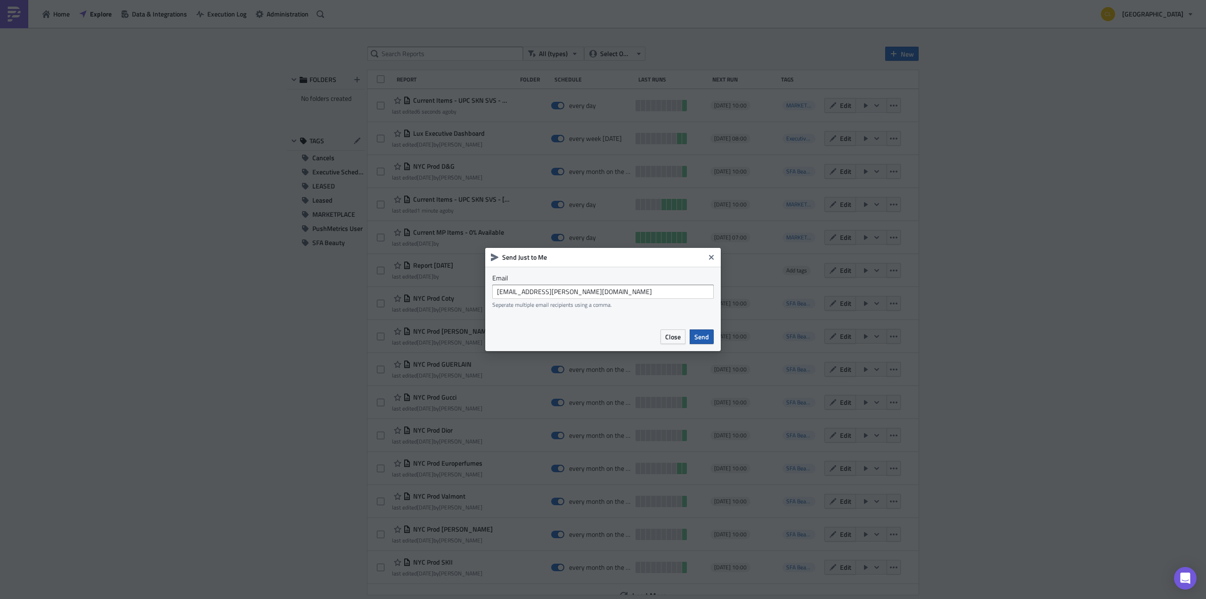
click at [705, 334] on span "Send" at bounding box center [701, 337] width 15 height 10
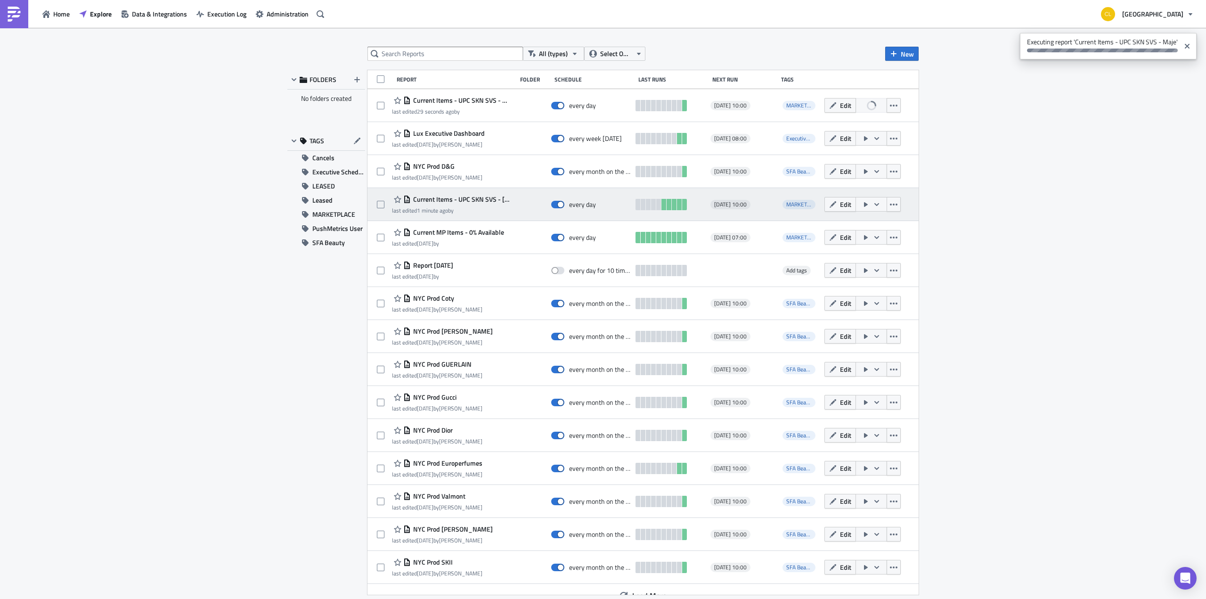
click at [873, 206] on icon "button" at bounding box center [877, 205] width 8 height 8
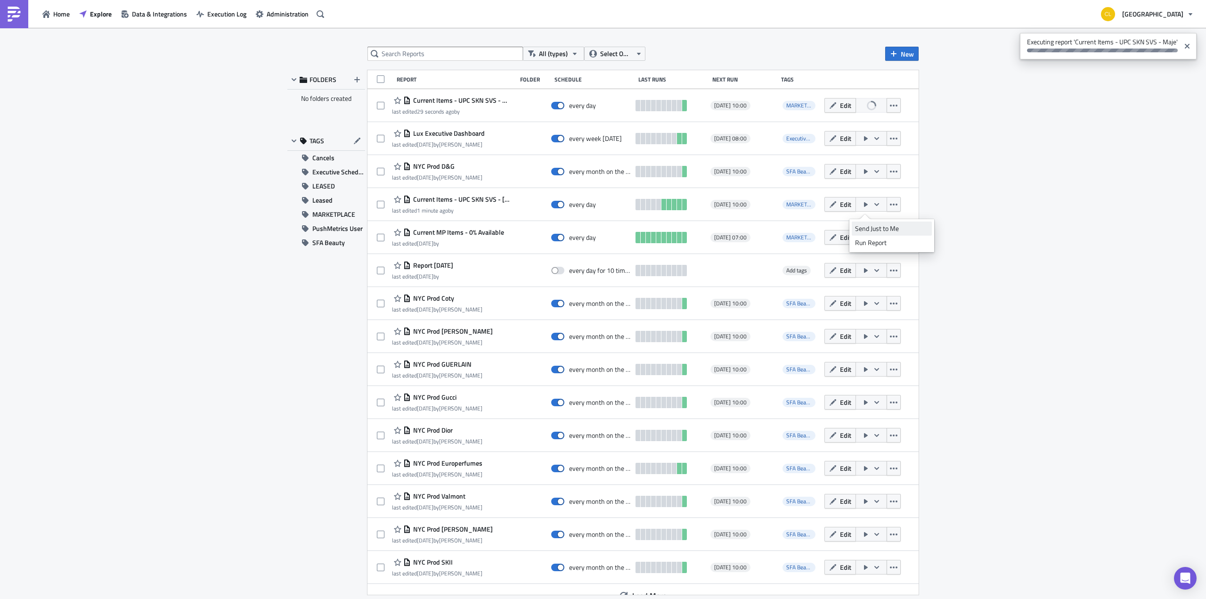
click at [875, 230] on div "Send Just to Me" at bounding box center [891, 228] width 73 height 9
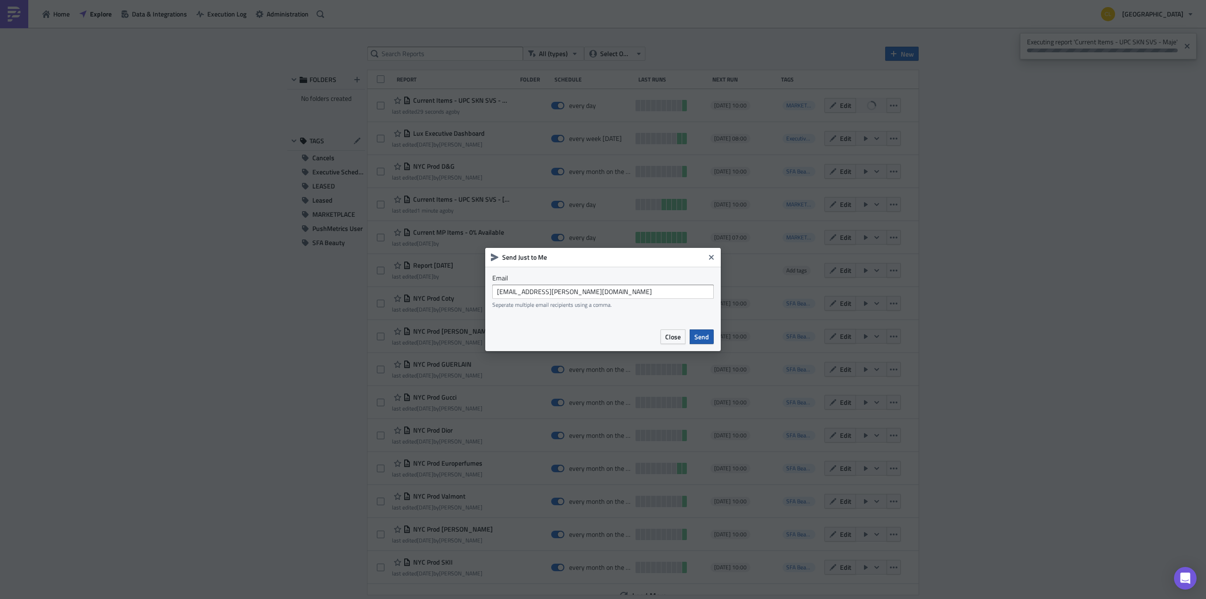
click at [706, 333] on span "Send" at bounding box center [701, 337] width 15 height 10
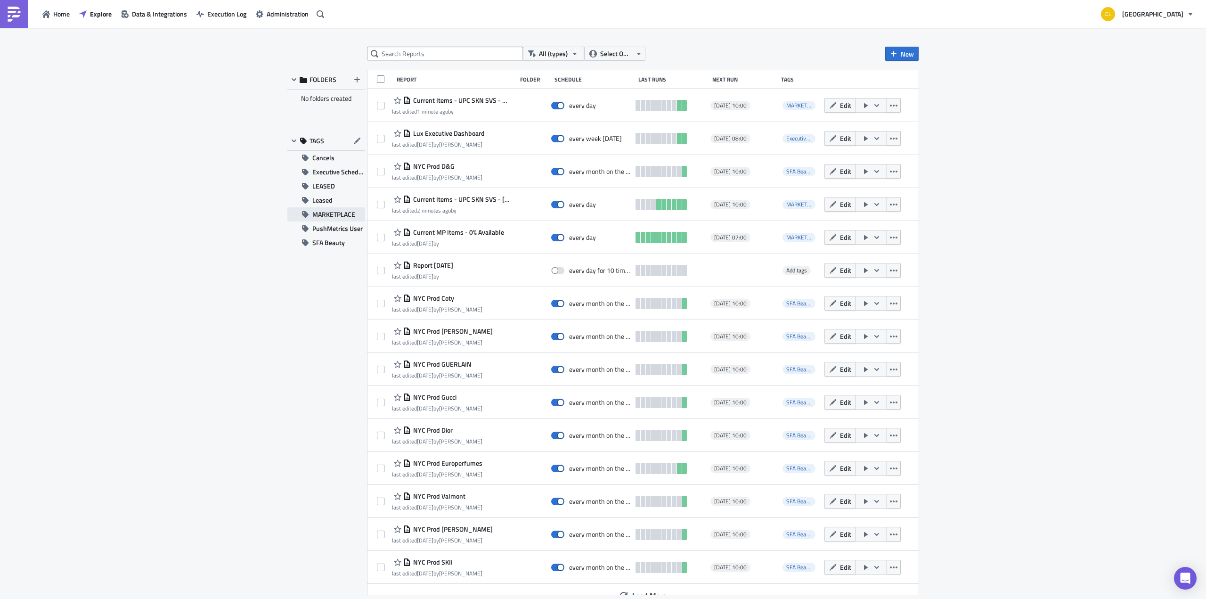
click at [335, 217] on span "MARKETPLACE" at bounding box center [333, 214] width 43 height 14
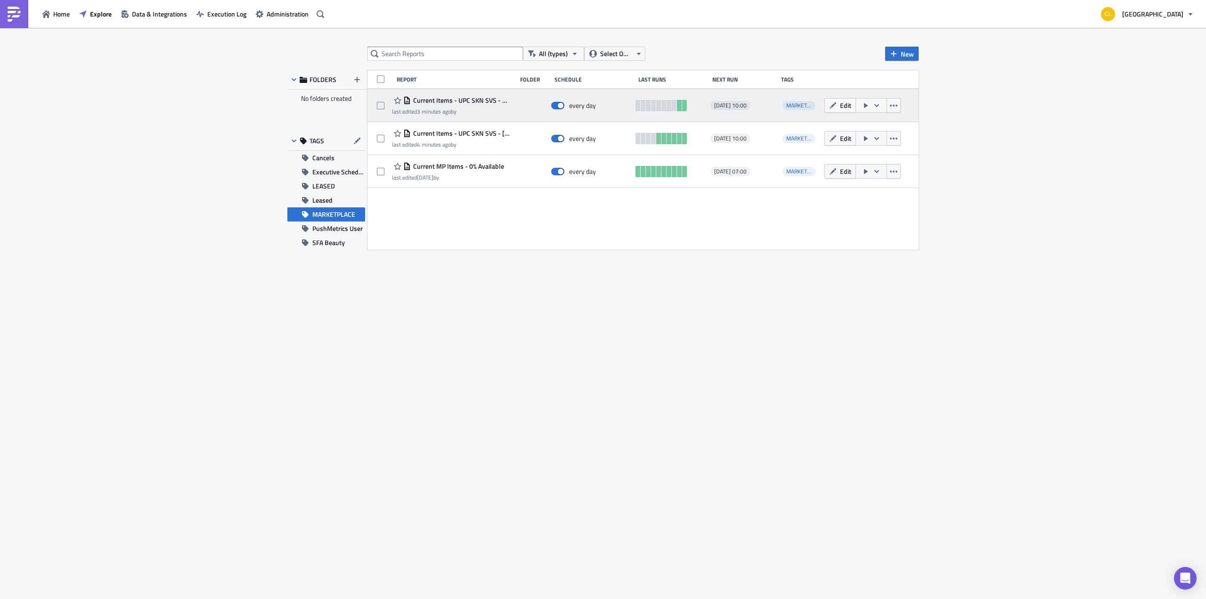
click at [493, 101] on span "Current Items - UPC SKN SVS - Maje" at bounding box center [461, 100] width 101 height 8
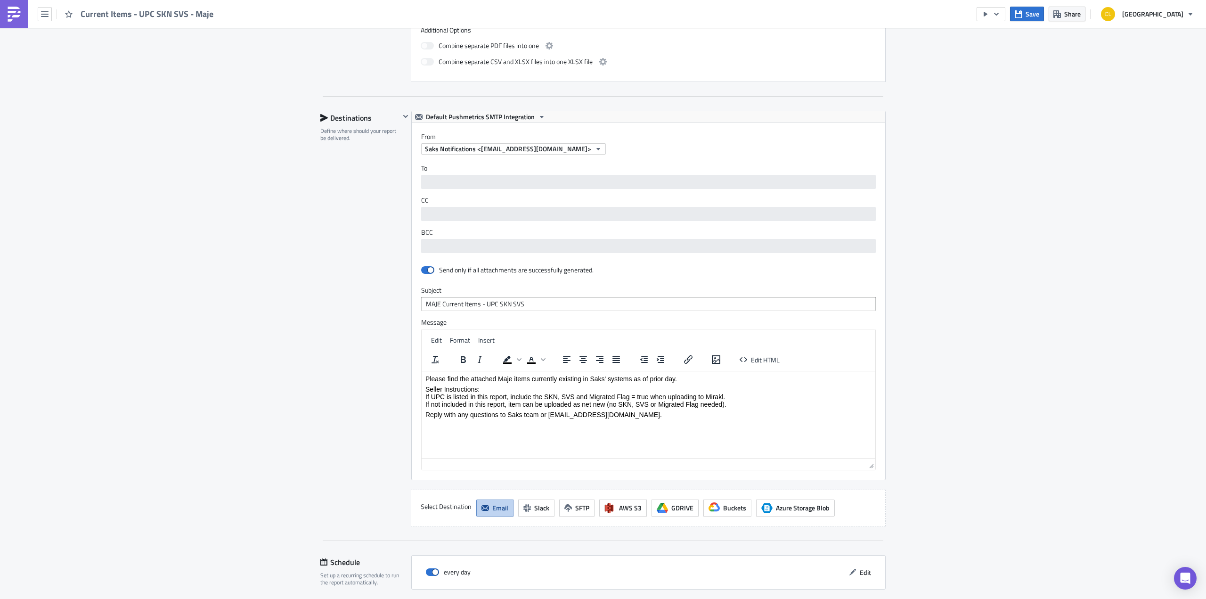
scroll to position [633, 0]
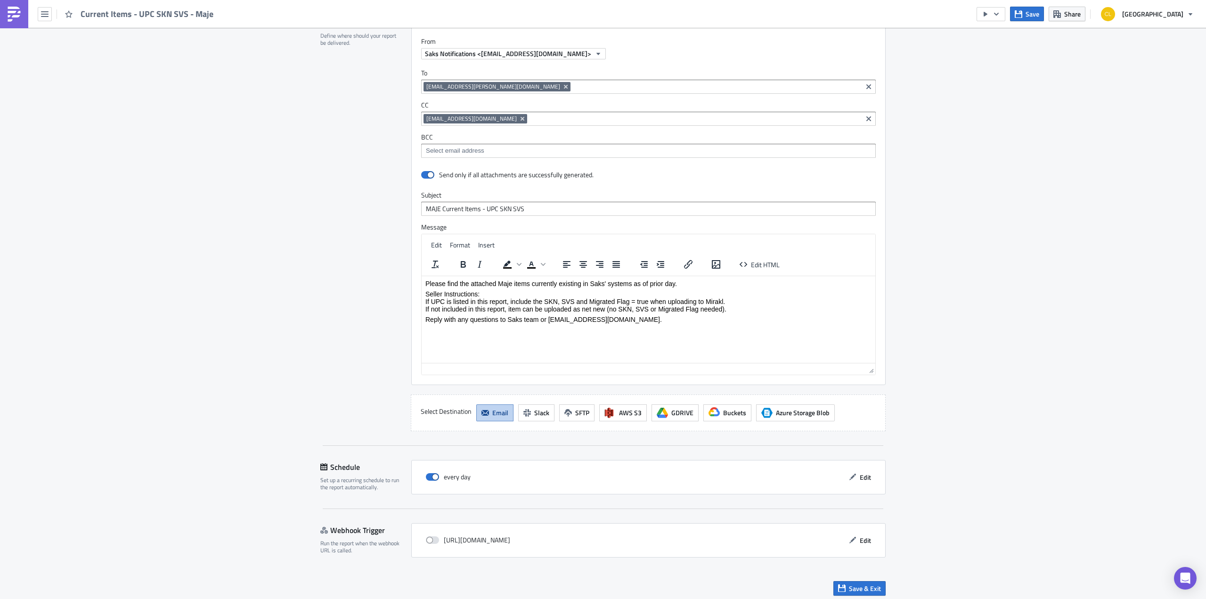
click at [573, 82] on input at bounding box center [716, 86] width 287 height 9
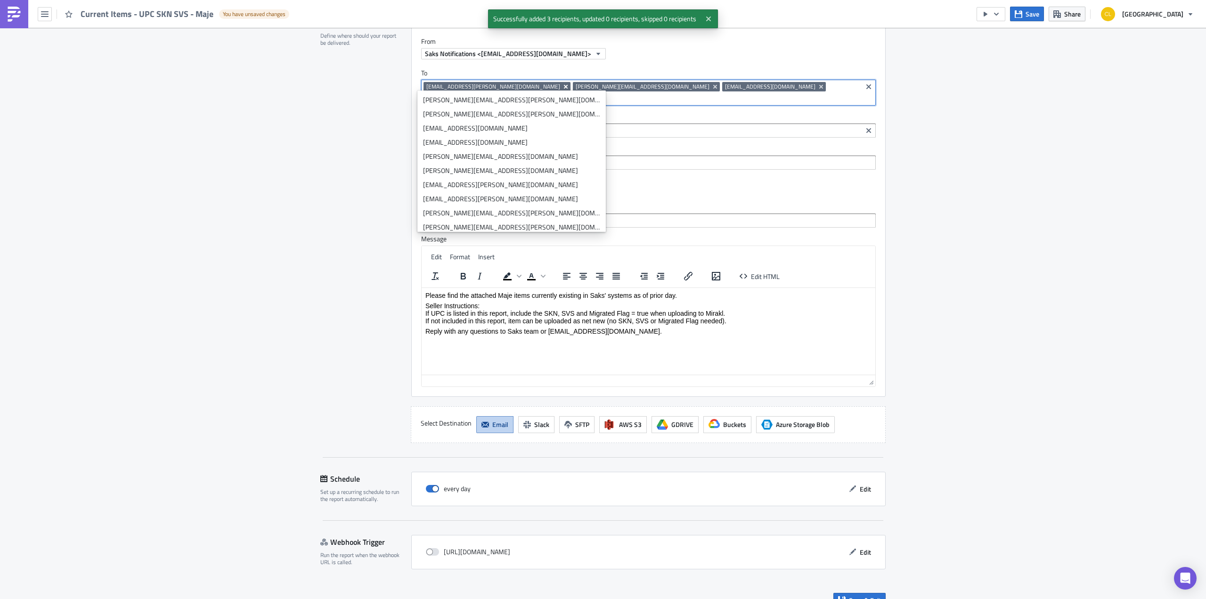
click at [564, 85] on icon "Remove Tag" at bounding box center [566, 87] width 4 height 4
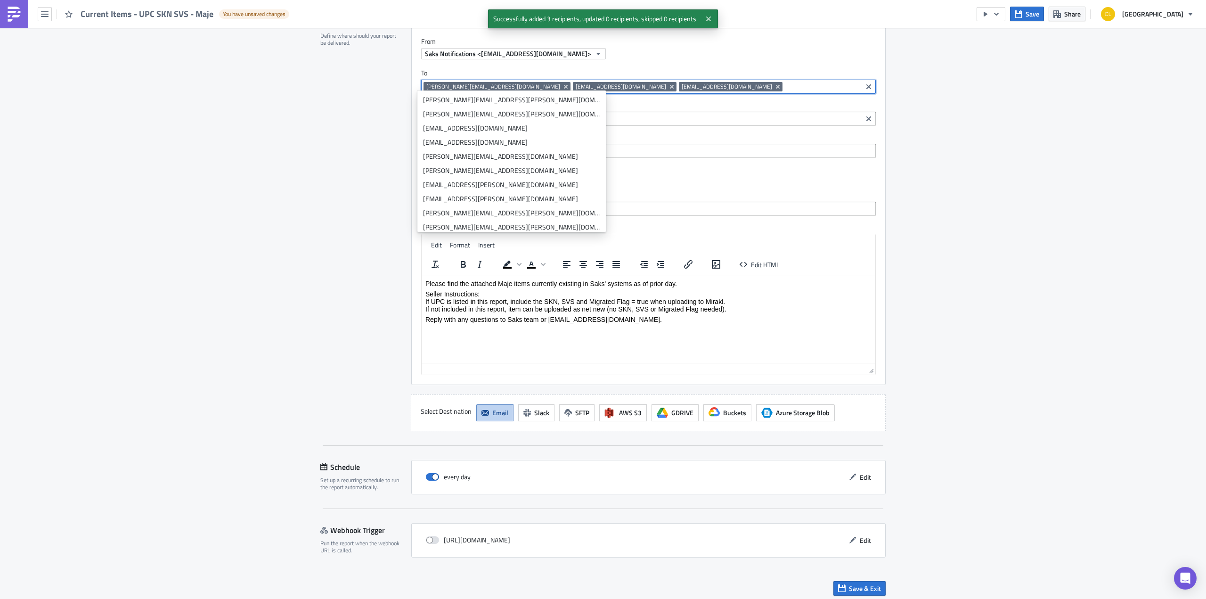
click at [568, 118] on input at bounding box center [694, 118] width 330 height 9
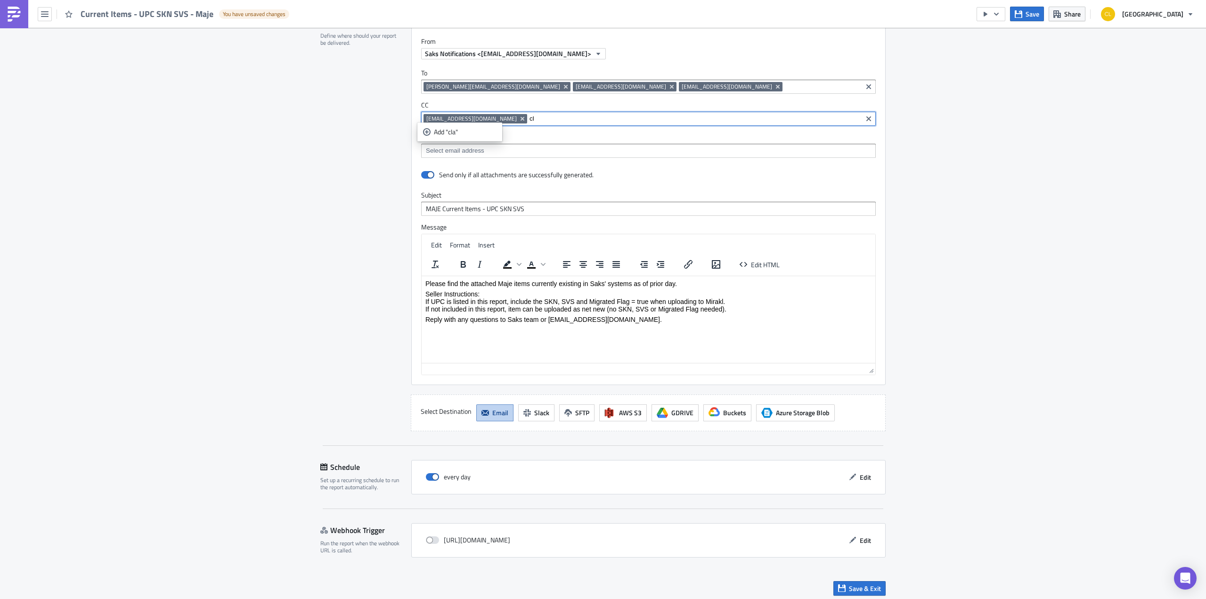
type input "c"
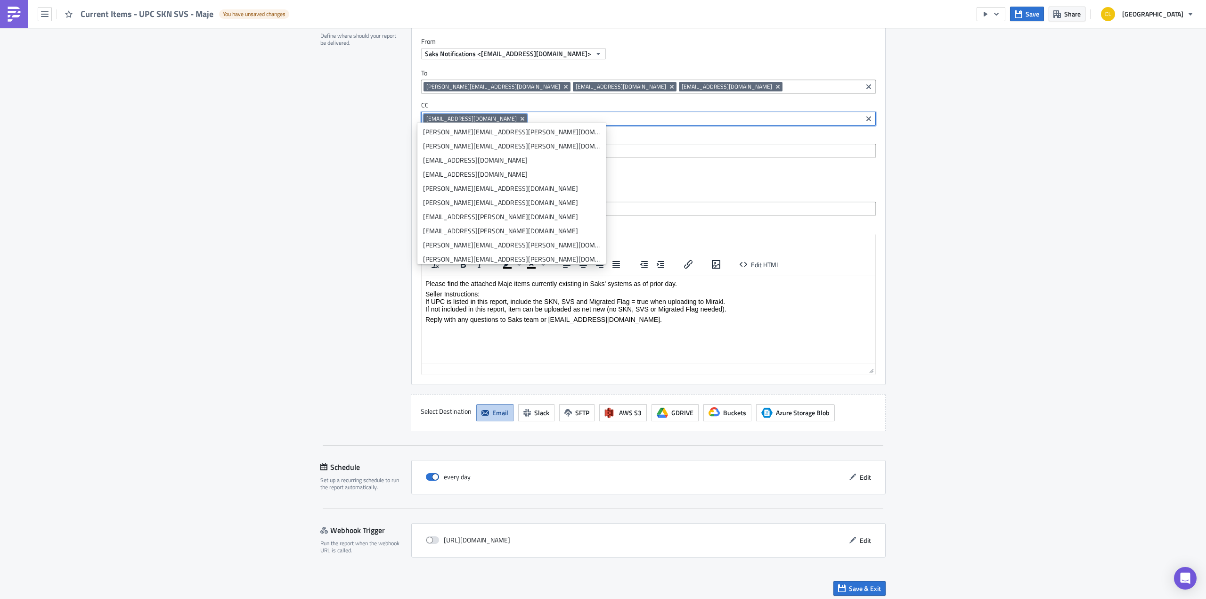
click at [568, 114] on input at bounding box center [694, 118] width 330 height 9
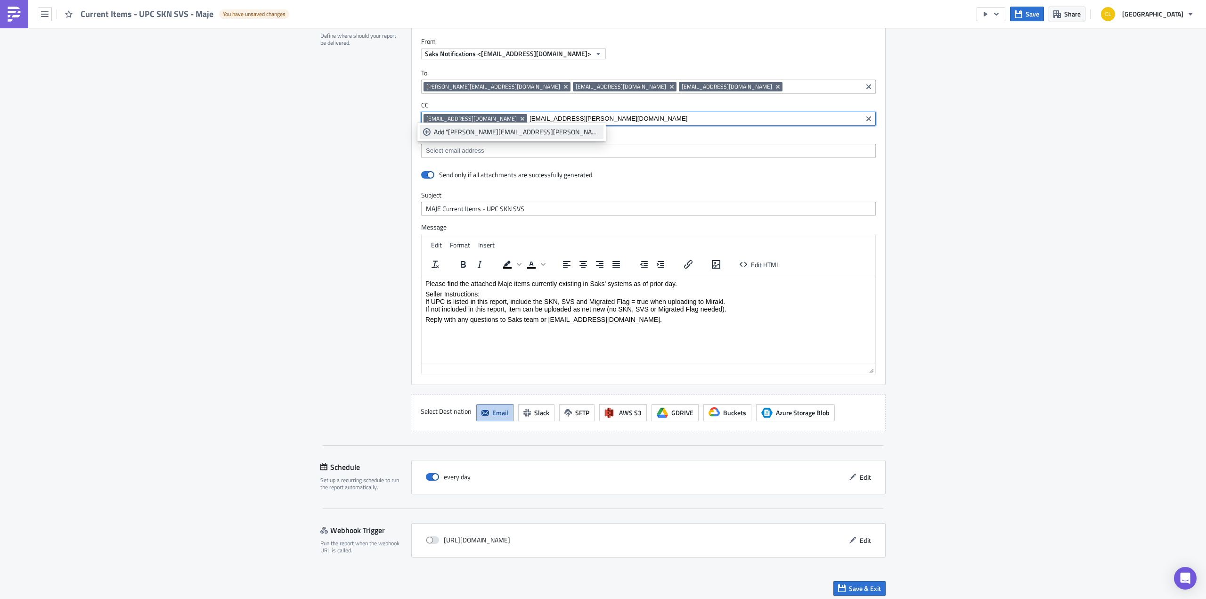
type input "[EMAIL_ADDRESS][PERSON_NAME][DOMAIN_NAME]"
click at [502, 130] on div "Add "[PERSON_NAME][EMAIL_ADDRESS][PERSON_NAME][DOMAIN_NAME]"" at bounding box center [517, 131] width 166 height 9
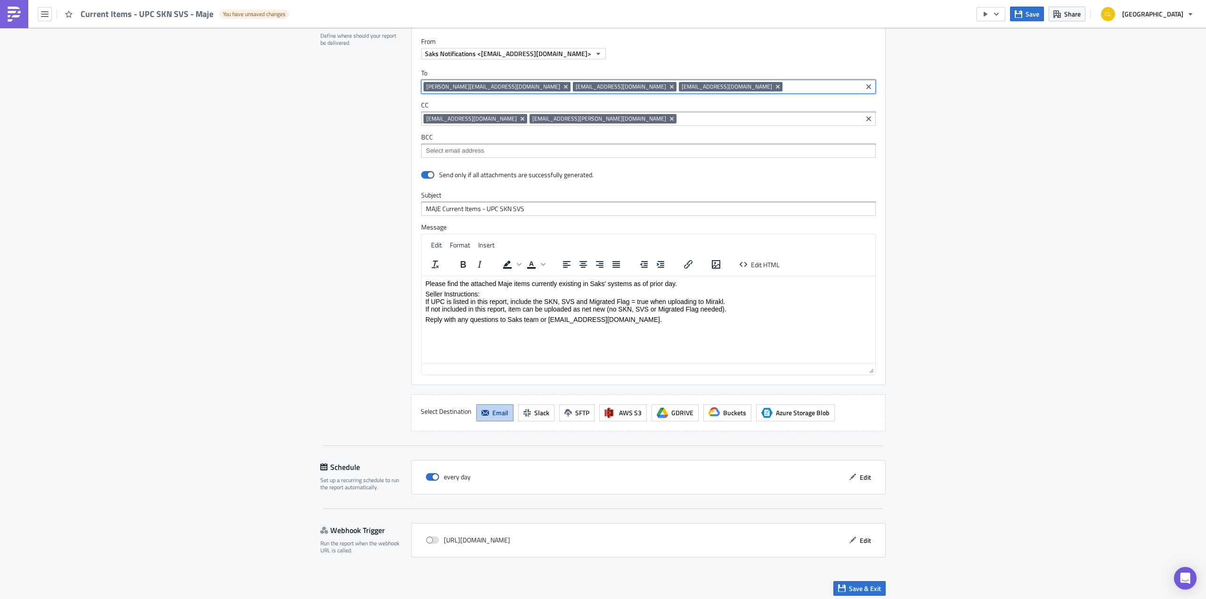
click at [785, 82] on input at bounding box center [822, 86] width 75 height 9
paste input "bernabe.gomez@smcp.com"
type input "bernabe.gomez@smcp.com"
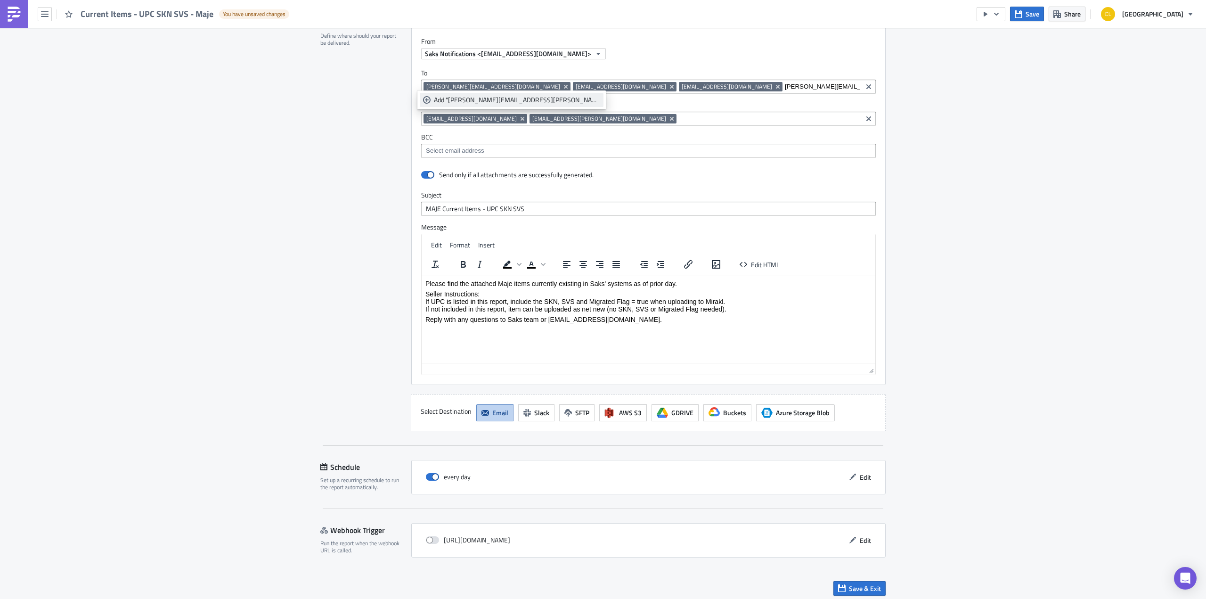
click at [474, 100] on div "Add "bernabe.gomez@smcp.com"" at bounding box center [517, 99] width 166 height 9
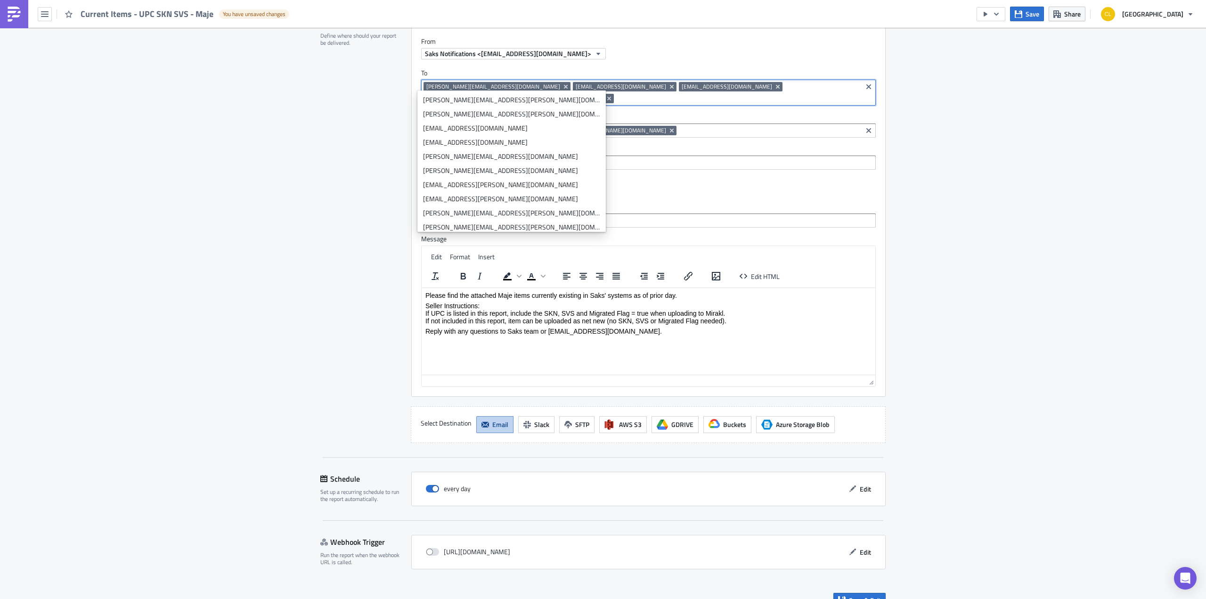
click at [805, 94] on input at bounding box center [737, 98] width 243 height 9
paste input "integration@crossmods.com"
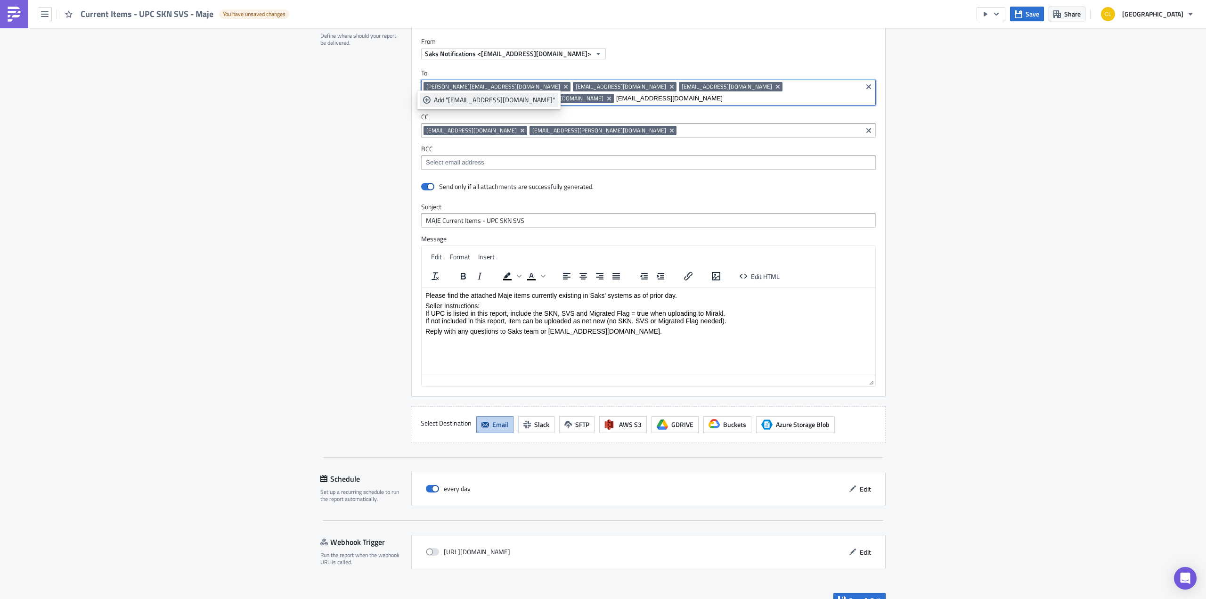
type input "integration@crossmods.com"
click at [497, 104] on div "Add "integration@crossmods.com"" at bounding box center [494, 99] width 121 height 9
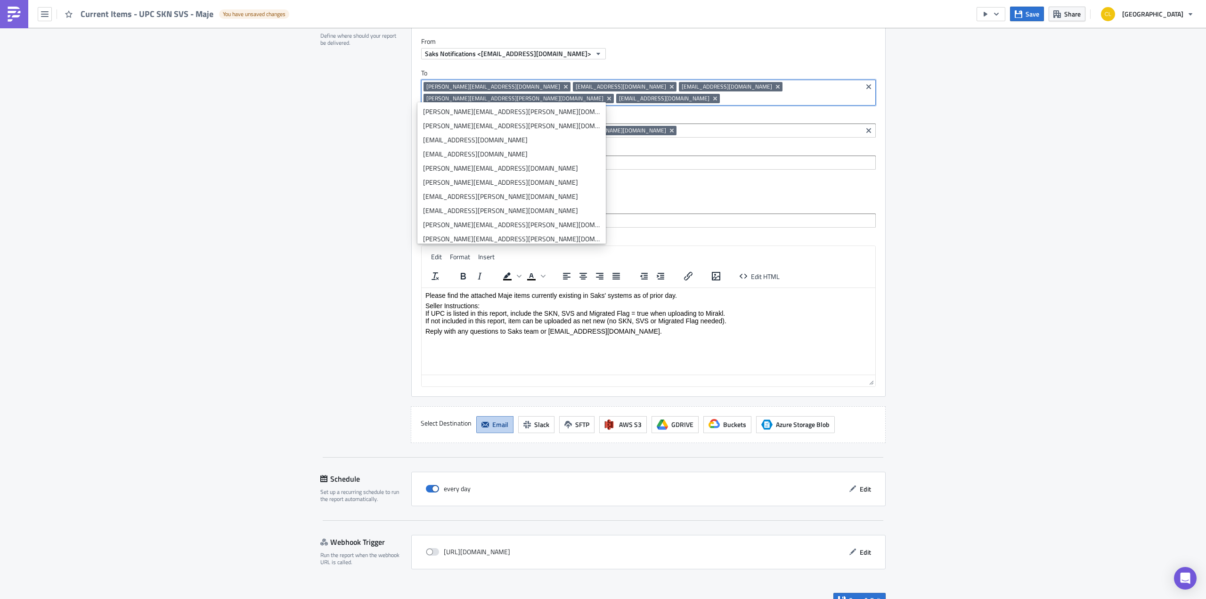
paste input "hayley.lesh@smcp.com"
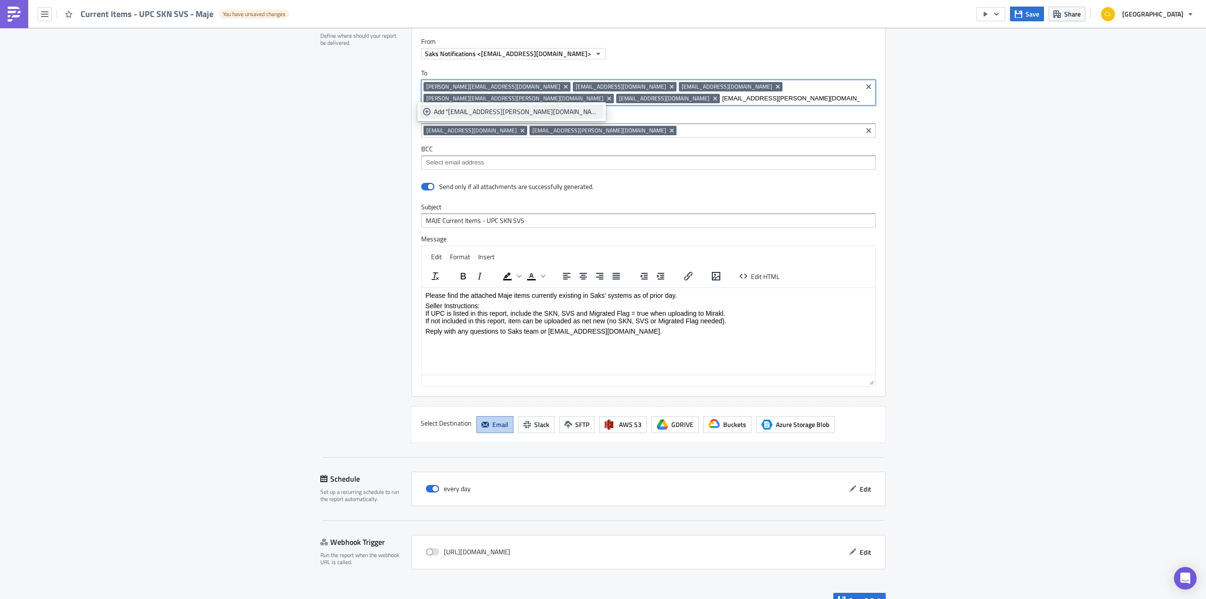
type input "hayley.lesh@smcp.com"
click at [498, 113] on div "Add "hayley.lesh@smcp.com"" at bounding box center [517, 111] width 166 height 9
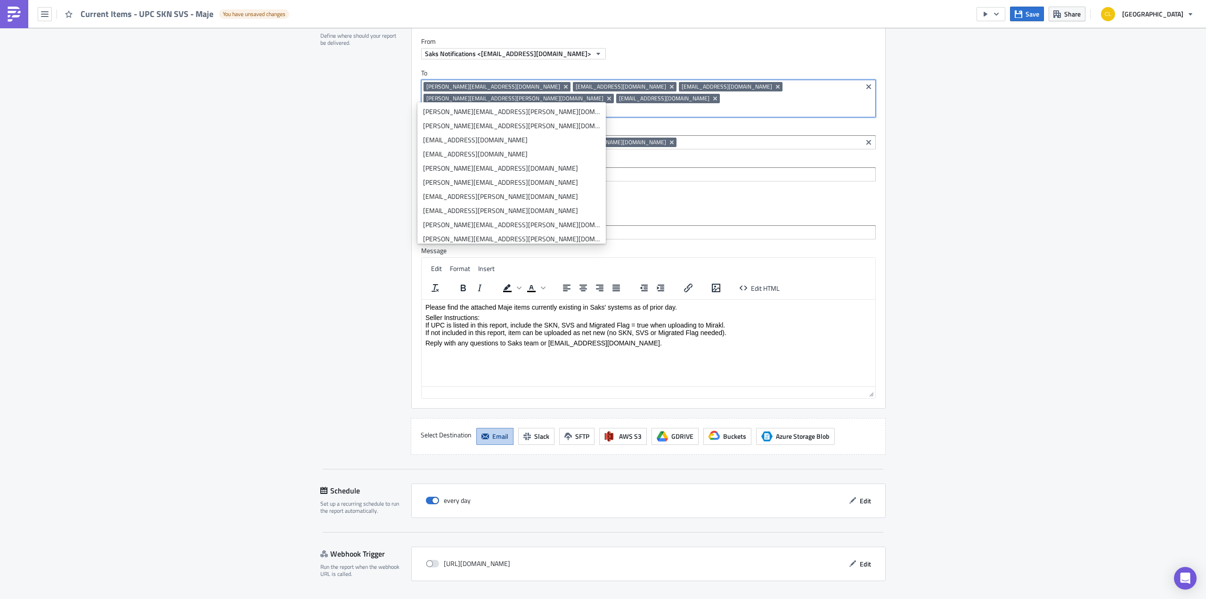
paste input "akshaya.rajkumar@smcp.com"
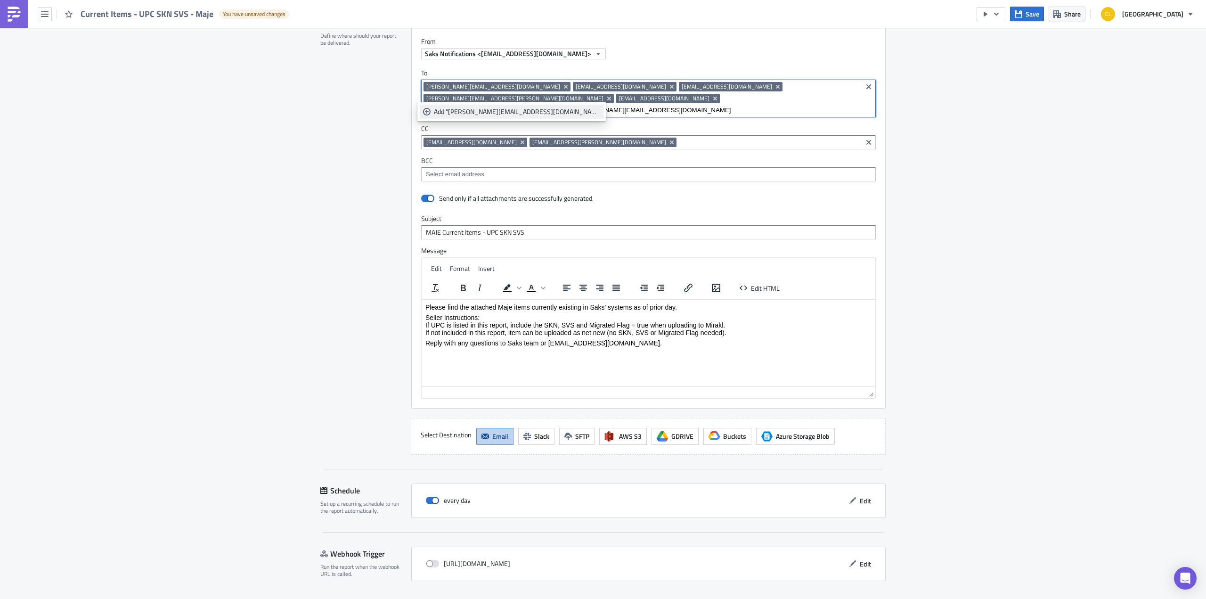
type input "akshaya.rajkumar@smcp.com"
click at [514, 112] on div "Add "akshaya.rajkumar@smcp.com"" at bounding box center [517, 111] width 166 height 9
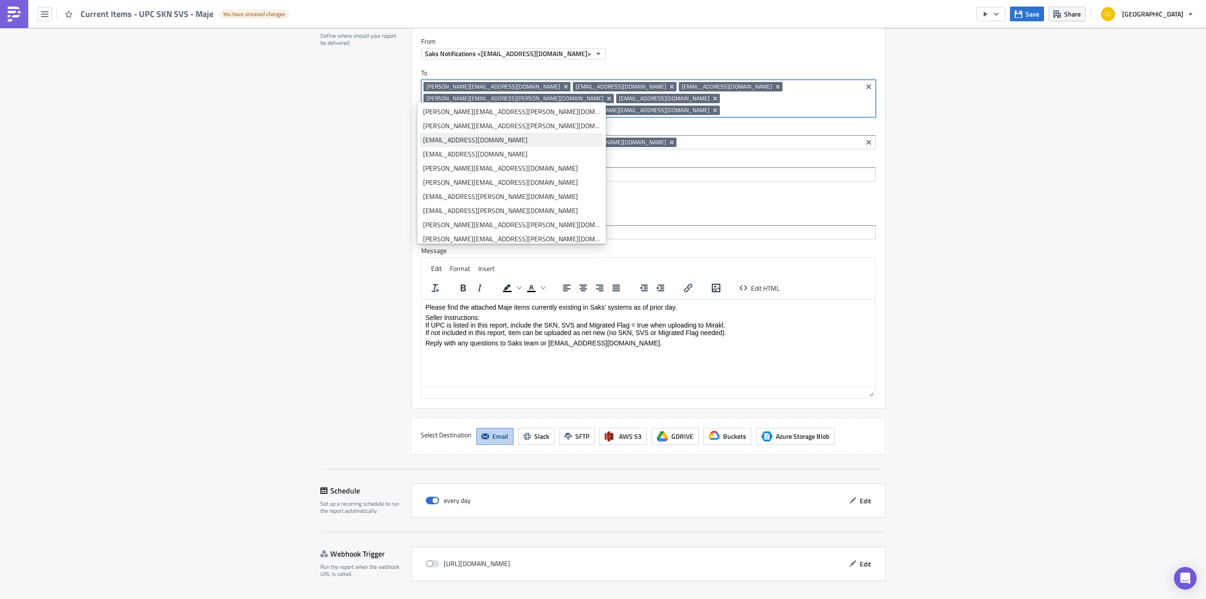
paste input "Christine.SHPOCK@smcp.com"
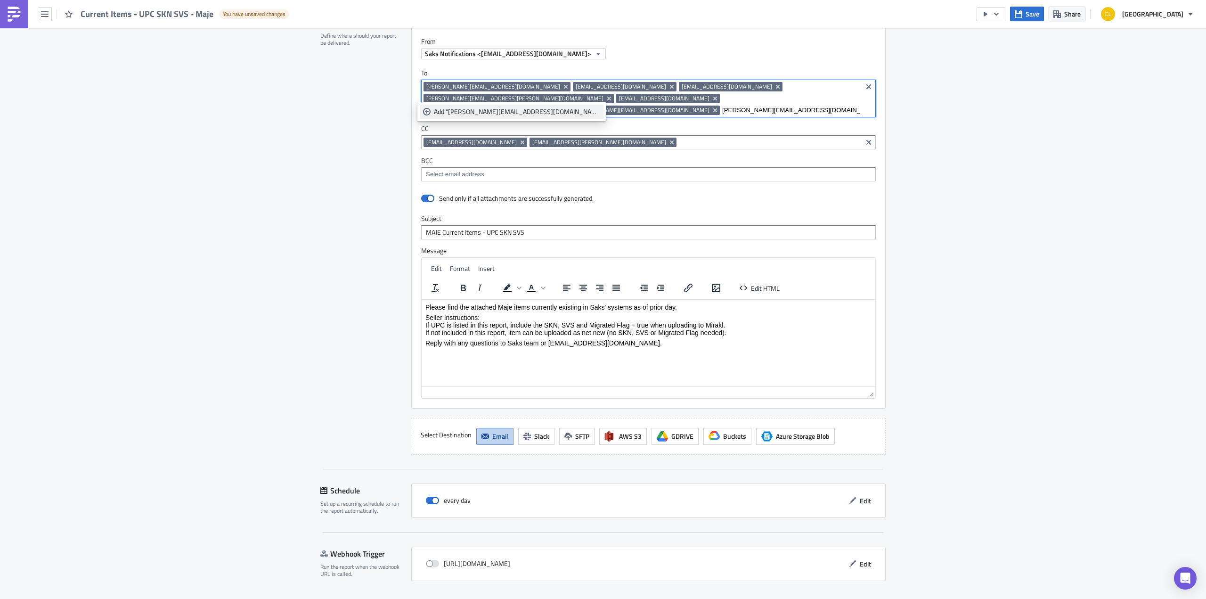
type input "Christine.SHPOCK@smcp.com"
click at [512, 114] on div "Add "Christine.SHPOCK@smcp.com"" at bounding box center [517, 111] width 166 height 9
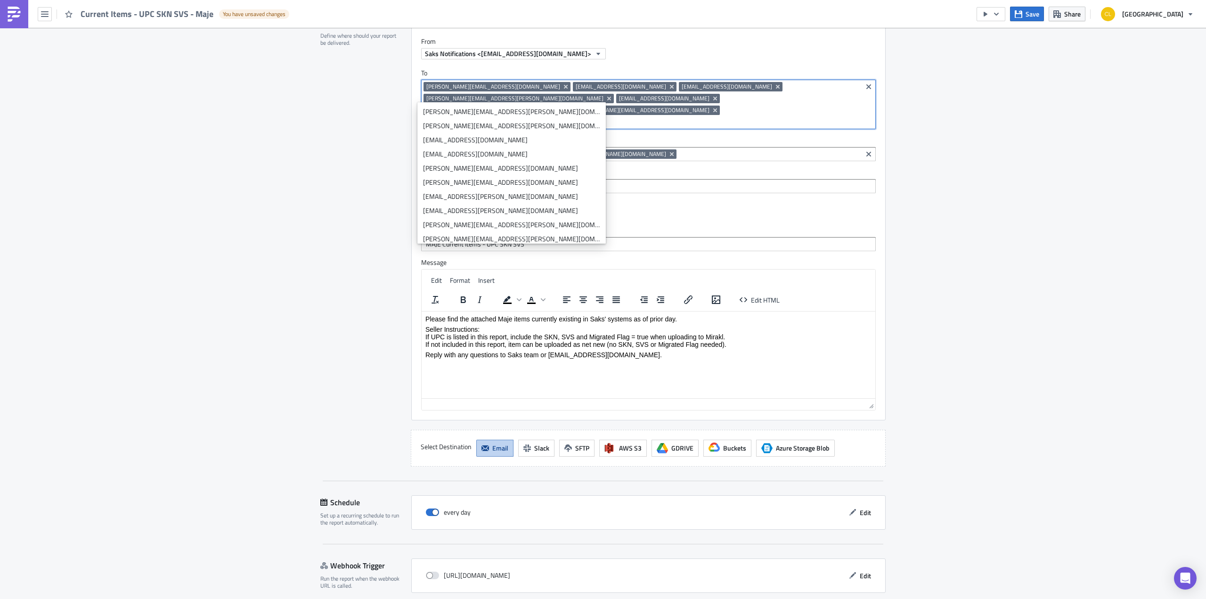
click at [269, 133] on div "Execution Log Edit " Current Items - UPC SKN SVS - Maje " Draft Settings Config…" at bounding box center [603, 17] width 1206 height 1245
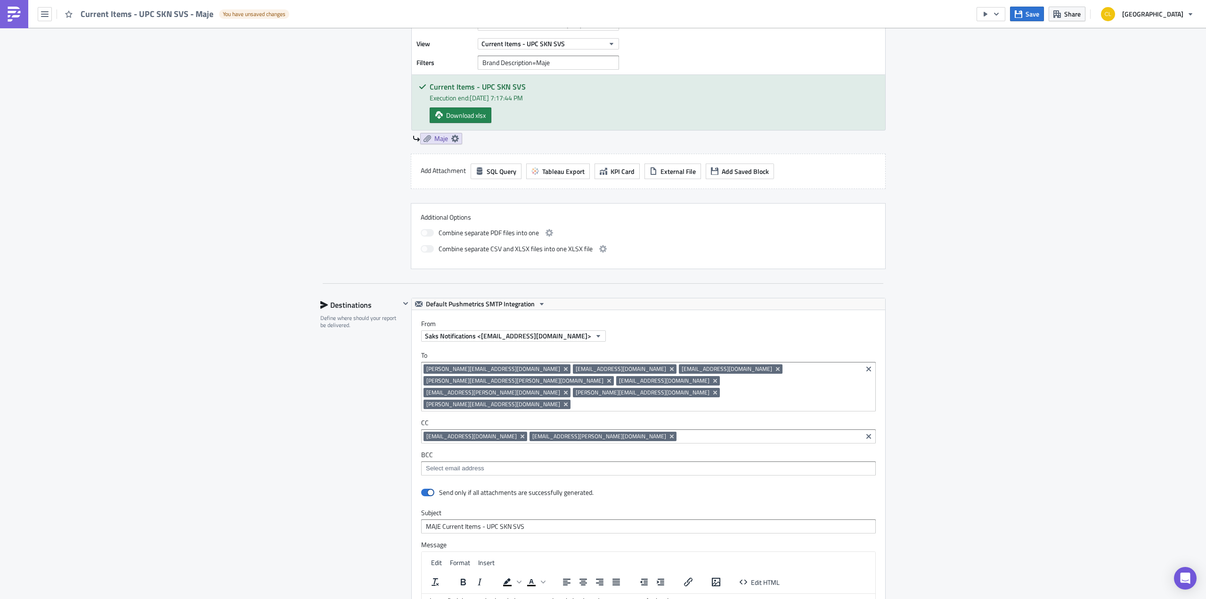
scroll to position [359, 0]
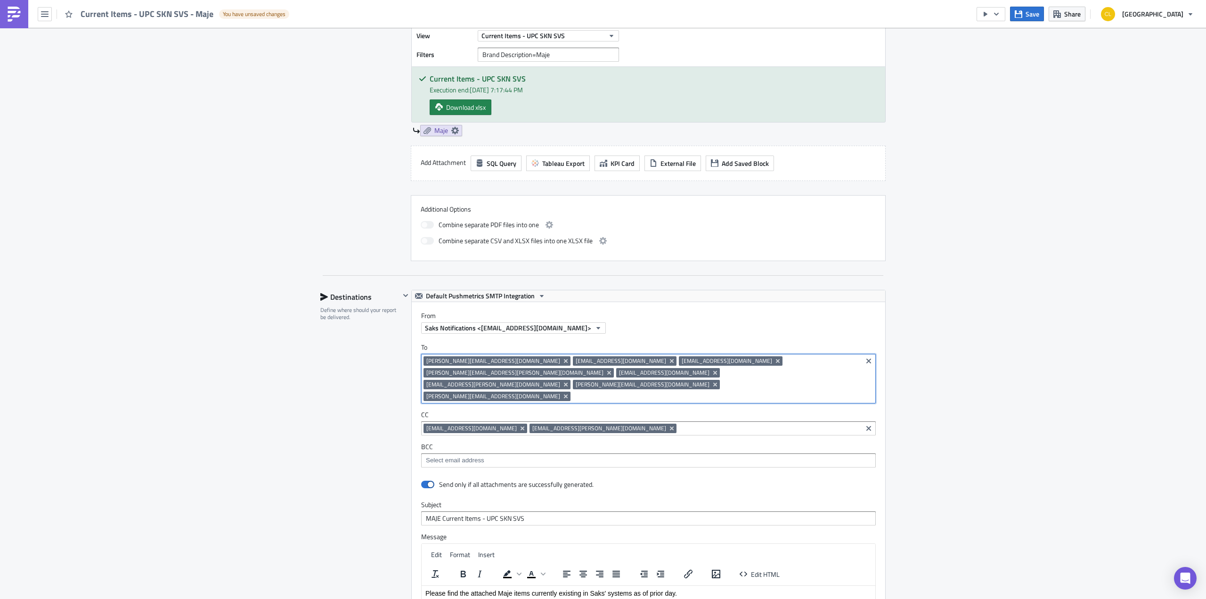
drag, startPoint x: 674, startPoint y: 368, endPoint x: 420, endPoint y: 356, distance: 255.1
click at [423, 356] on div "myriam.brillant@crossmods.com jeremie.amsalem@smcp.com nolwenn.sereix@smcp.com …" at bounding box center [641, 379] width 436 height 47
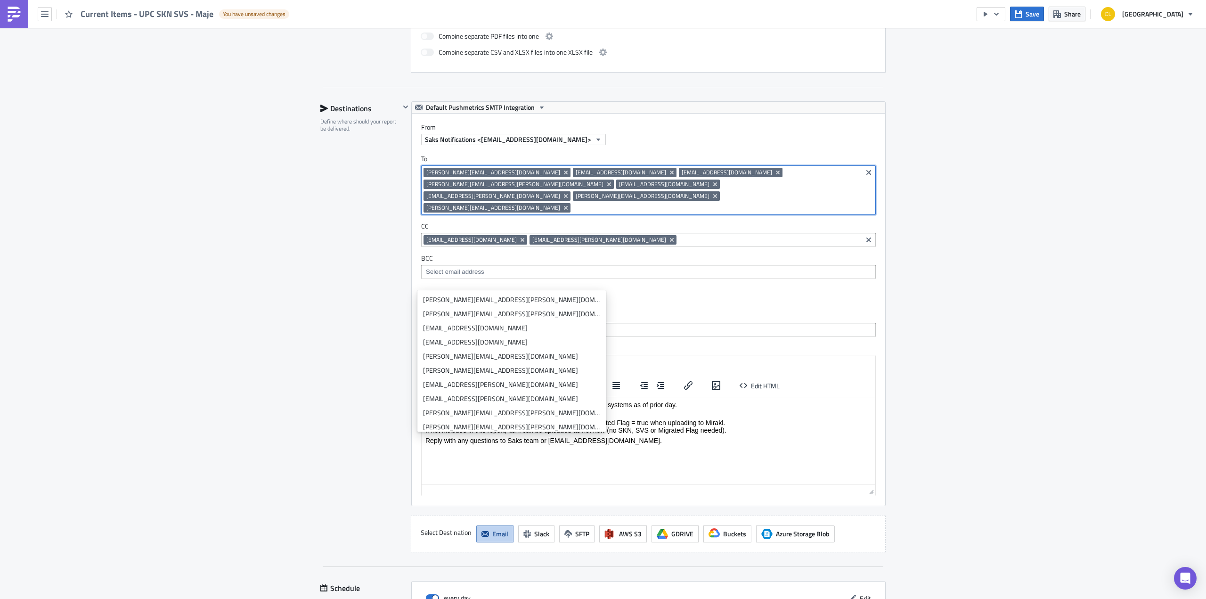
scroll to position [645, 0]
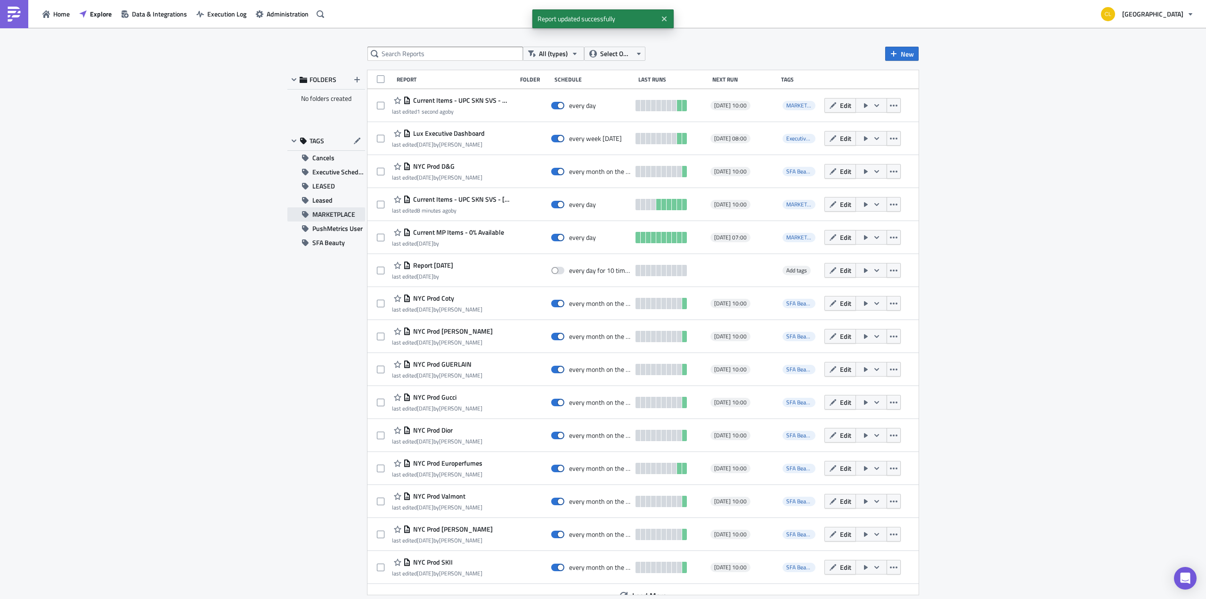
click at [343, 213] on span "MARKETPLACE" at bounding box center [333, 214] width 43 height 14
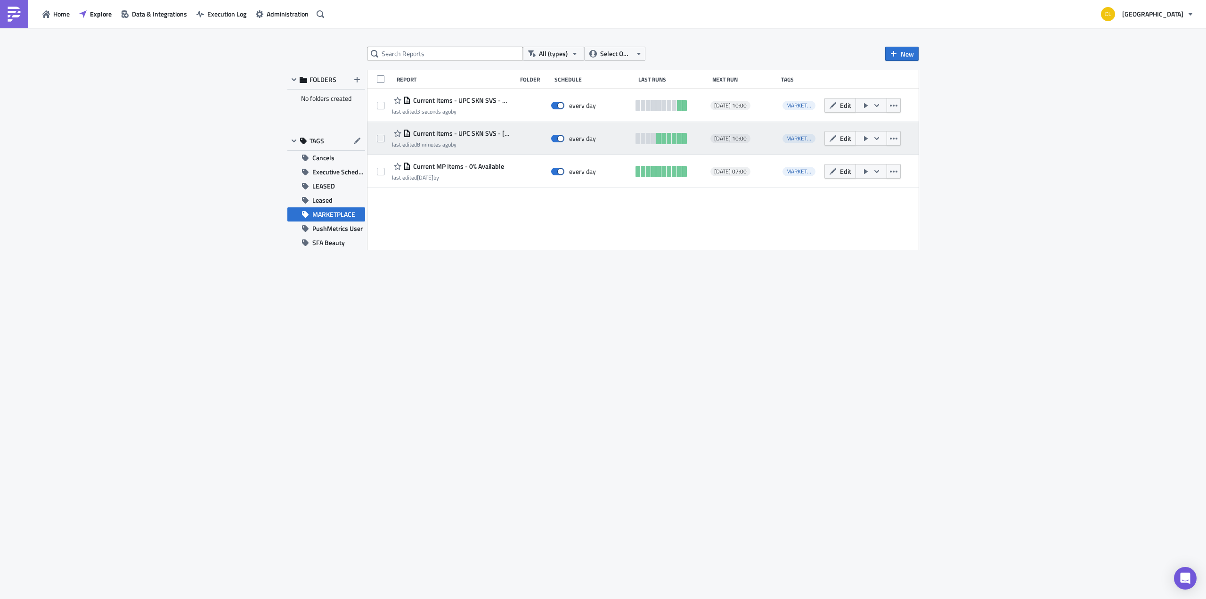
click at [470, 134] on span "Current Items - UPC SKN SVS - [PERSON_NAME]" at bounding box center [461, 133] width 101 height 8
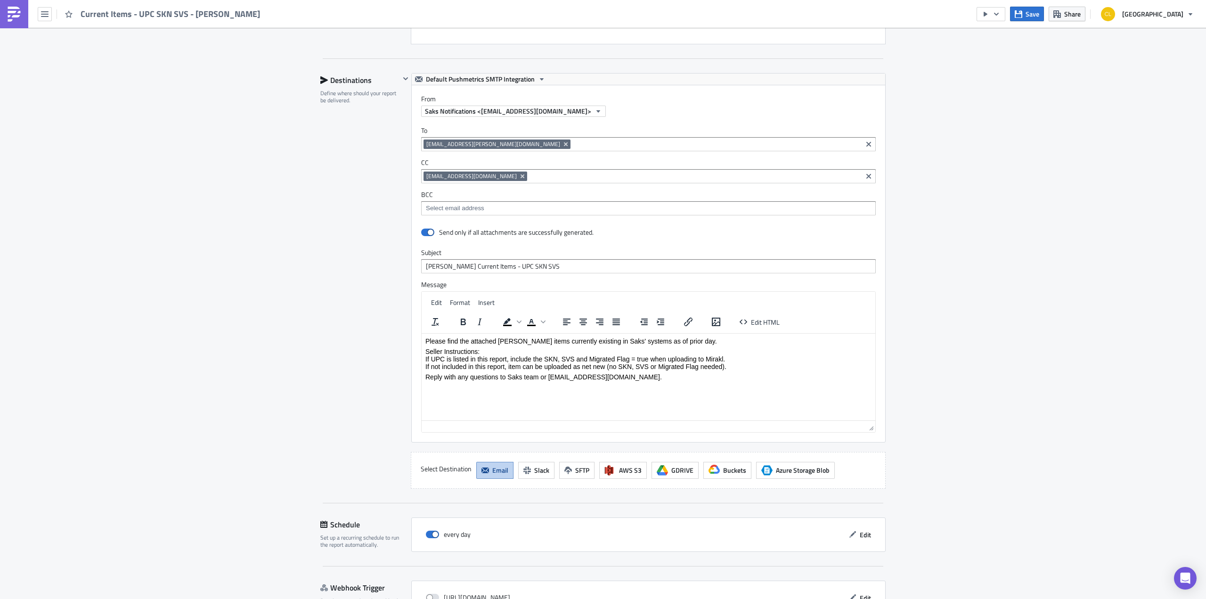
scroll to position [576, 0]
click at [554, 171] on input at bounding box center [694, 175] width 330 height 9
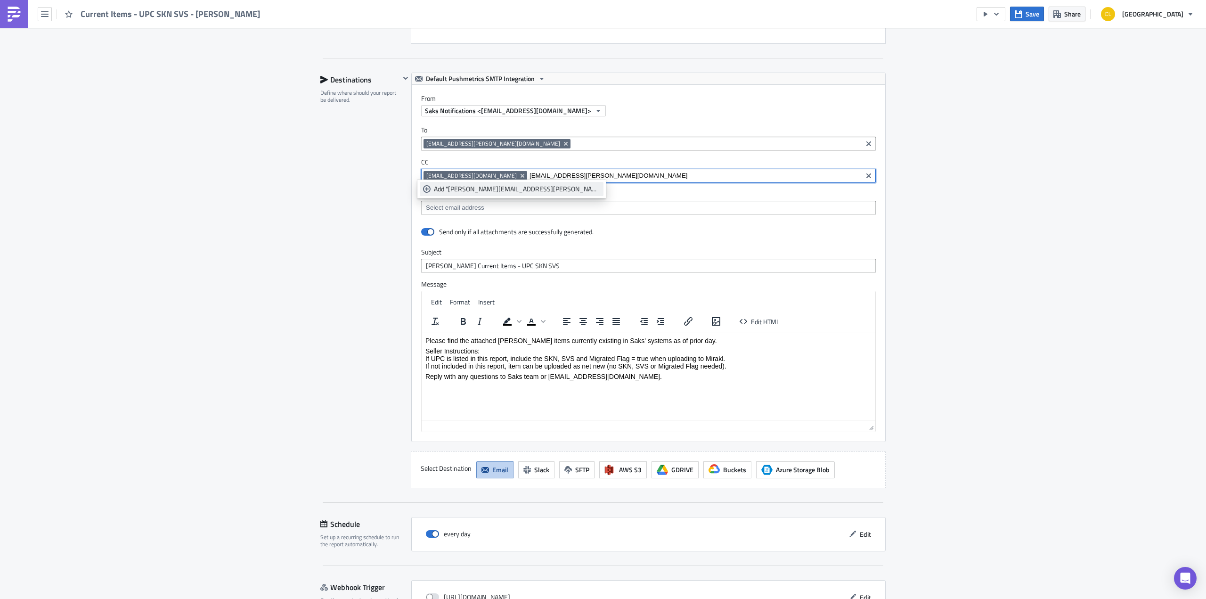
type input "[EMAIL_ADDRESS][PERSON_NAME][DOMAIN_NAME]"
click at [504, 191] on div "Add "[PERSON_NAME][EMAIL_ADDRESS][PERSON_NAME][DOMAIN_NAME]"" at bounding box center [517, 188] width 166 height 9
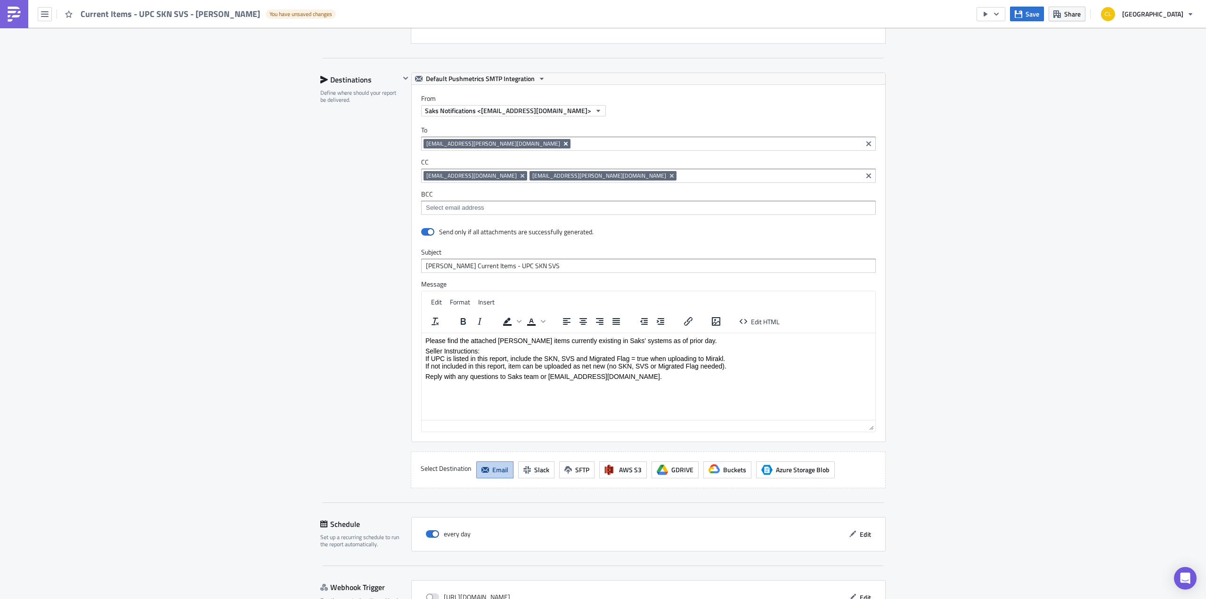
click at [562, 140] on icon "Remove Tag" at bounding box center [566, 144] width 8 height 8
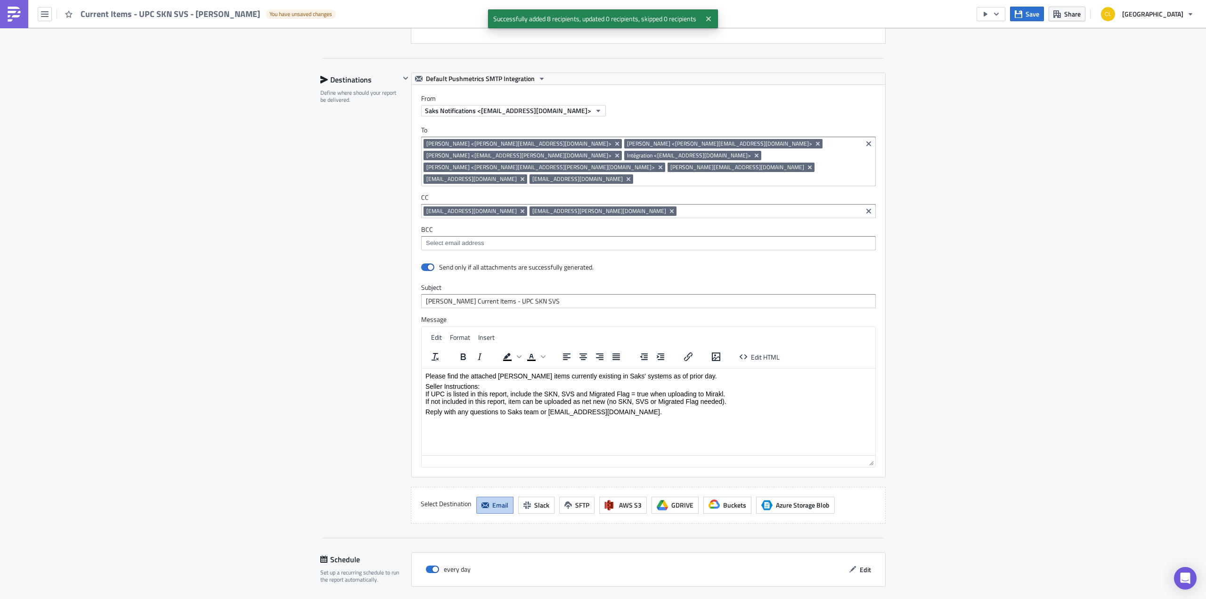
click at [956, 202] on div "Execution Log Edit " Current Items - UPC SKN SVS - Sandro " Draft Settings Conf…" at bounding box center [603, 74] width 1206 height 1245
drag, startPoint x: 543, startPoint y: 140, endPoint x: 470, endPoint y: 144, distance: 72.1
click at [470, 144] on span "Christine SHPOCK <Christine.SHPOCK@smcp.com>" at bounding box center [518, 144] width 185 height 8
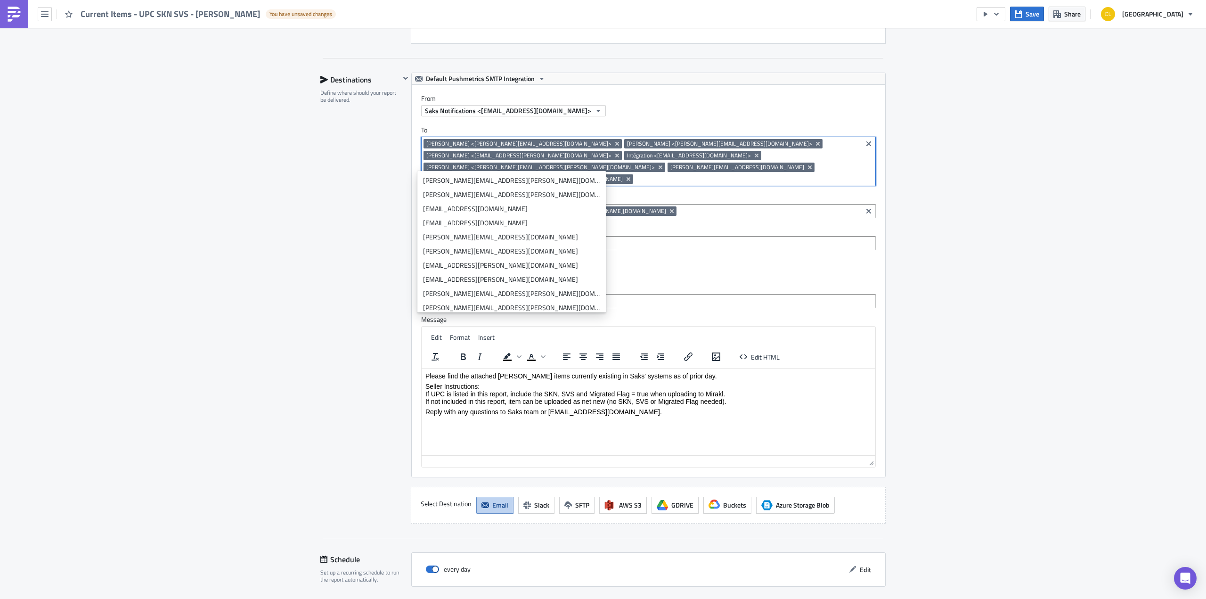
click at [635, 174] on input at bounding box center [747, 178] width 224 height 9
click at [981, 195] on div "Execution Log Edit " Current Items - UPC SKN SVS - Sandro " Draft Settings Conf…" at bounding box center [603, 74] width 1206 height 1245
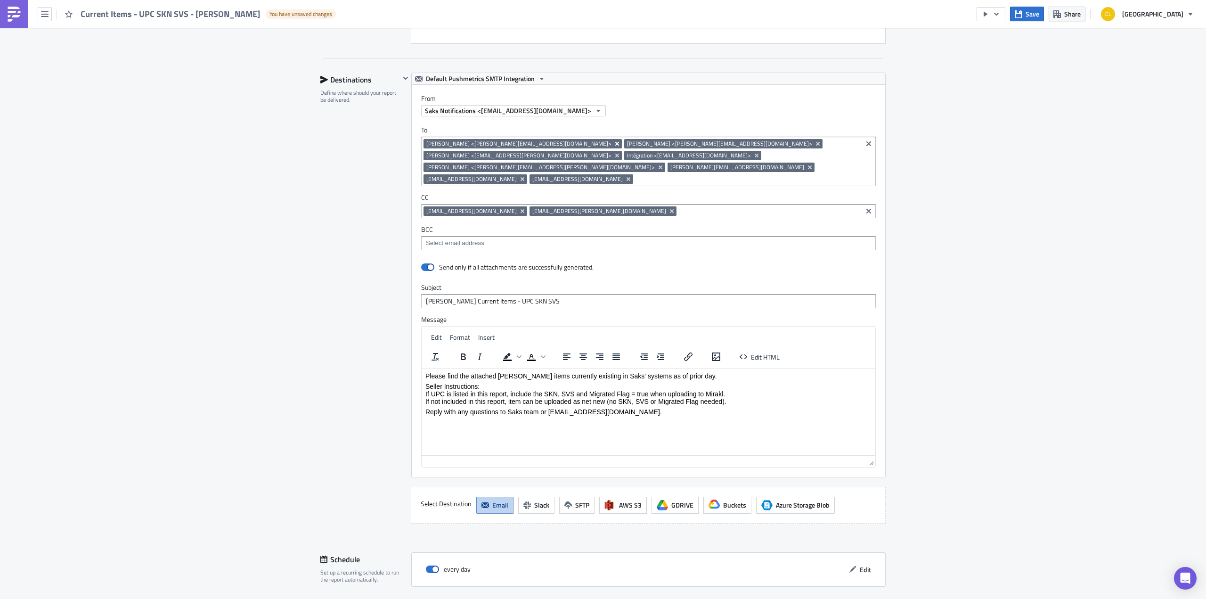
click at [613, 140] on icon "Remove Tag" at bounding box center [617, 144] width 8 height 8
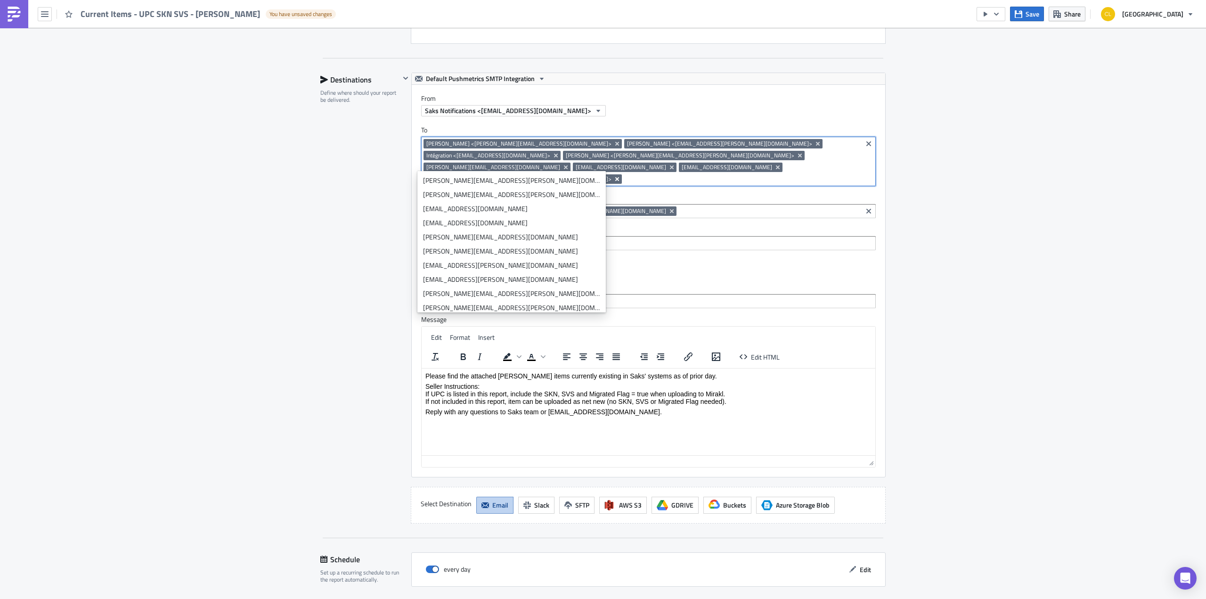
click at [615, 177] on icon "Remove Tag" at bounding box center [617, 179] width 4 height 4
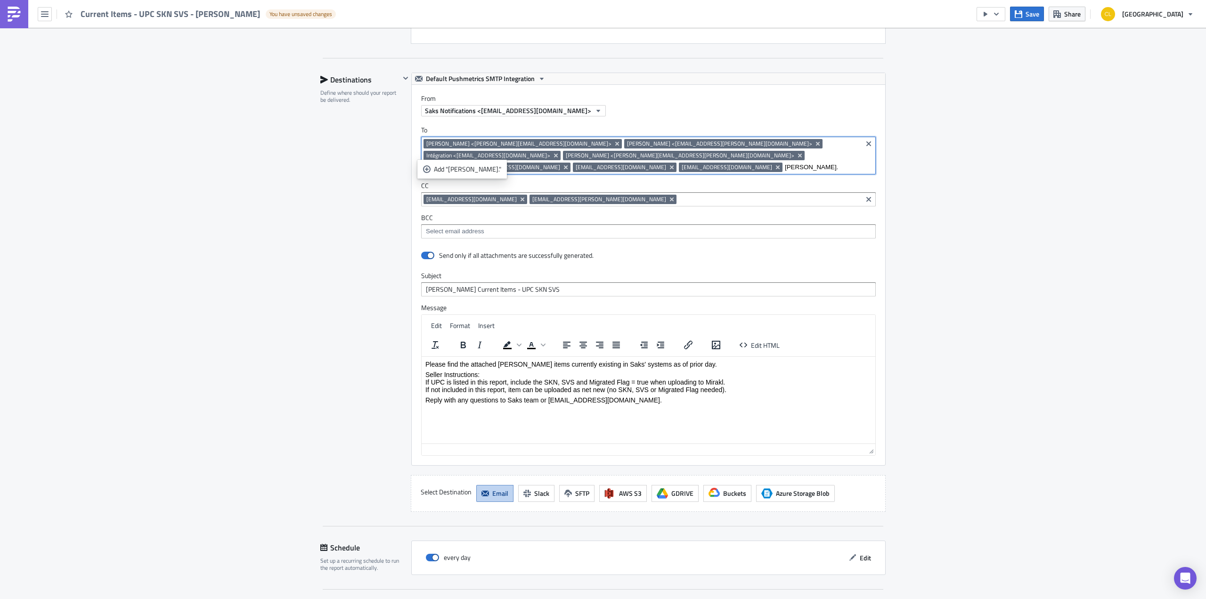
click at [827, 162] on input "chistine." at bounding box center [822, 166] width 75 height 9
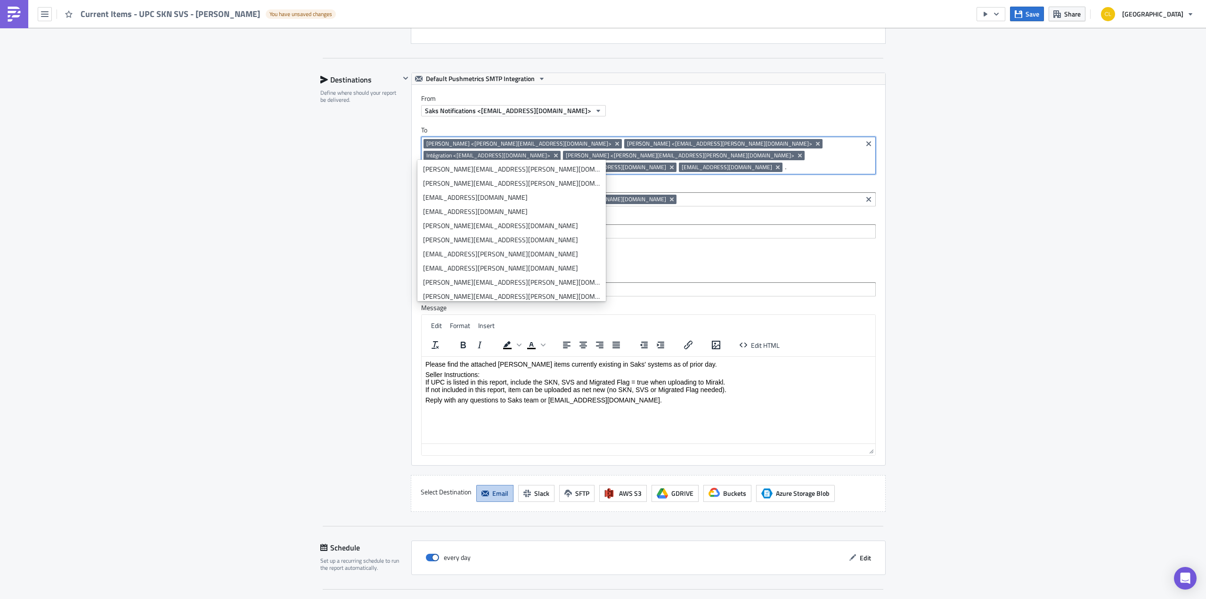
paste input "Christine.SHPOCK@smcp.com"
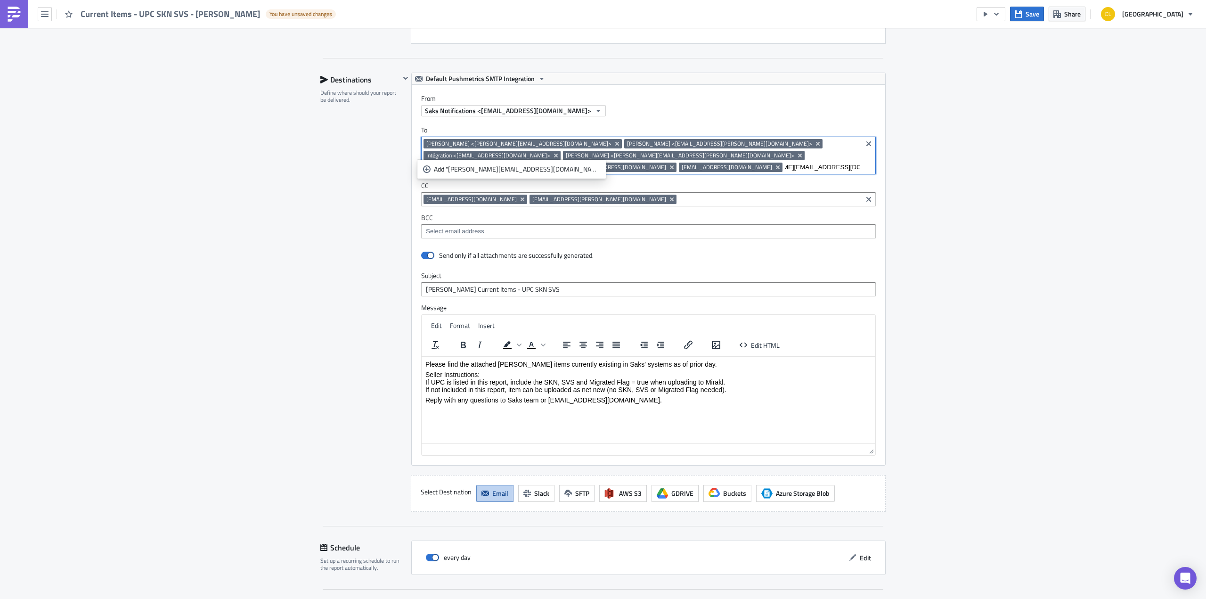
scroll to position [0, 41]
type input "Christine.SHPOCK@smcp.com"
click at [456, 201] on div "Add "Christine.SHPOCK@smcp.com"" at bounding box center [517, 197] width 166 height 9
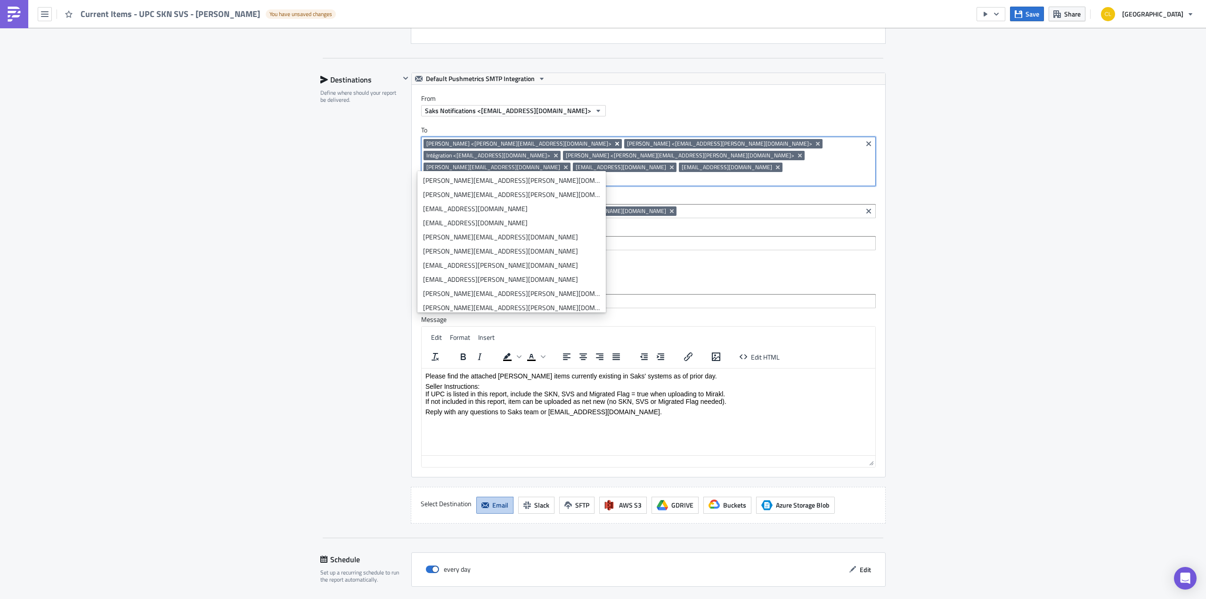
click at [615, 142] on icon "Remove Tag" at bounding box center [617, 144] width 4 height 4
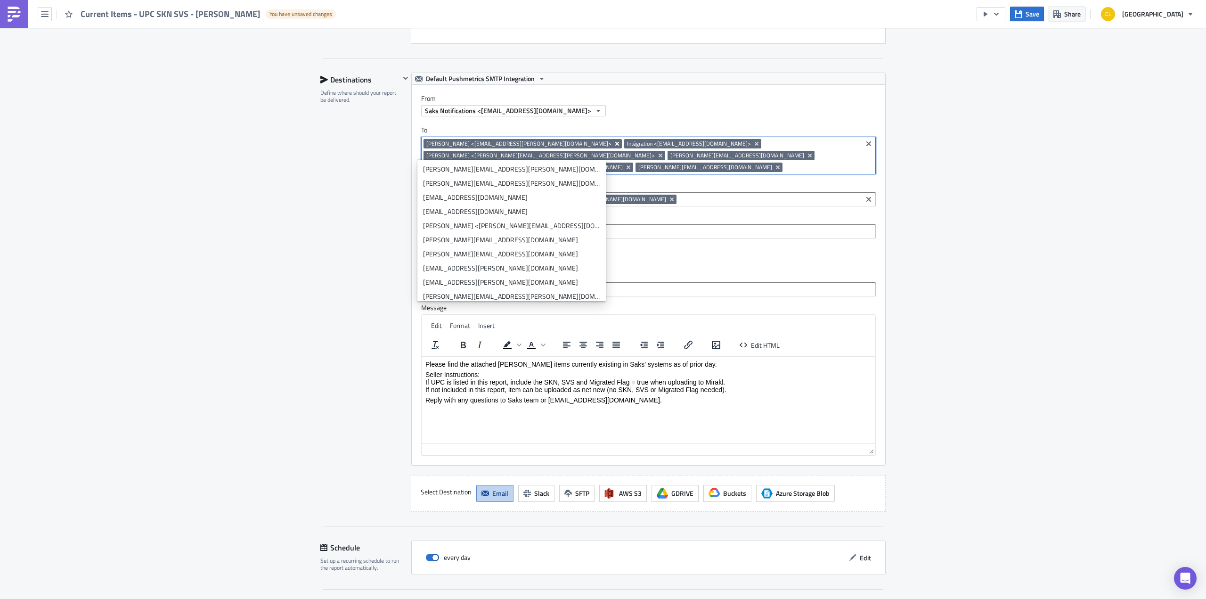
click at [613, 142] on button "Remove Tag" at bounding box center [617, 143] width 8 height 9
click at [554, 142] on icon "Remove Tag" at bounding box center [556, 144] width 4 height 4
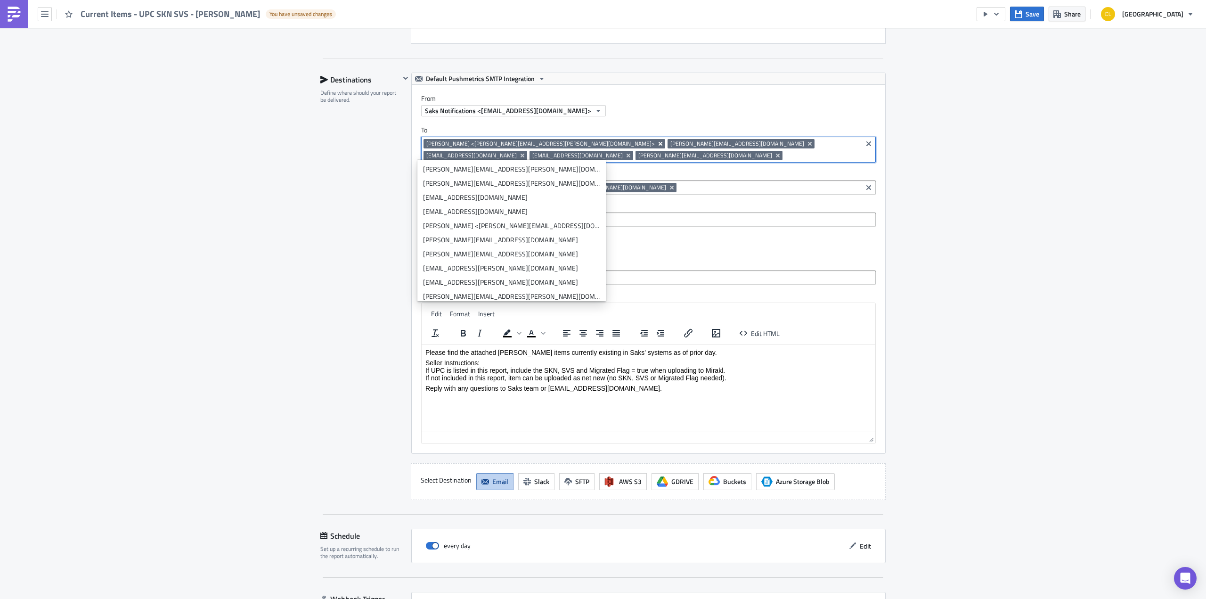
click at [658, 142] on icon "Remove Tag" at bounding box center [660, 144] width 4 height 4
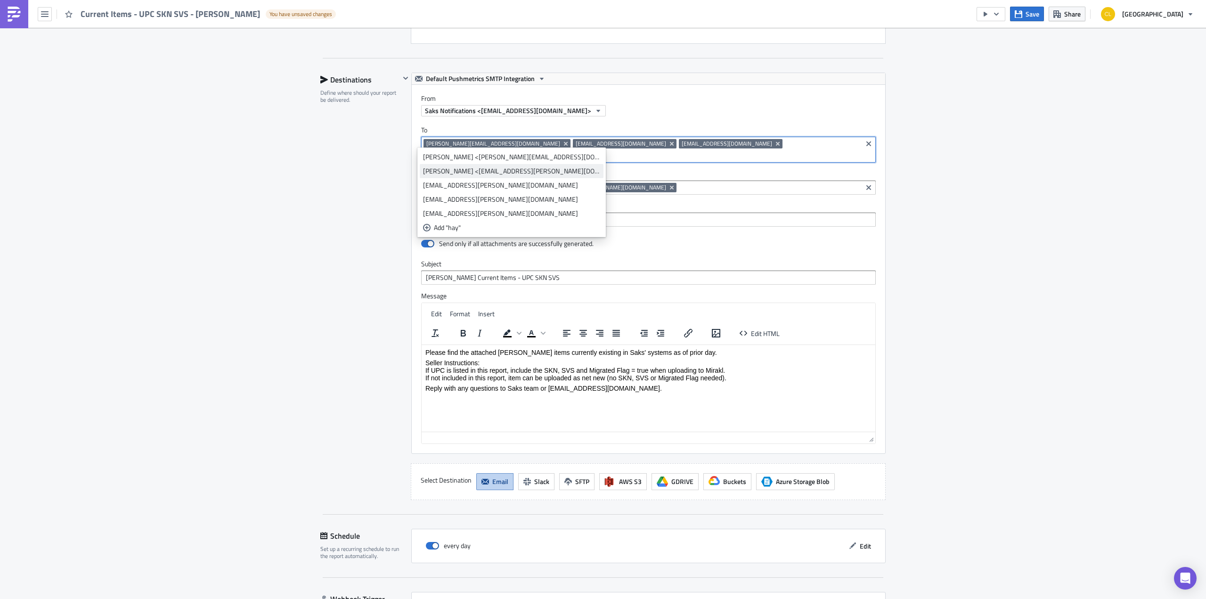
type input "hay"
click at [447, 169] on div "Hayley LESH <hayley.lesh@smcp.com>" at bounding box center [511, 170] width 177 height 9
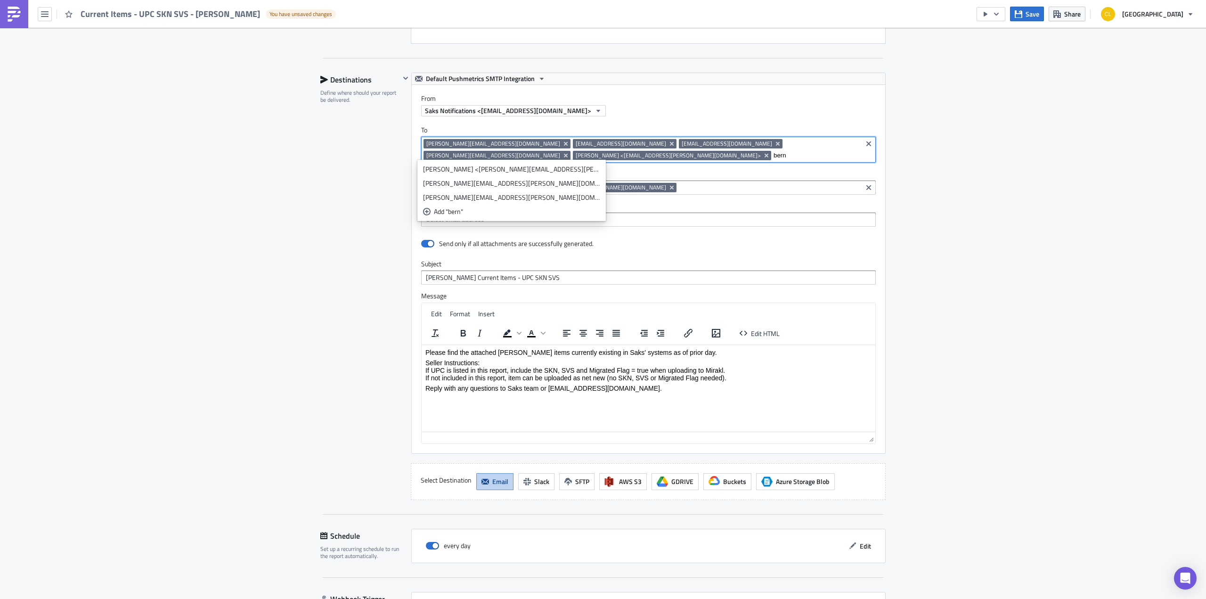
type input "bern"
click at [447, 169] on div "Bernabe GOMEZ <bernabe.gomez@smcp.com>" at bounding box center [511, 168] width 177 height 9
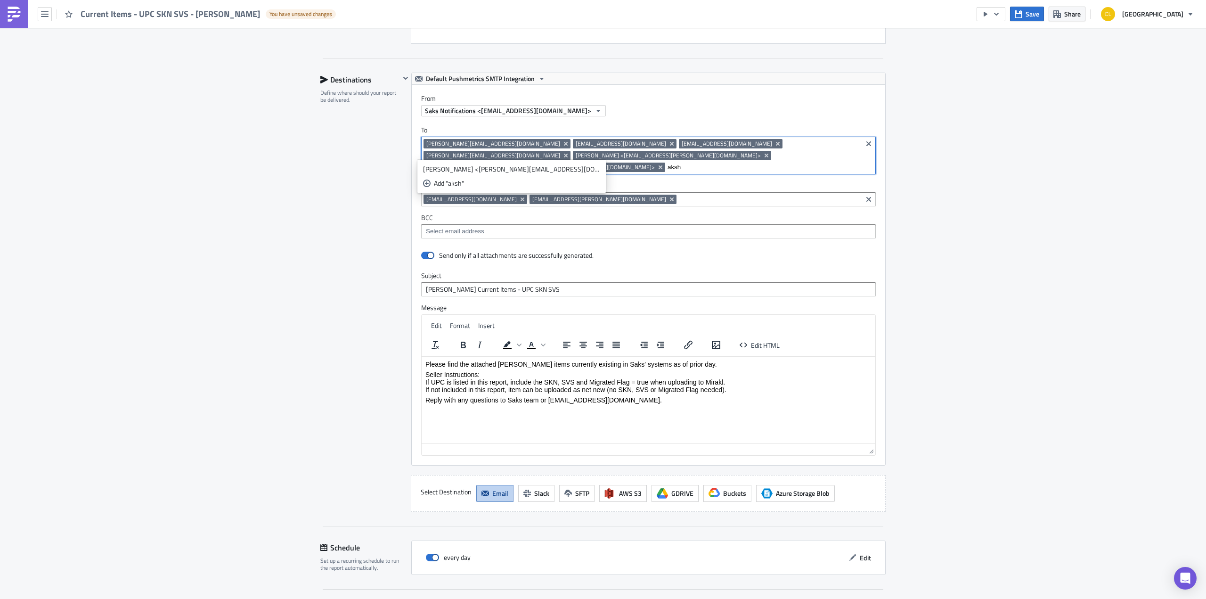
type input "aksh"
click at [447, 169] on div "Akshaya RAJKUMAR <akshaya.rajkumar@smcp.com>" at bounding box center [511, 168] width 177 height 9
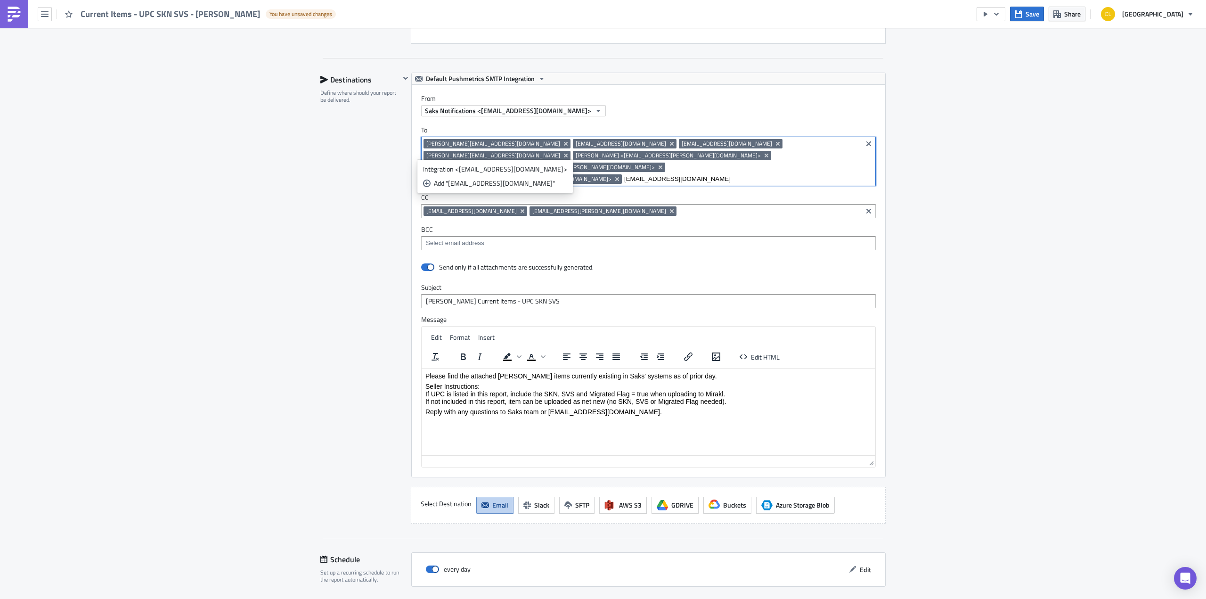
scroll to position [0, 24]
type input "integration@crossmods.com"
click at [517, 187] on div "Add "integration@crossmods.com"" at bounding box center [500, 182] width 133 height 9
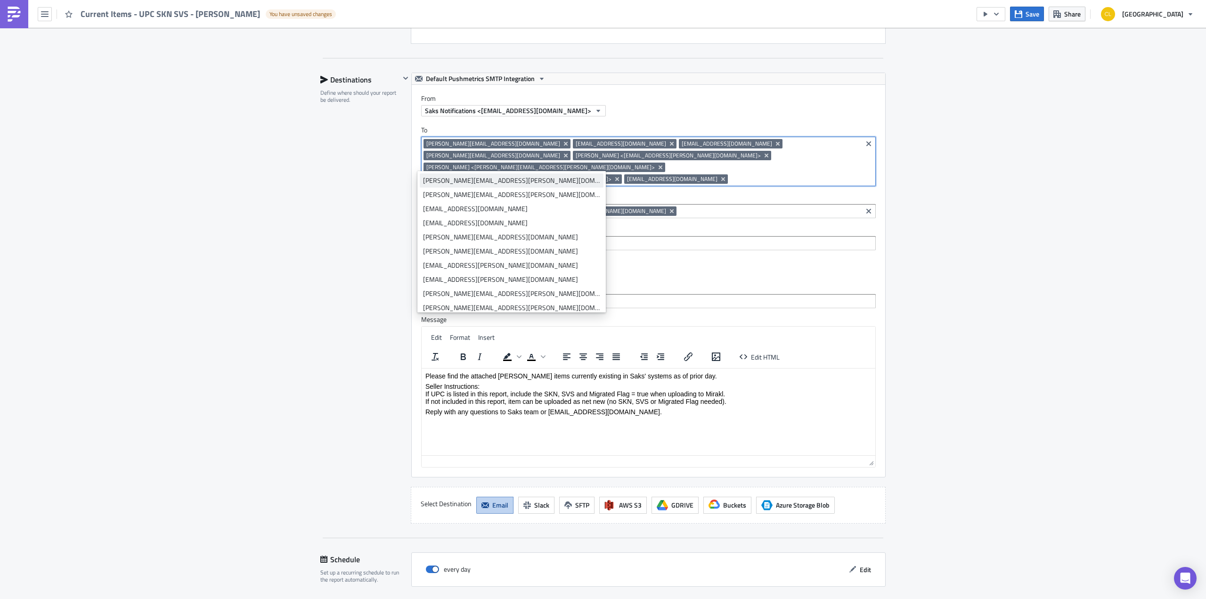
click at [719, 175] on icon "Remove Tag" at bounding box center [723, 179] width 8 height 8
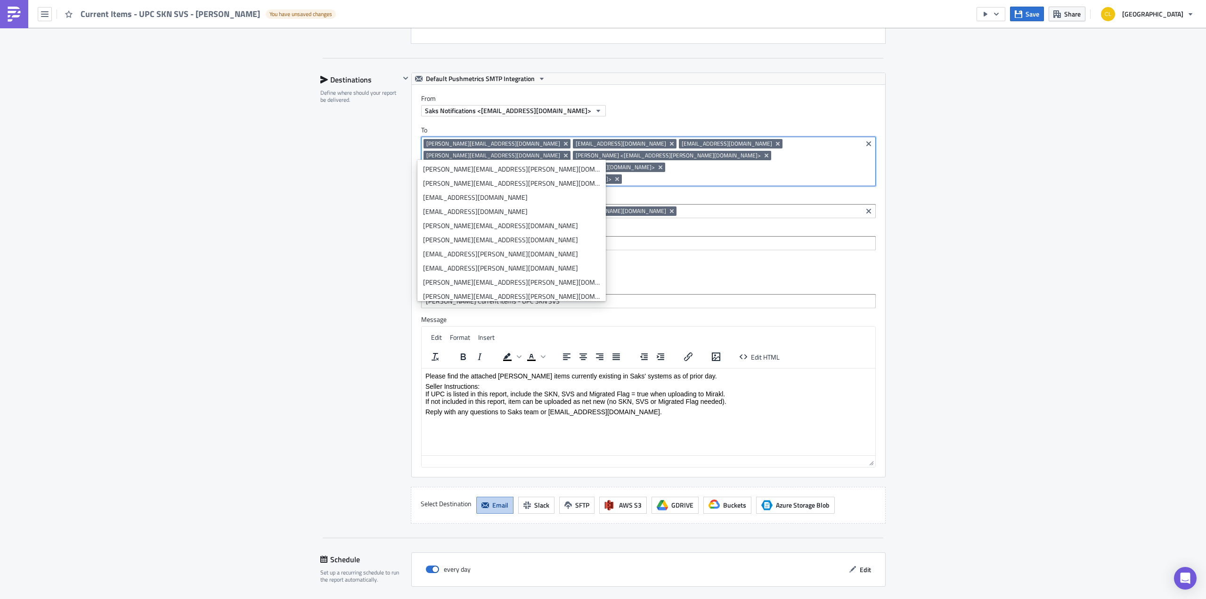
click at [805, 148] on div "myriam.brillant@crossmods.com jeremie.amsalem@smcp.com nolwenn.sereix@smcp.com …" at bounding box center [641, 162] width 436 height 47
paste input "integration@crossmods.com"
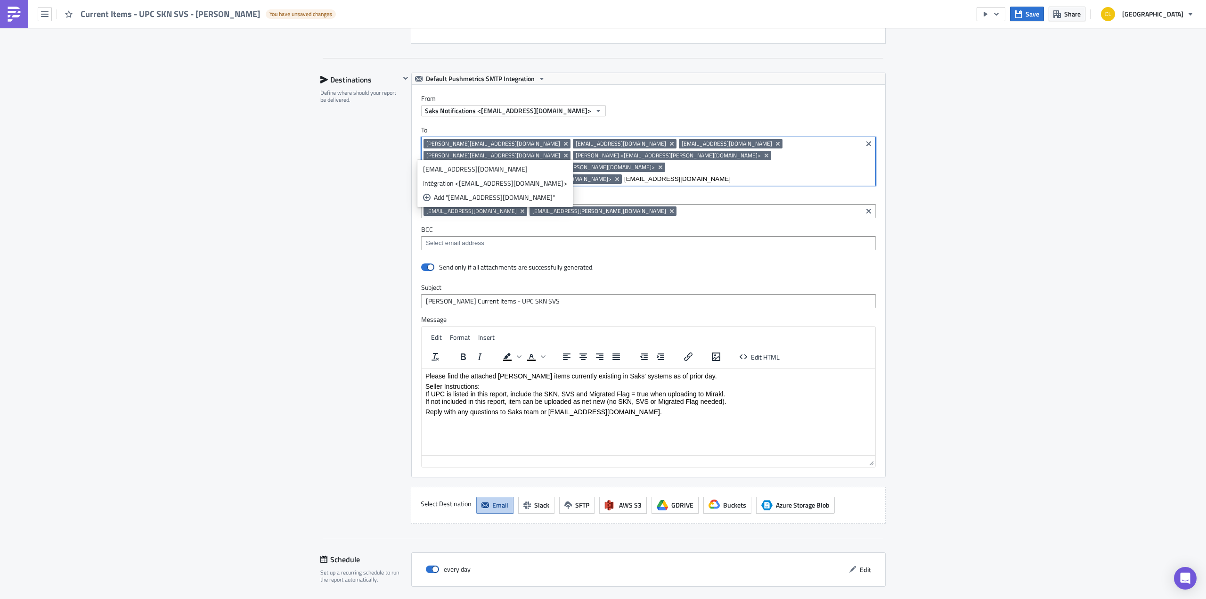
scroll to position [0, 24]
type input "integration@crossmods.com"
click at [437, 173] on div "integration@crossmods.com" at bounding box center [495, 168] width 144 height 9
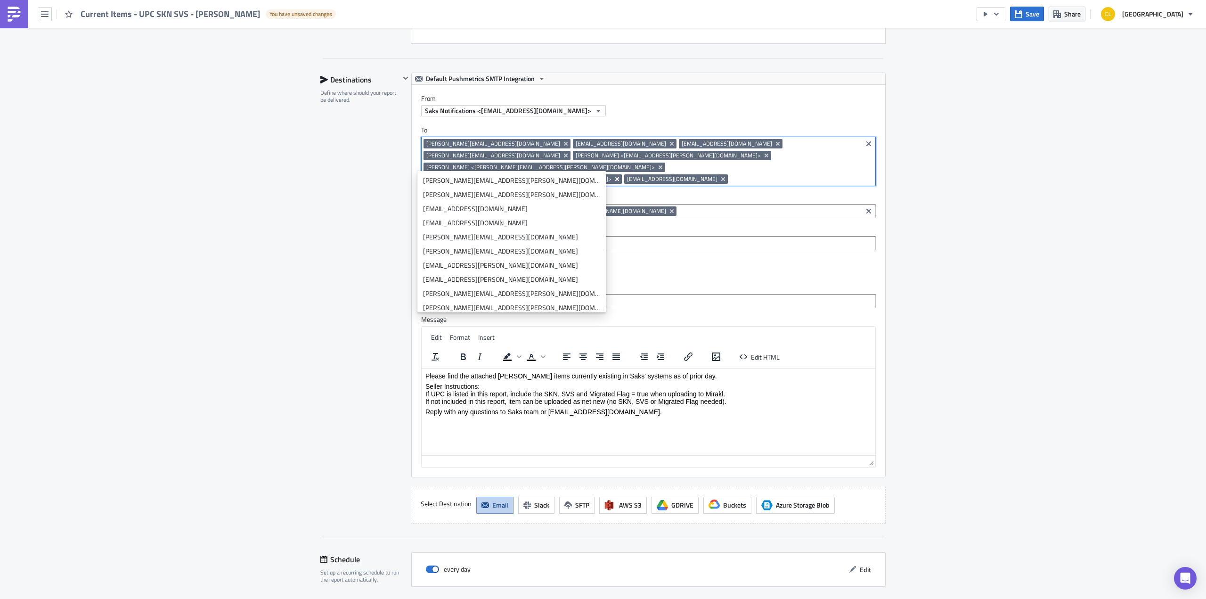
click at [619, 177] on icon "Remove Tag" at bounding box center [617, 179] width 4 height 4
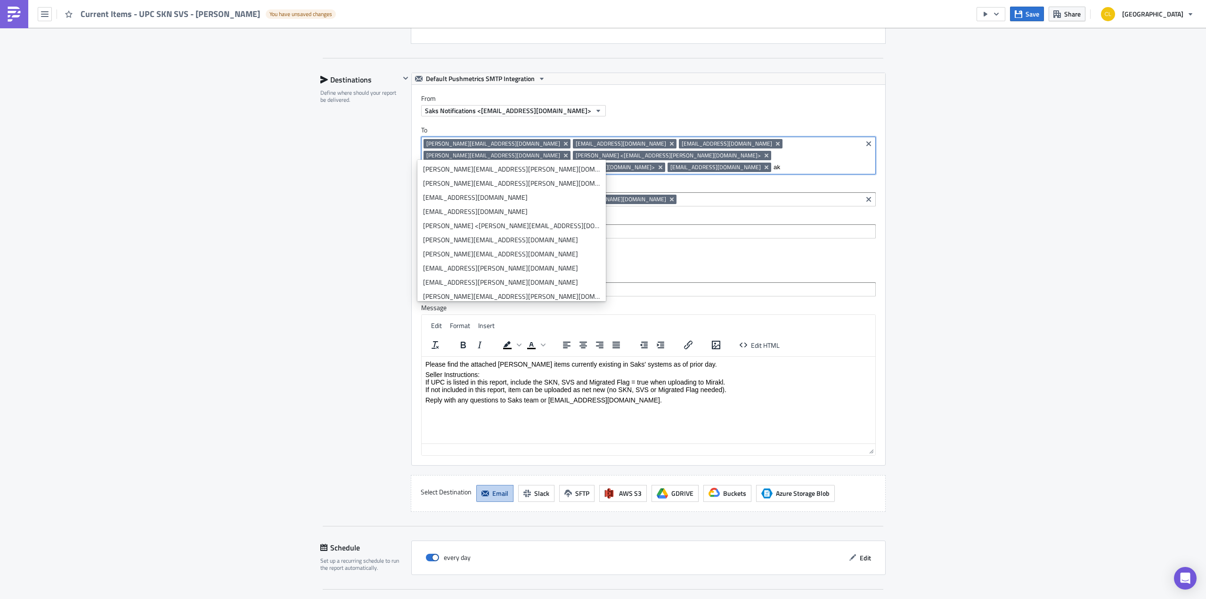
type input "a"
paste input "akshaya.rajkumar@smcp.com"
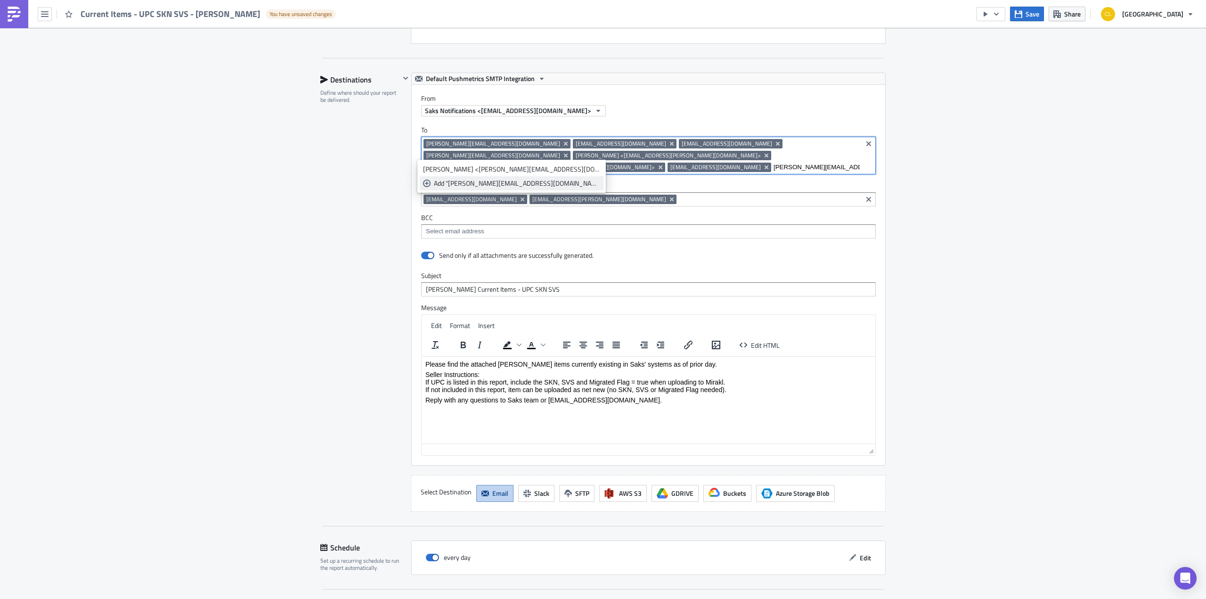
type input "akshaya.rajkumar@smcp.com"
click at [531, 183] on div "Add "akshaya.rajkumar@smcp.com"" at bounding box center [517, 182] width 166 height 9
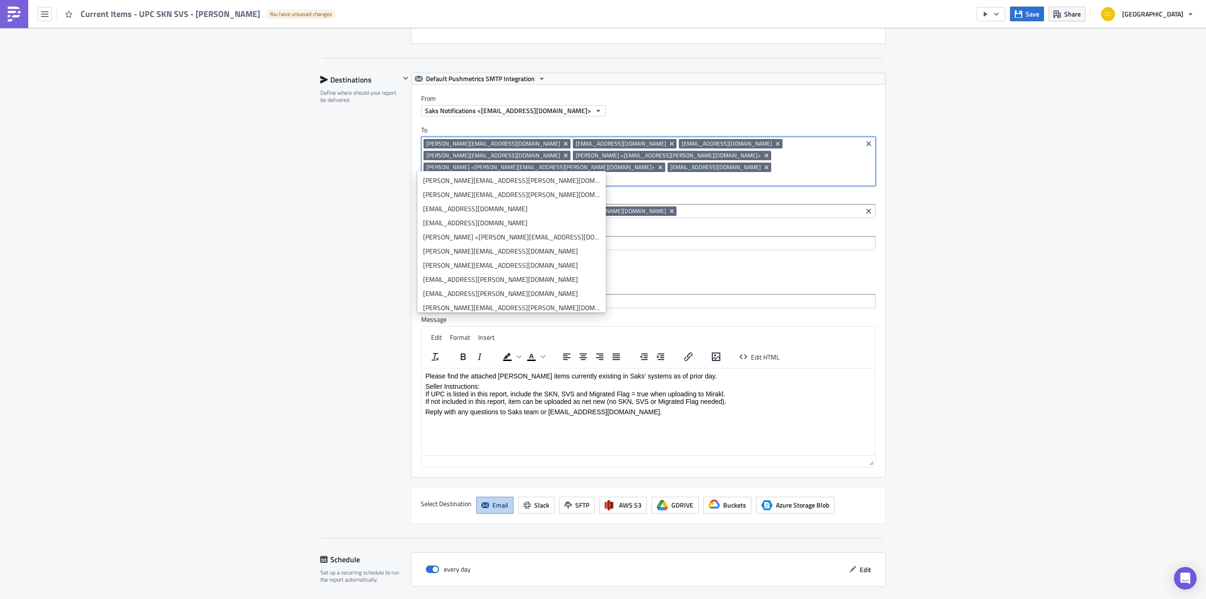
click at [1087, 223] on div "Execution Log Edit " Current Items - UPC SKN SVS - Sandro " Draft Settings Conf…" at bounding box center [603, 74] width 1206 height 1245
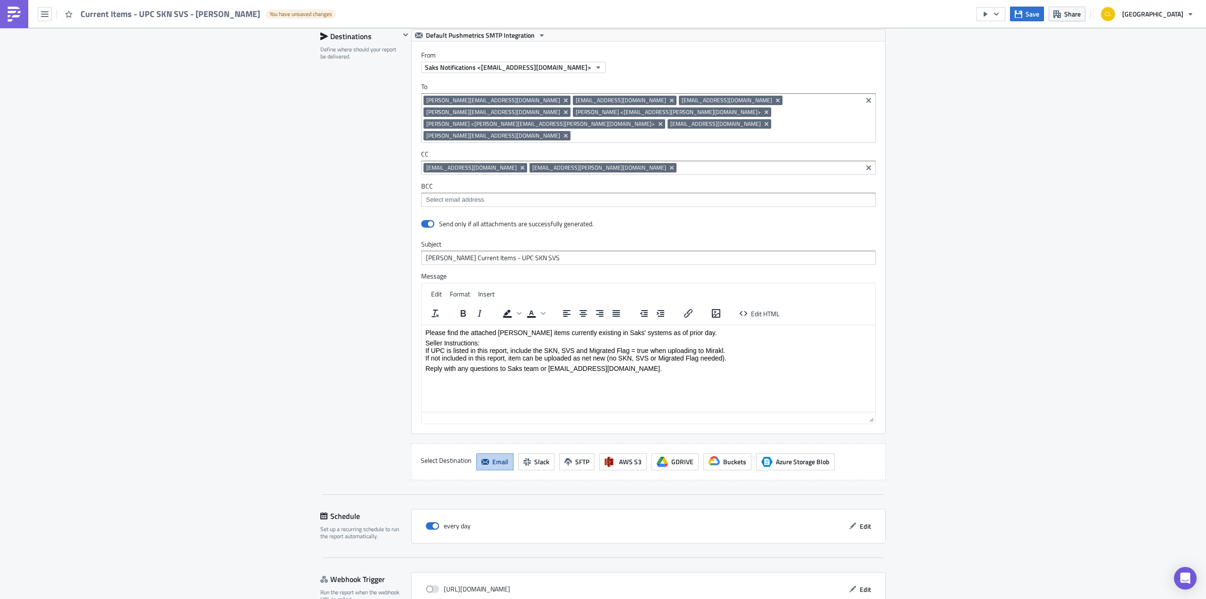
scroll to position [657, 0]
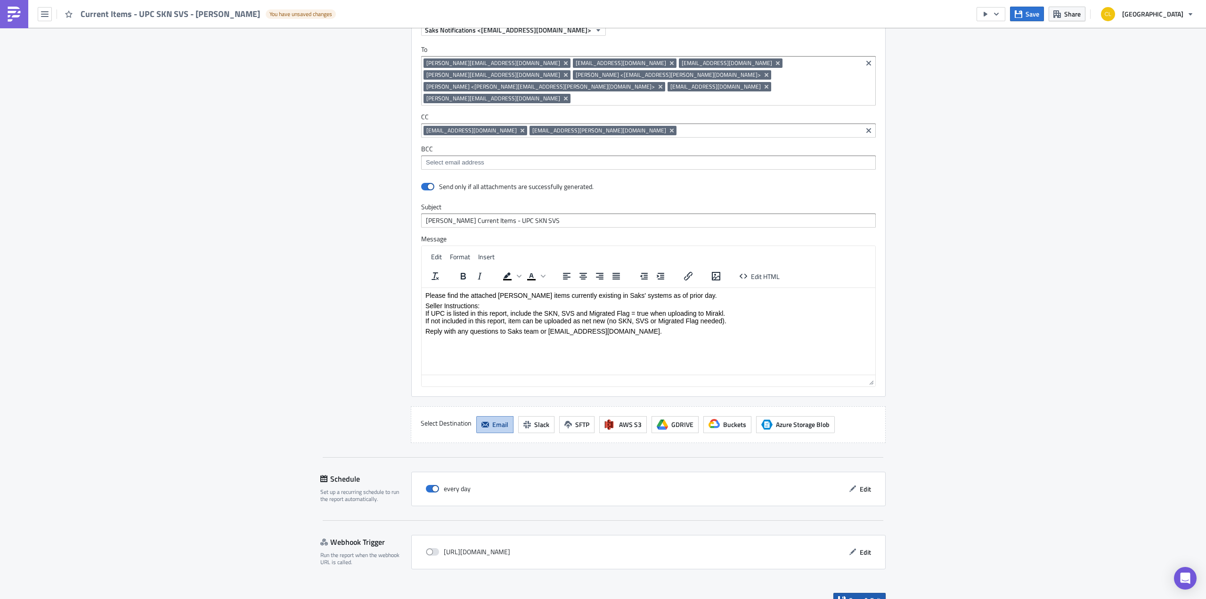
click at [842, 596] on icon "button" at bounding box center [842, 600] width 8 height 8
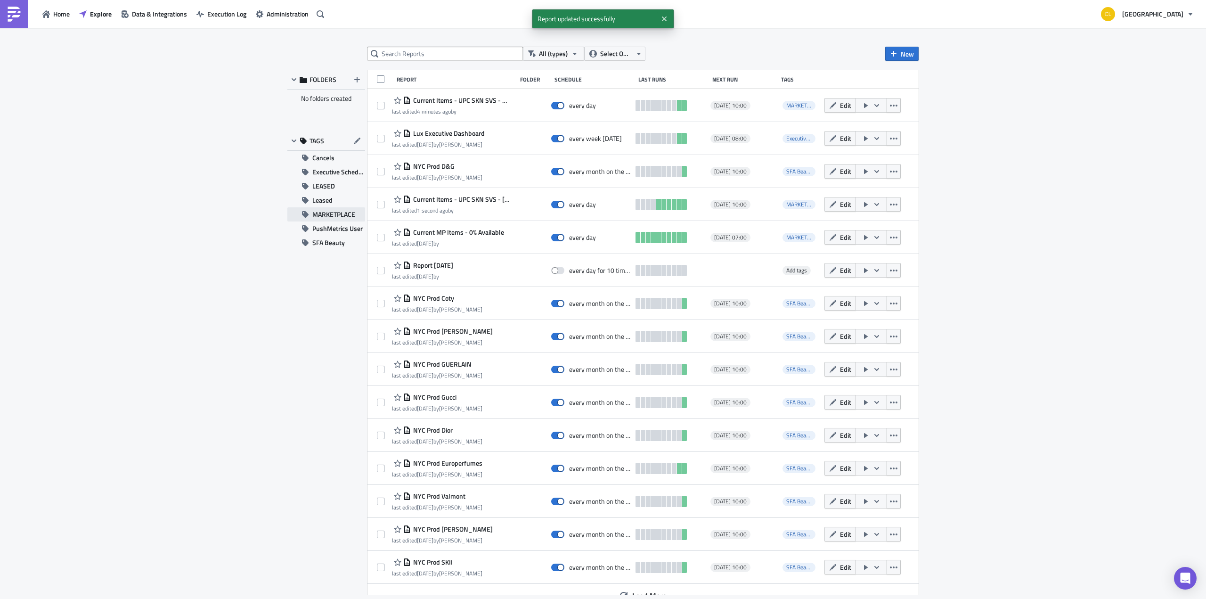
click at [335, 215] on span "MARKETPLACE" at bounding box center [333, 214] width 43 height 14
